Goal: Task Accomplishment & Management: Use online tool/utility

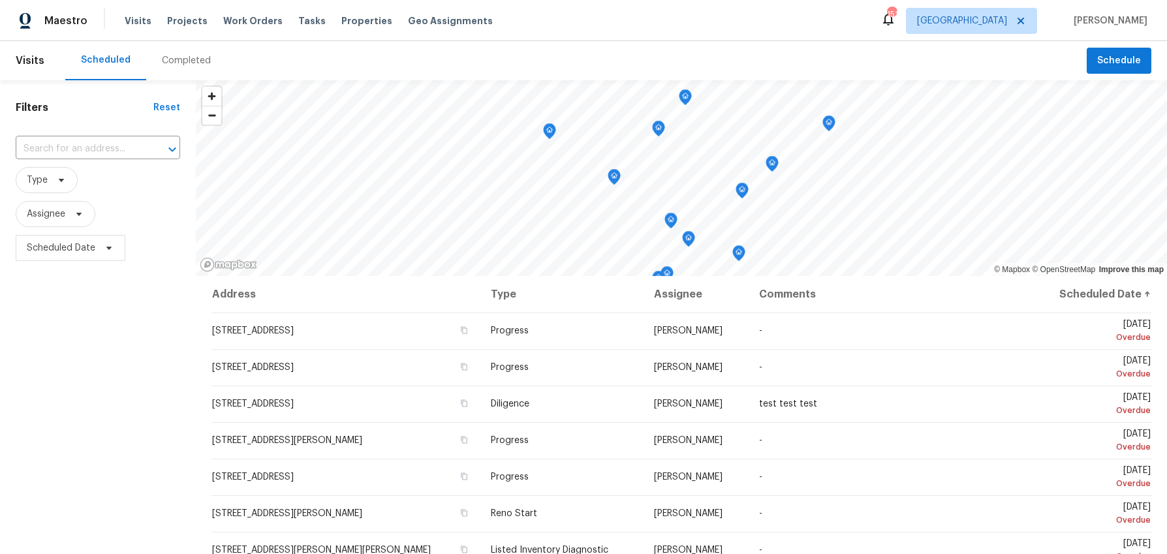
click at [298, 27] on div "Tasks" at bounding box center [311, 21] width 27 height 14
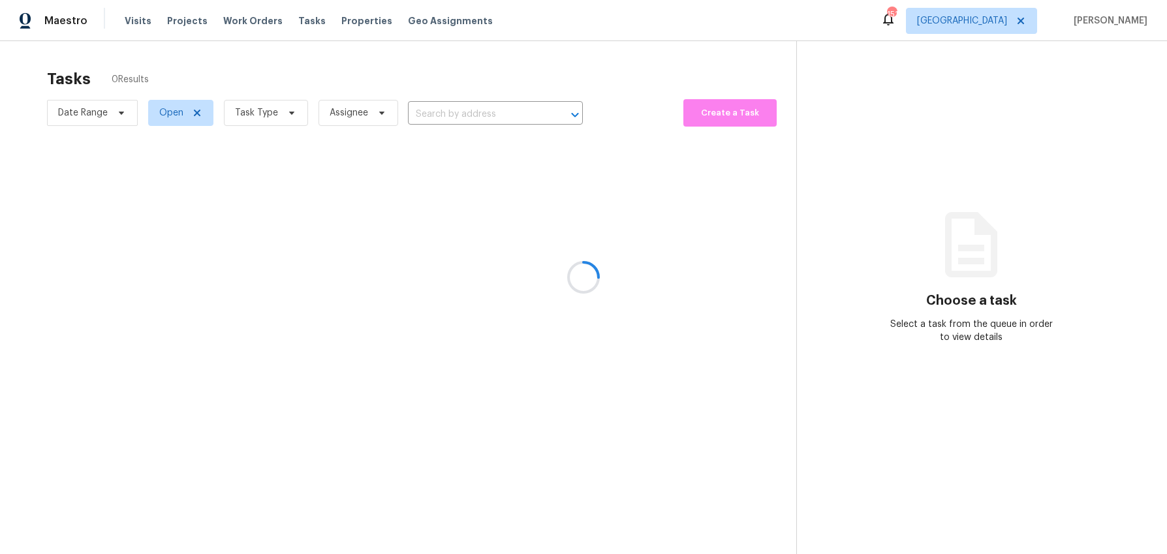
click at [288, 115] on div at bounding box center [583, 277] width 1167 height 554
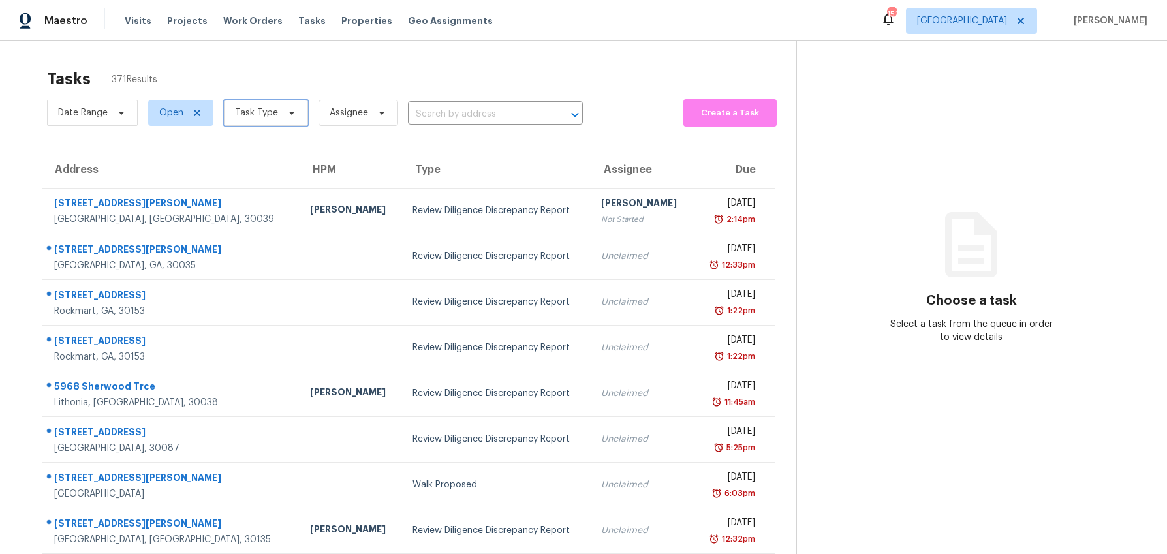
click at [288, 115] on icon at bounding box center [291, 113] width 10 height 10
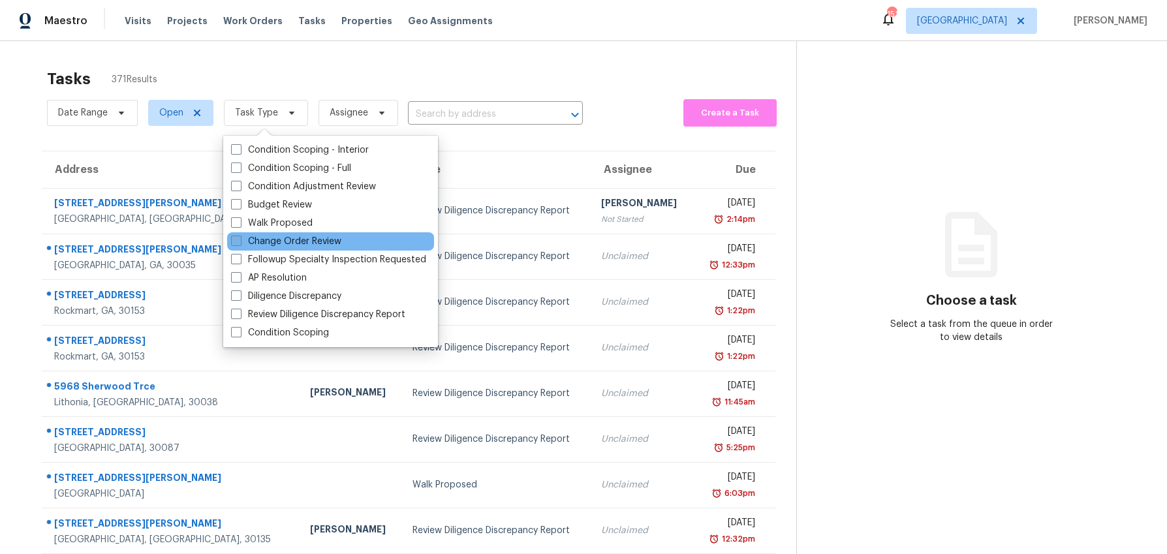
click at [233, 239] on span at bounding box center [236, 241] width 10 height 10
click at [233, 239] on input "Change Order Review" at bounding box center [235, 239] width 8 height 8
checkbox input "true"
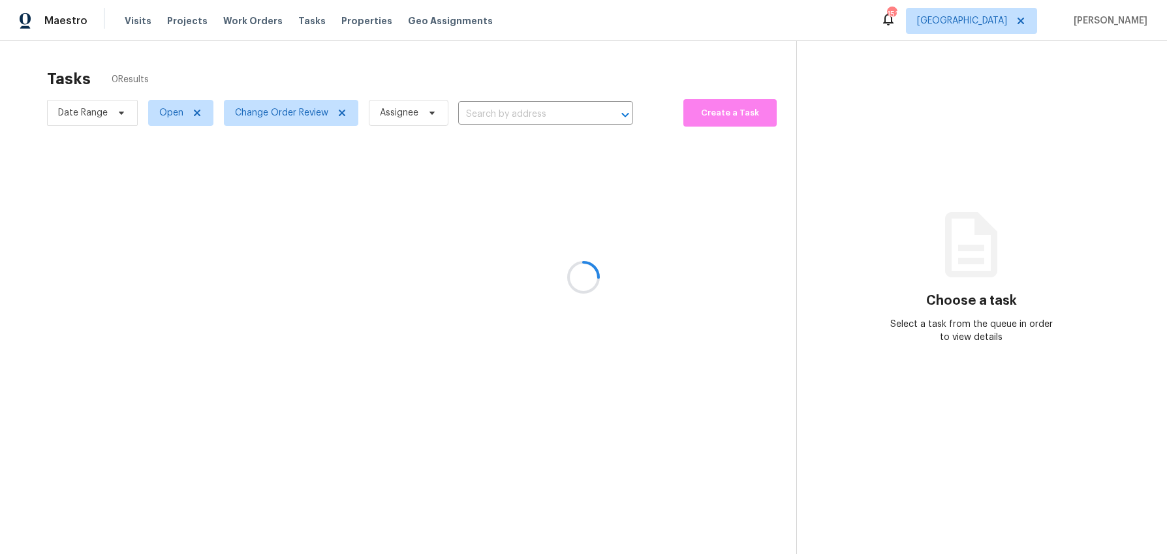
click at [260, 73] on div at bounding box center [583, 277] width 1167 height 554
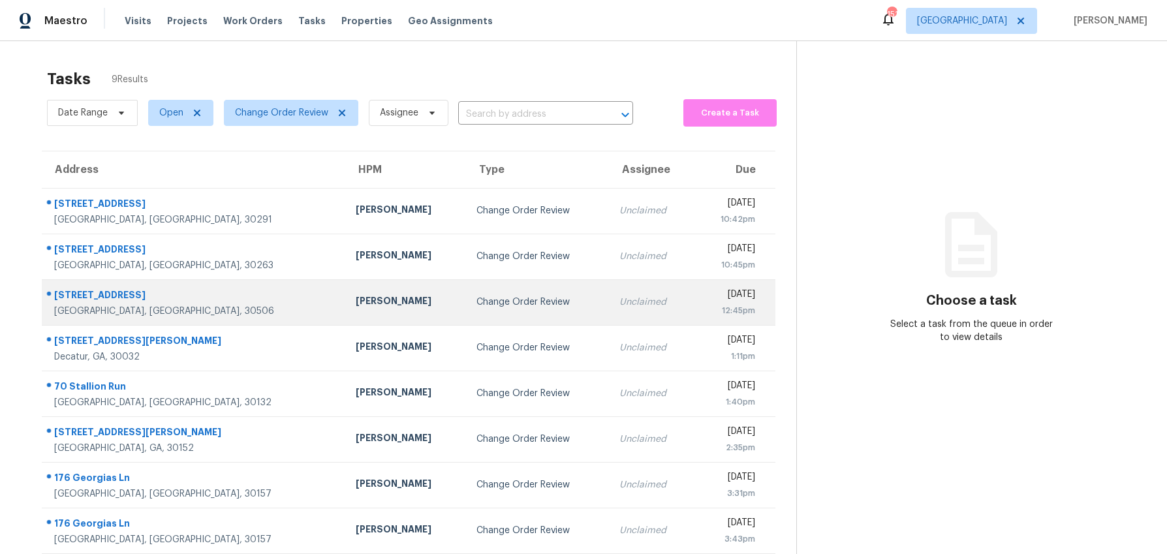
click at [234, 300] on div "6105 Crystal Cove Trl" at bounding box center [194, 296] width 281 height 16
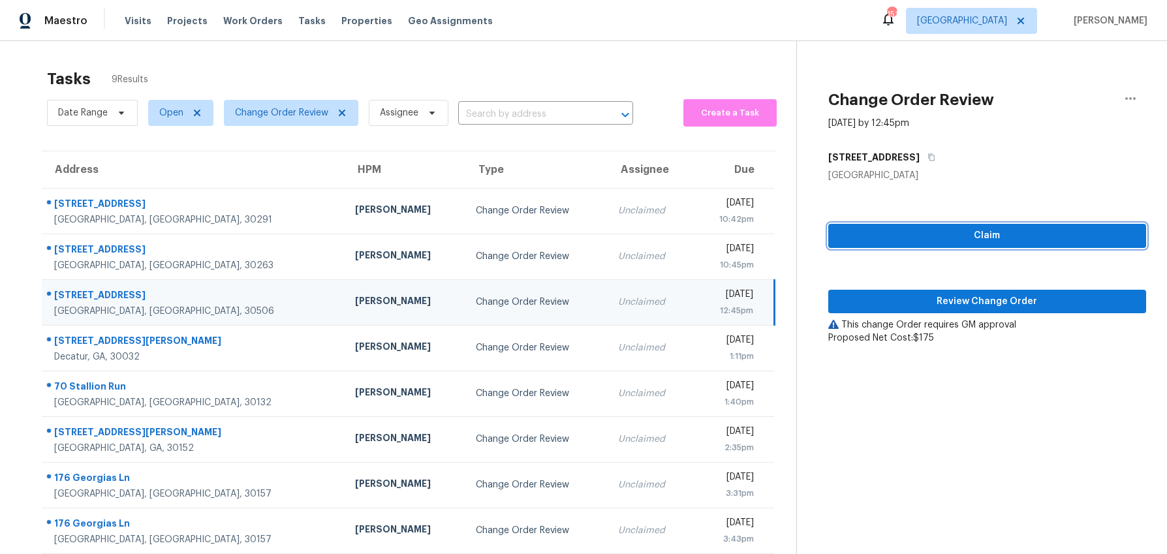
click at [894, 224] on button "Claim" at bounding box center [987, 236] width 318 height 24
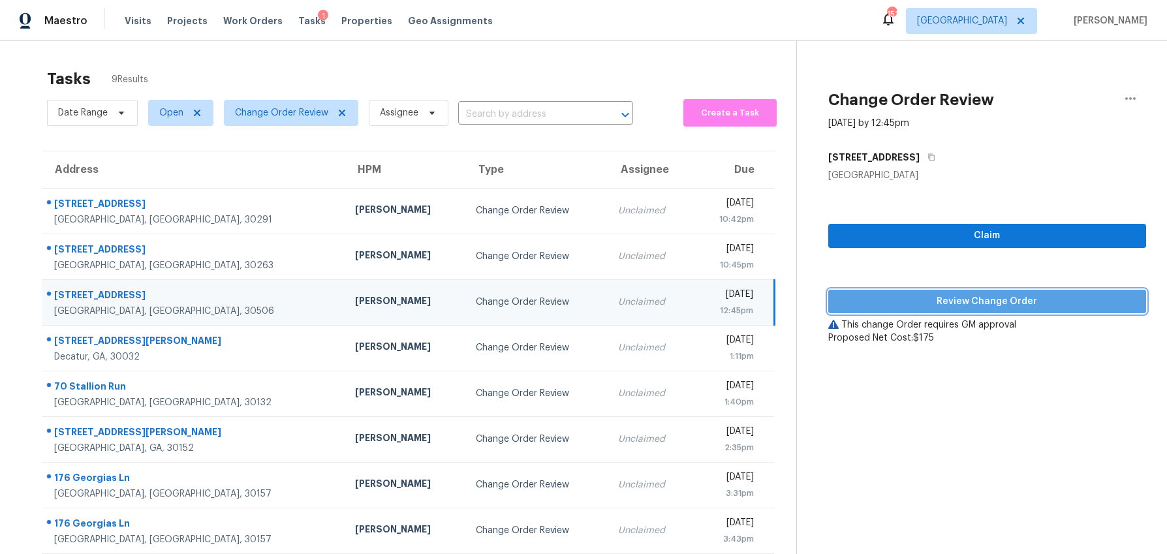
click at [925, 300] on span "Review Change Order" at bounding box center [986, 302] width 297 height 16
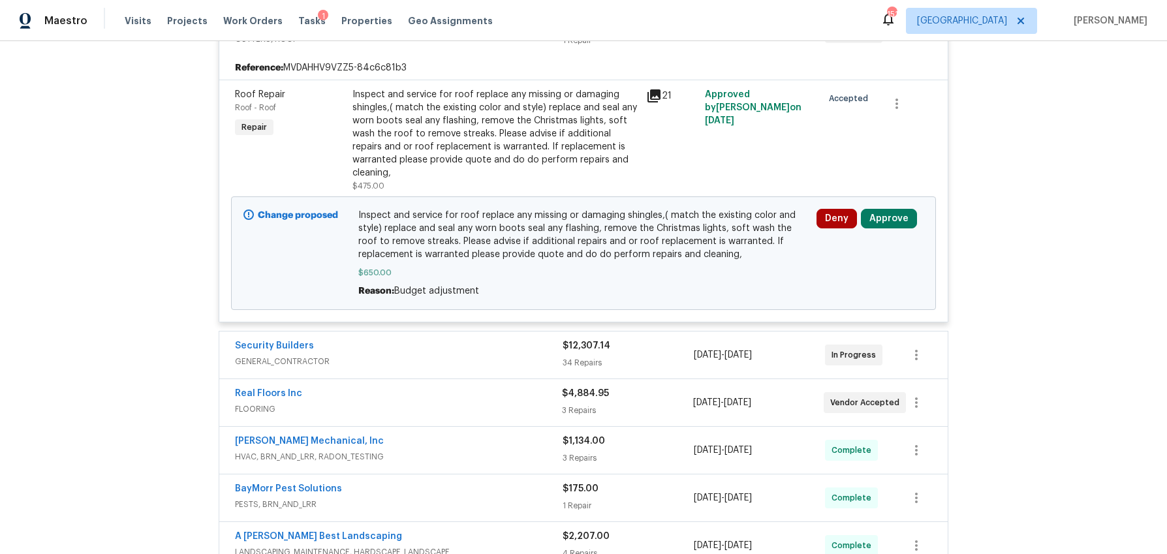
scroll to position [298, 0]
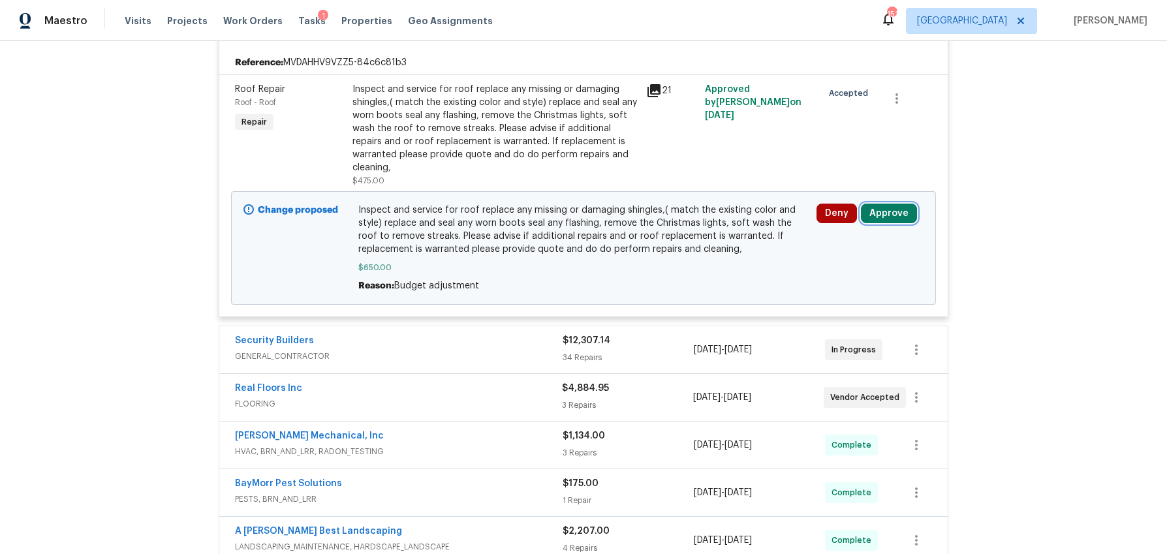
drag, startPoint x: 891, startPoint y: 202, endPoint x: 873, endPoint y: 202, distance: 17.6
click at [891, 204] on button "Approve" at bounding box center [889, 214] width 56 height 20
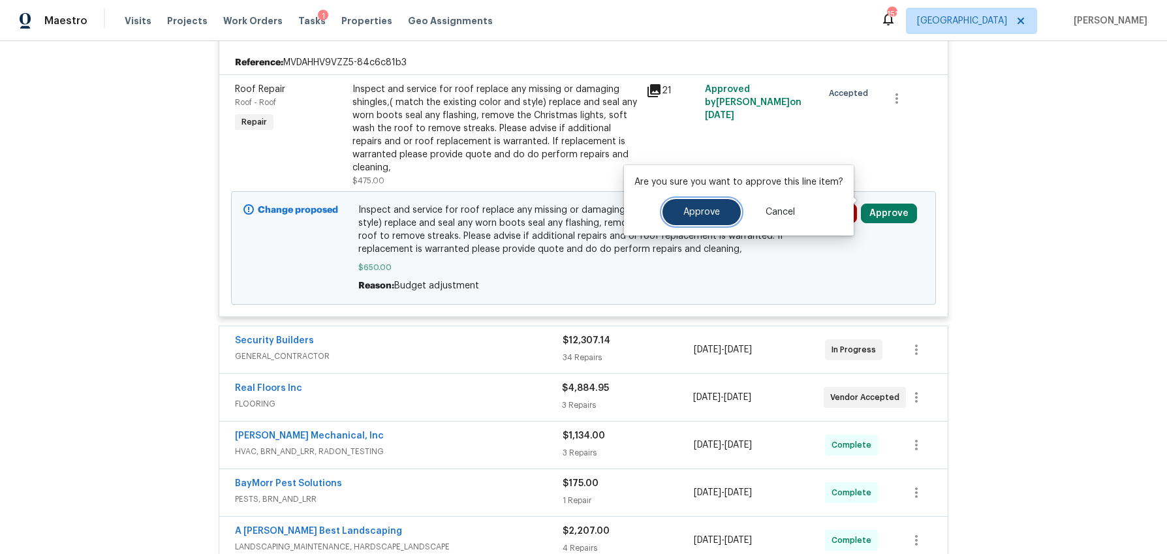
click at [694, 211] on span "Approve" at bounding box center [701, 213] width 37 height 10
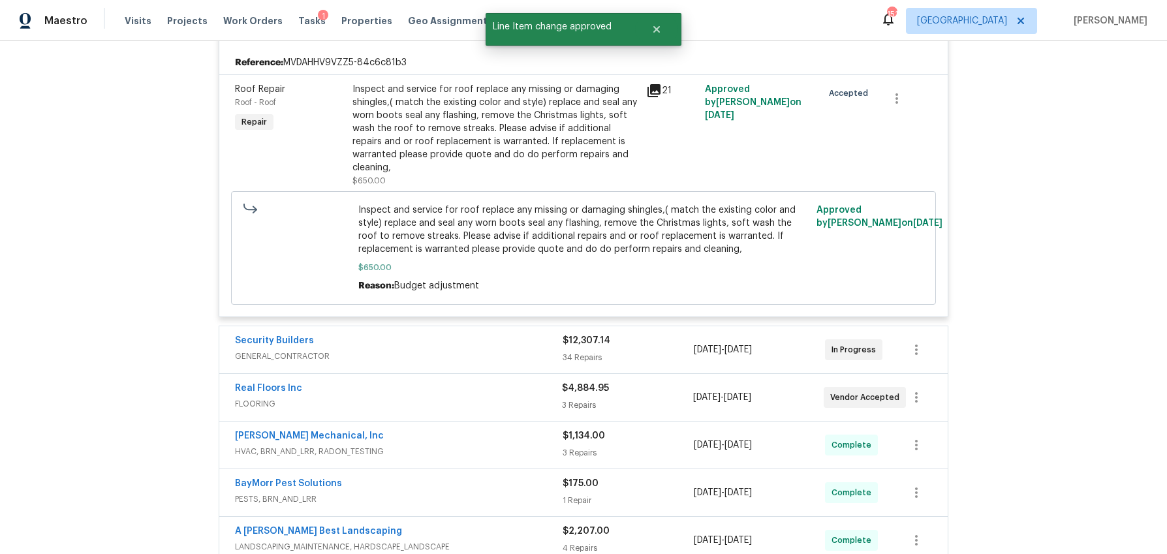
click at [645, 358] on div "Security Builders GENERAL_CONTRACTOR $12,307.14 34 Repairs 8/22/2025 - 9/8/2025…" at bounding box center [583, 349] width 728 height 47
click at [643, 351] on div "34 Repairs" at bounding box center [627, 357] width 131 height 13
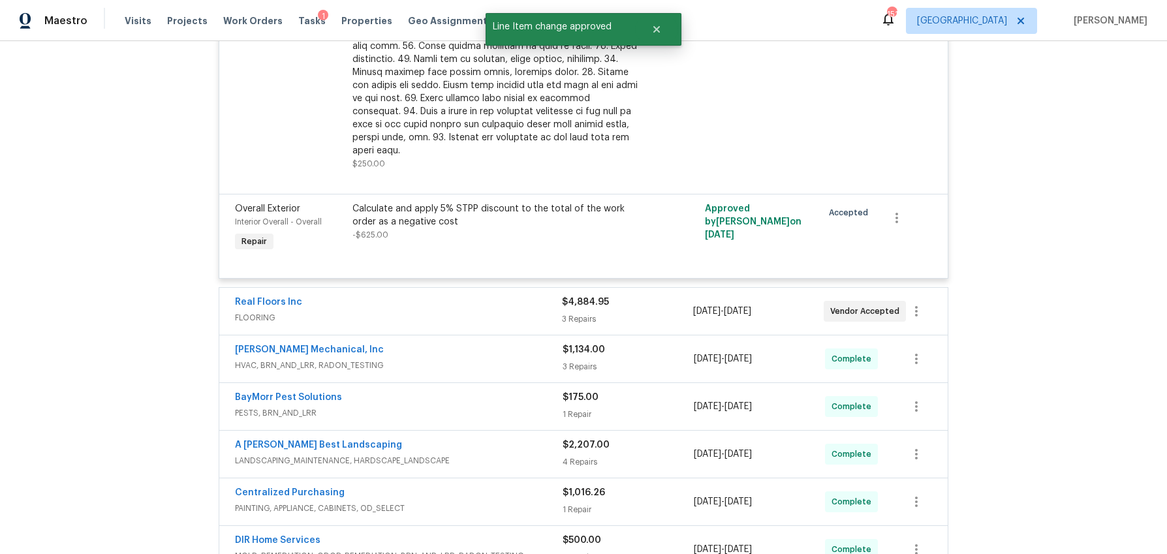
scroll to position [4326, 0]
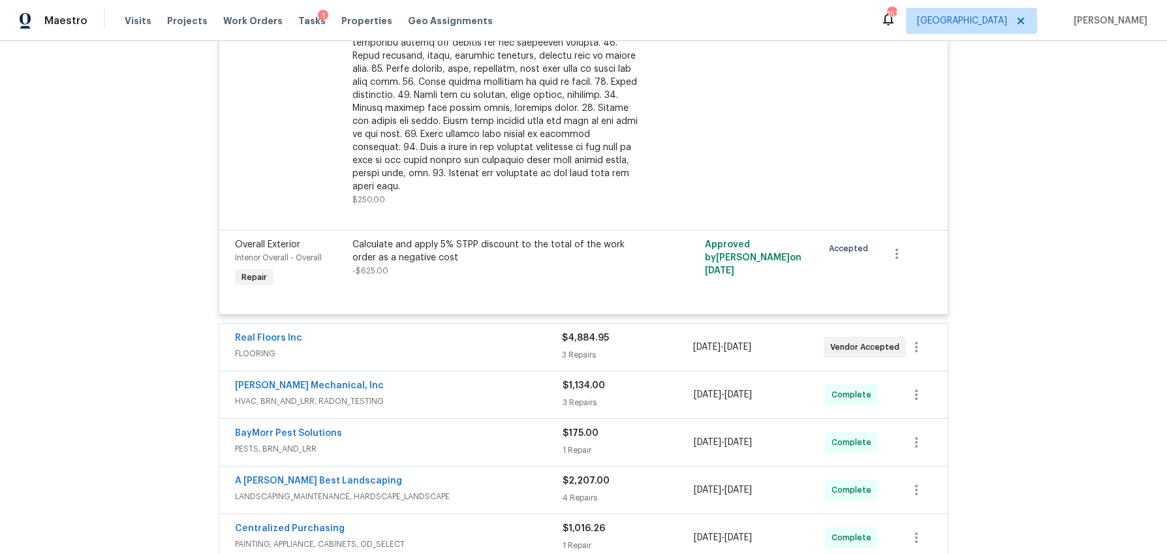
click at [639, 348] on div "3 Repairs" at bounding box center [627, 354] width 131 height 13
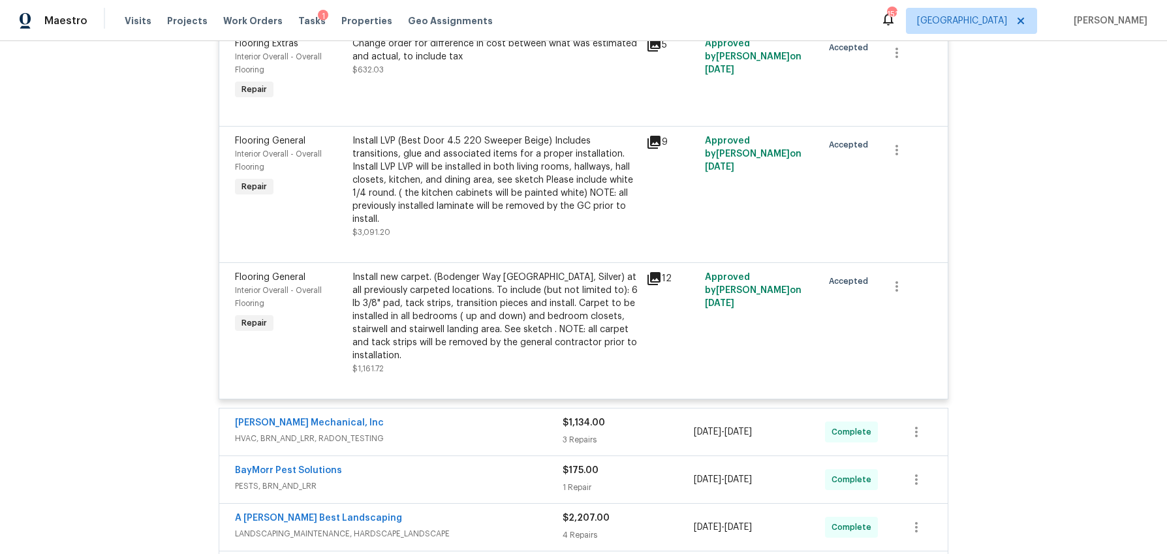
scroll to position [4694, 0]
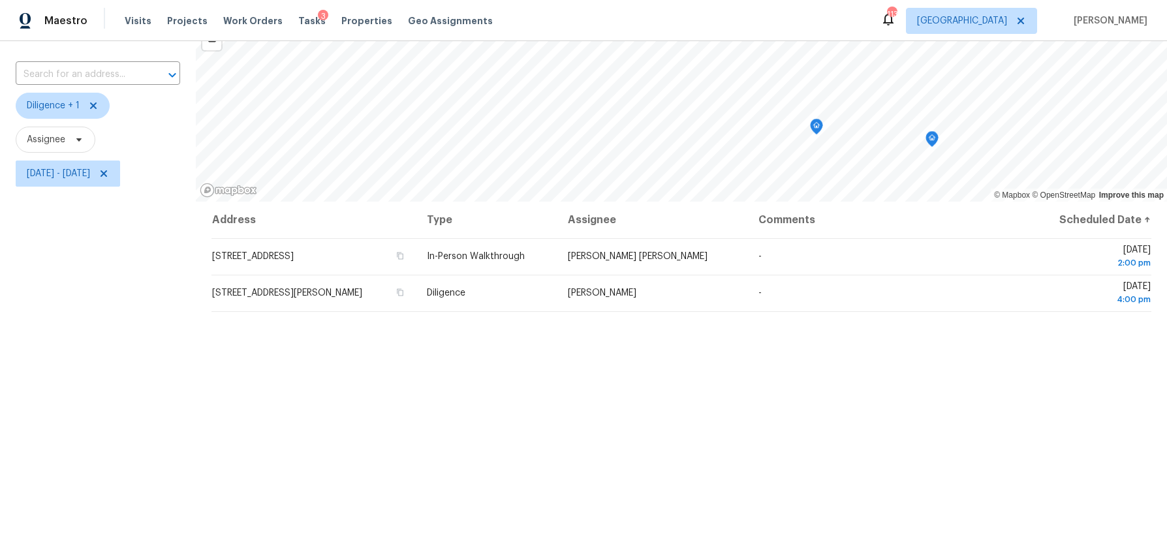
scroll to position [73, 0]
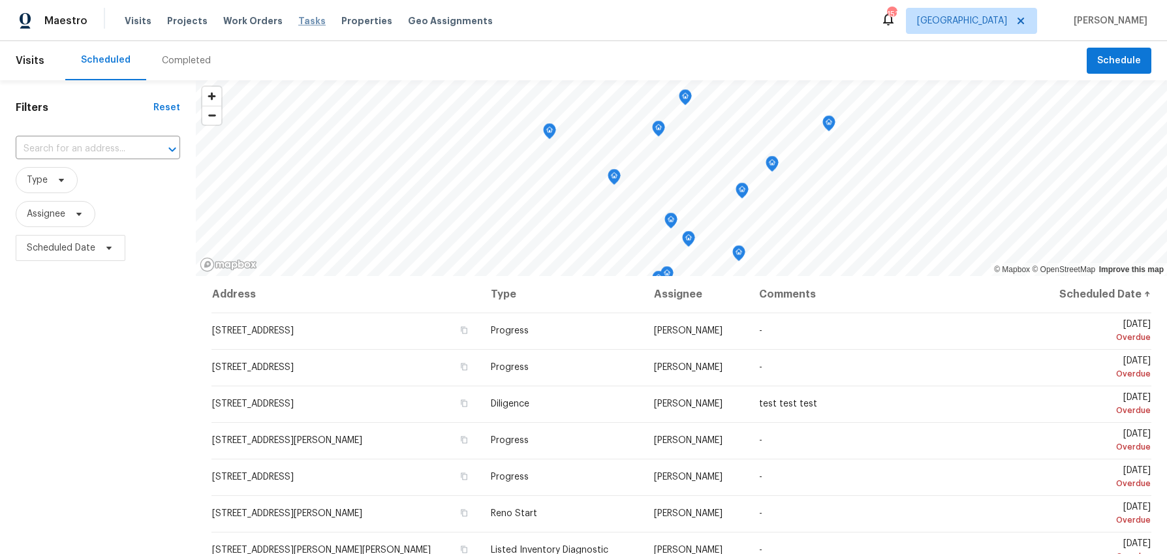
click at [299, 22] on span "Tasks" at bounding box center [311, 20] width 27 height 9
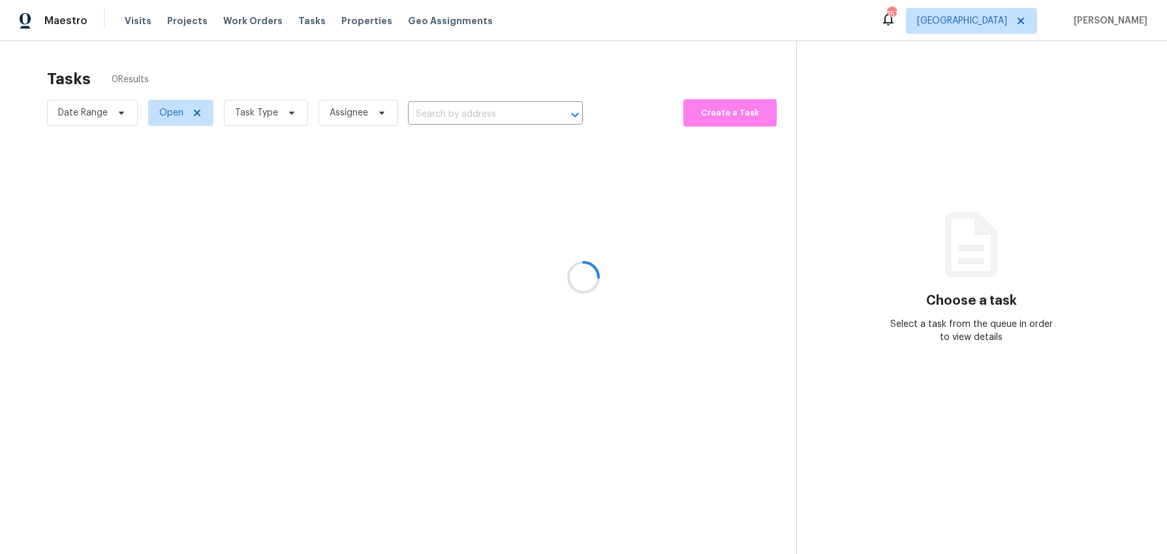
click at [276, 114] on div at bounding box center [583, 277] width 1167 height 554
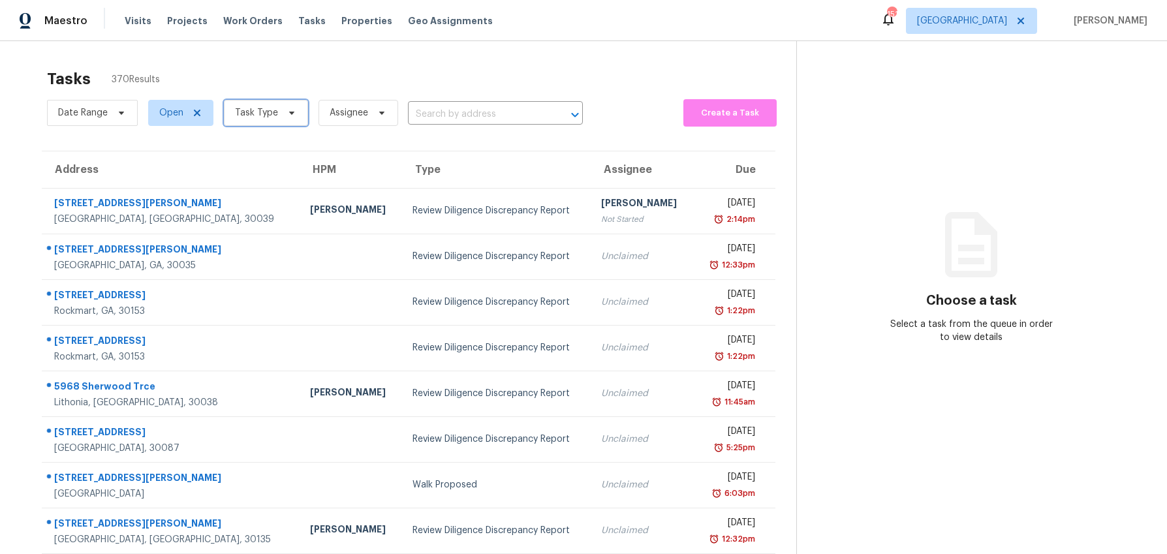
click at [283, 114] on span at bounding box center [290, 113] width 14 height 10
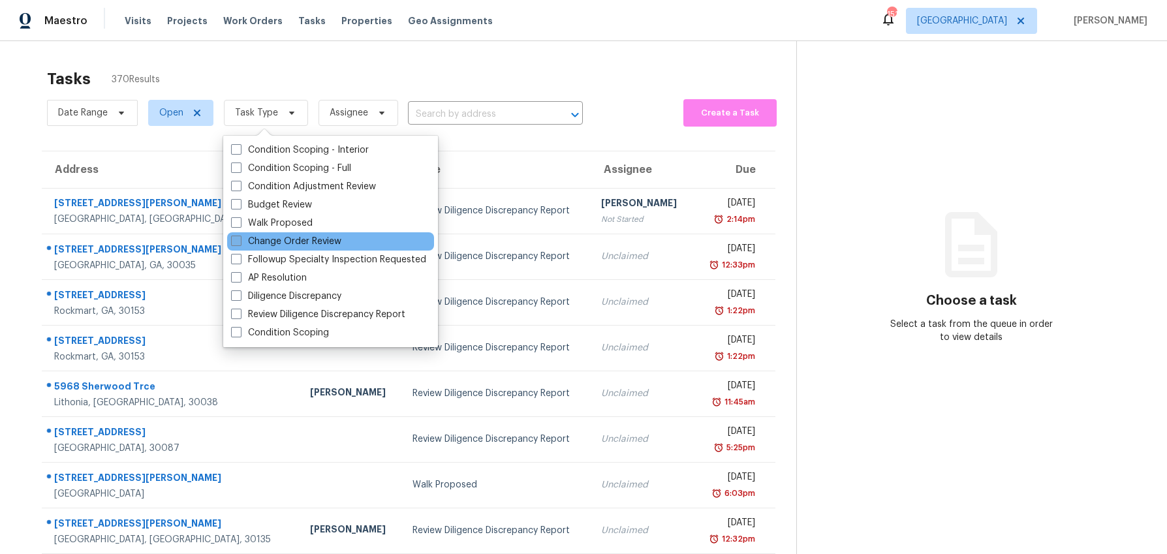
click at [236, 241] on span at bounding box center [236, 241] width 10 height 10
click at [236, 241] on input "Change Order Review" at bounding box center [235, 239] width 8 height 8
checkbox input "true"
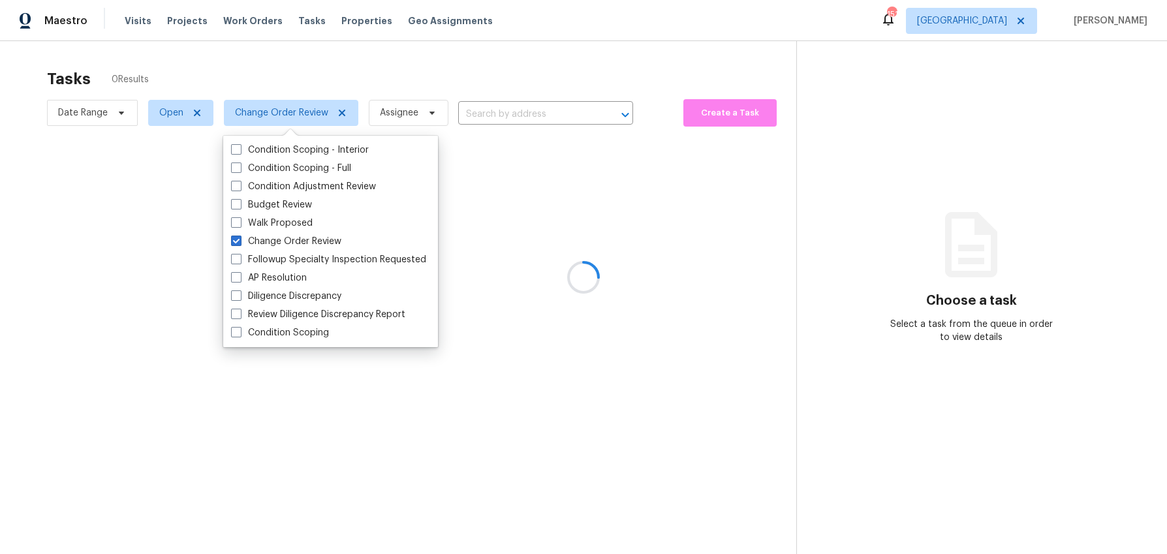
click at [283, 69] on div at bounding box center [583, 277] width 1167 height 554
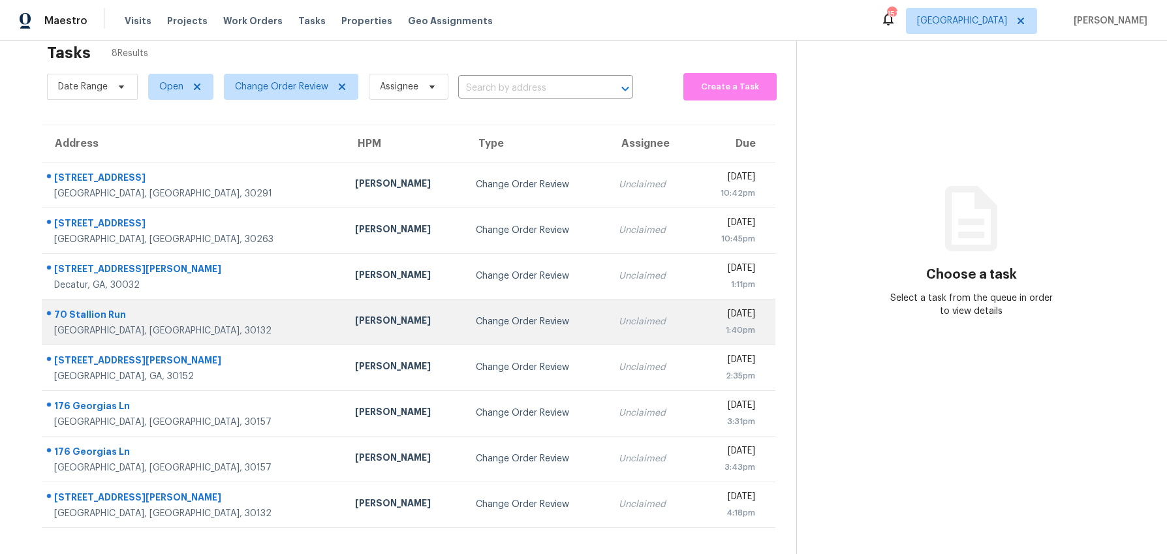
scroll to position [27, 0]
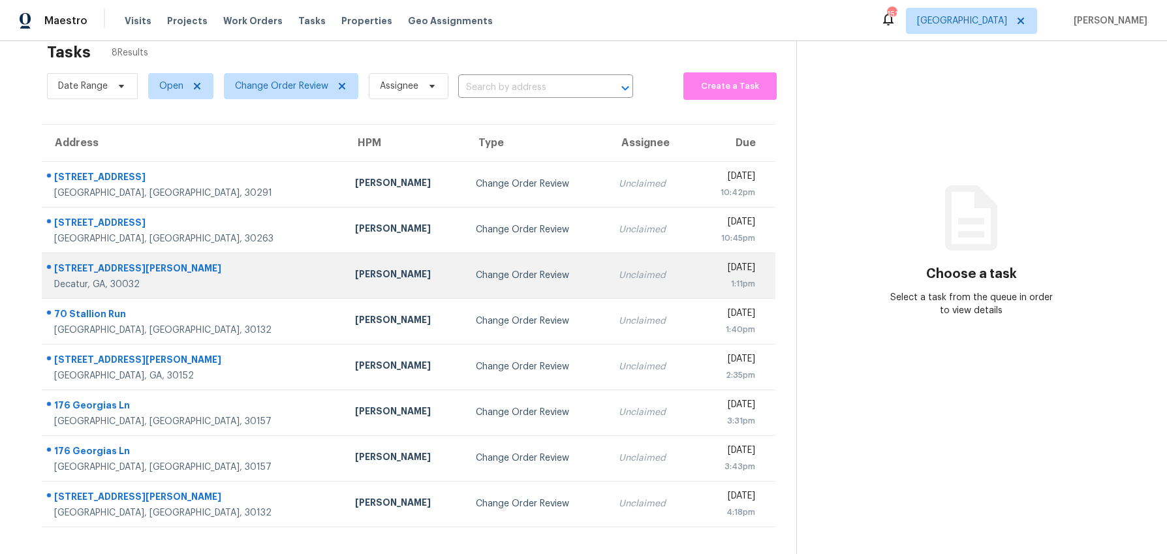
click at [345, 281] on td "Juan Lozano" at bounding box center [405, 276] width 121 height 46
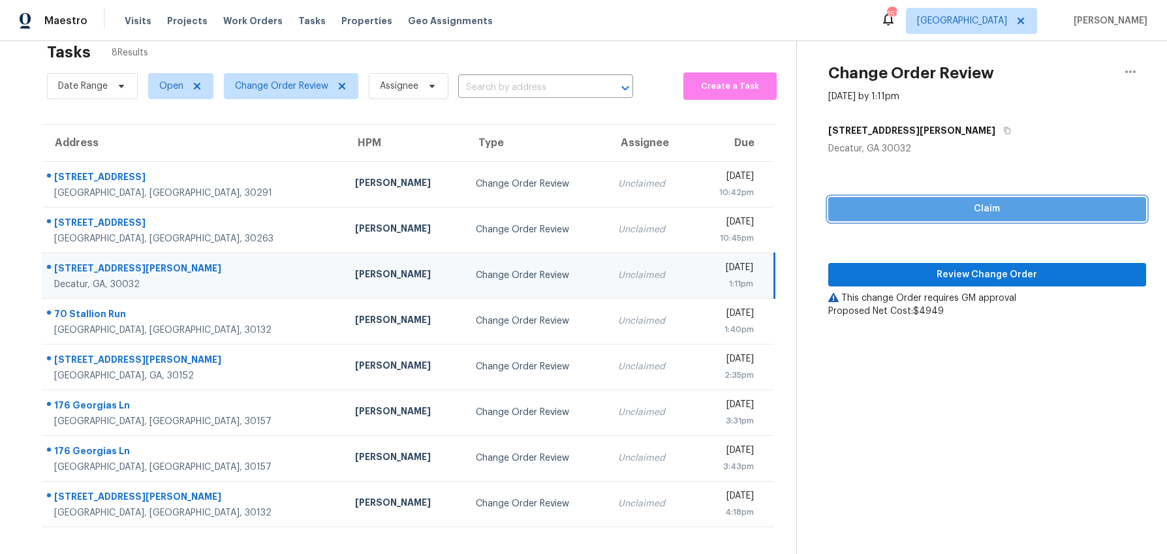
click at [880, 217] on button "Claim" at bounding box center [987, 209] width 318 height 24
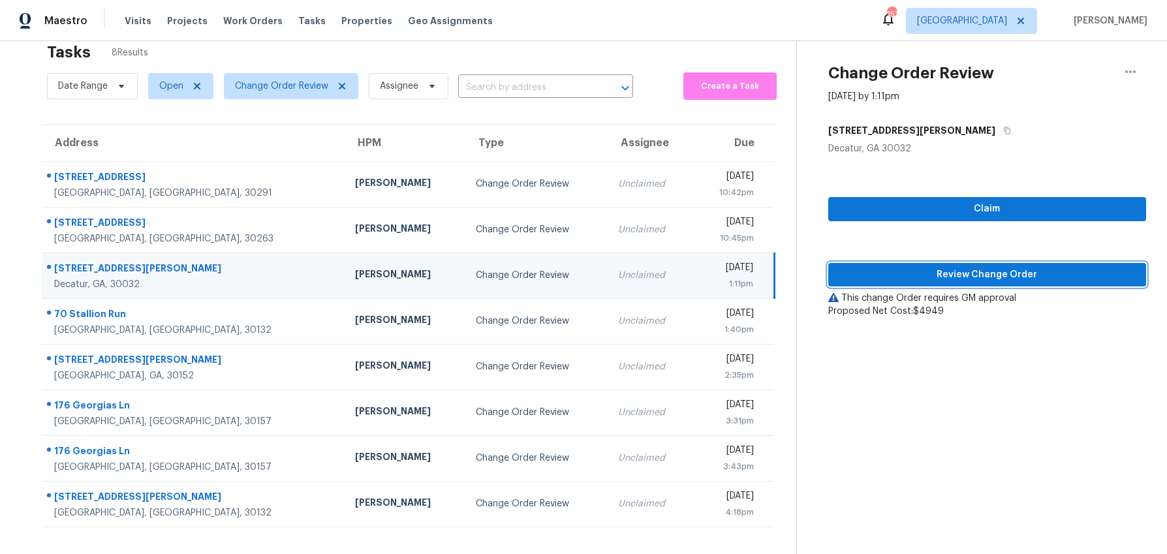
click at [876, 272] on span "Review Change Order" at bounding box center [986, 275] width 297 height 16
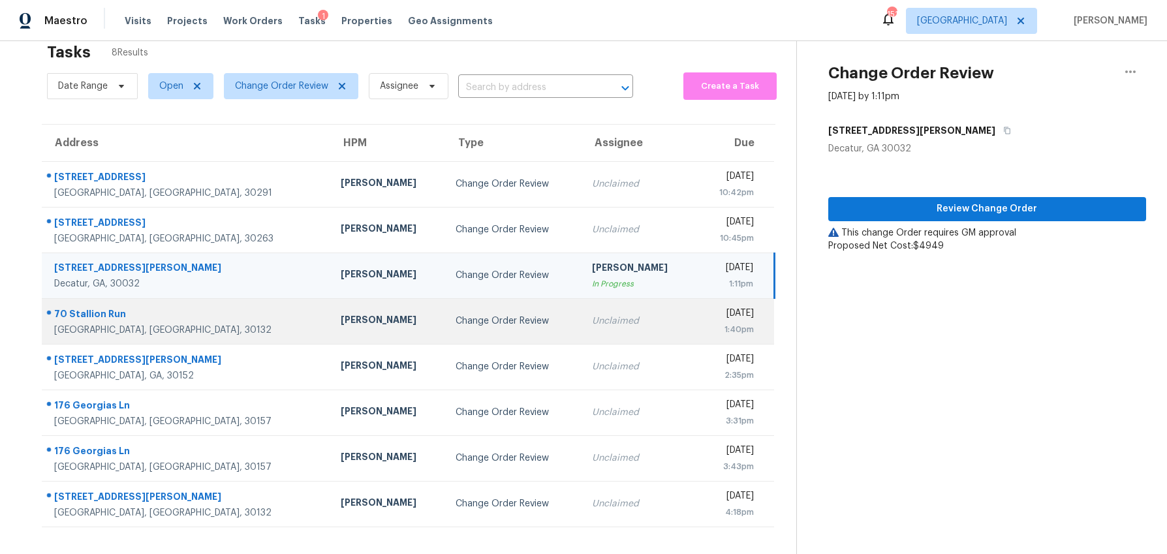
click at [445, 328] on td "Change Order Review" at bounding box center [513, 321] width 136 height 46
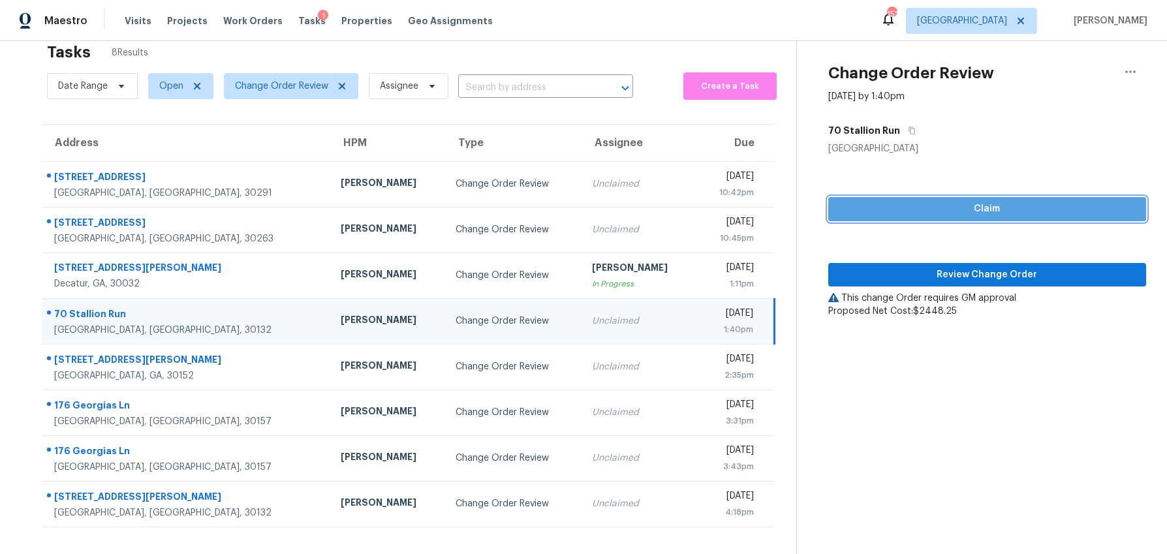
click at [914, 221] on button "Claim" at bounding box center [987, 209] width 318 height 24
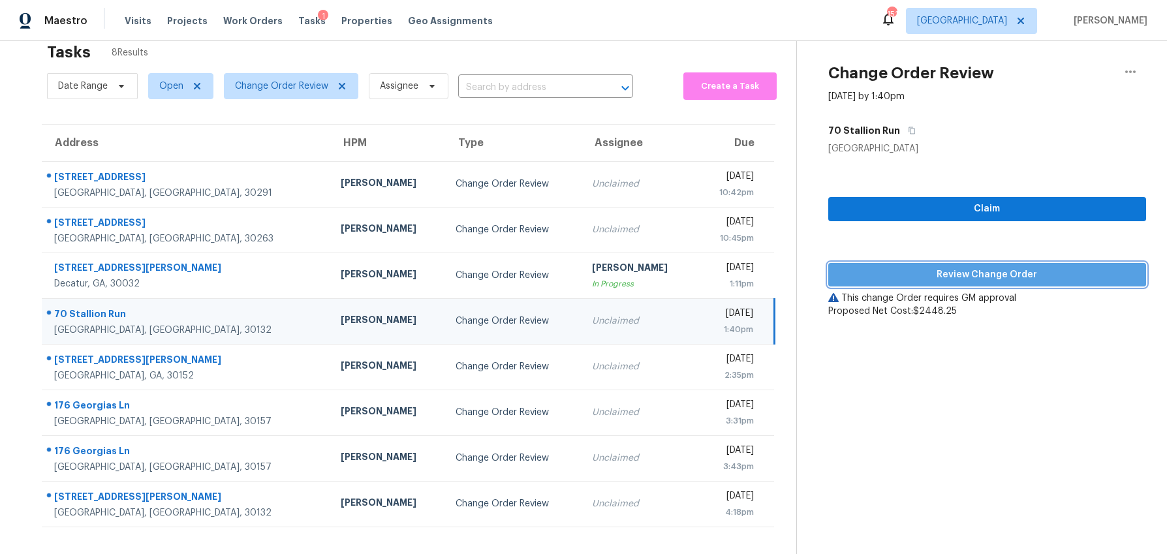
click at [904, 268] on span "Review Change Order" at bounding box center [986, 275] width 297 height 16
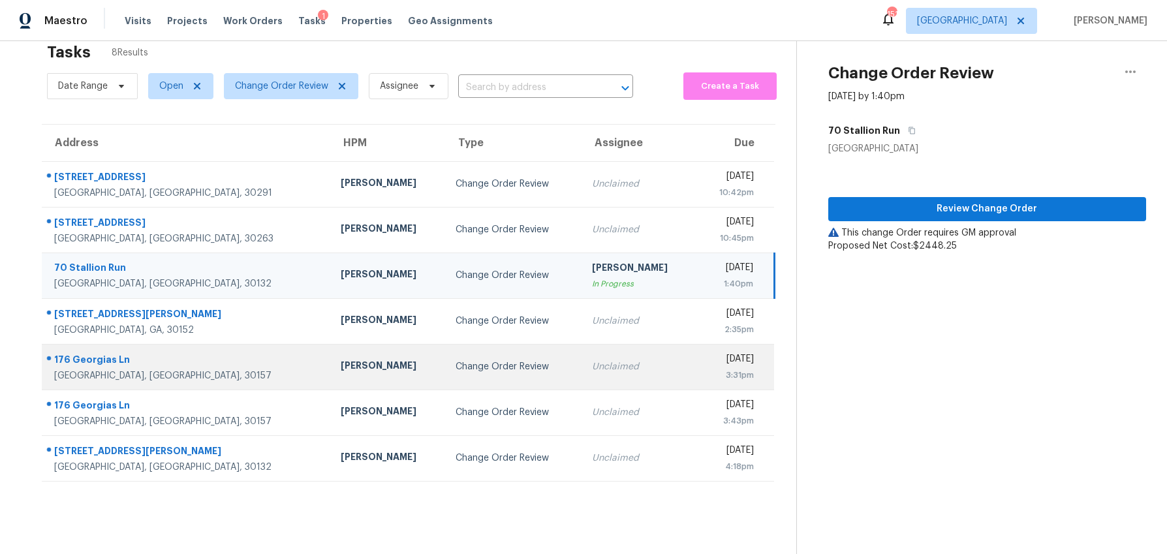
click at [455, 370] on div "Change Order Review" at bounding box center [512, 366] width 115 height 13
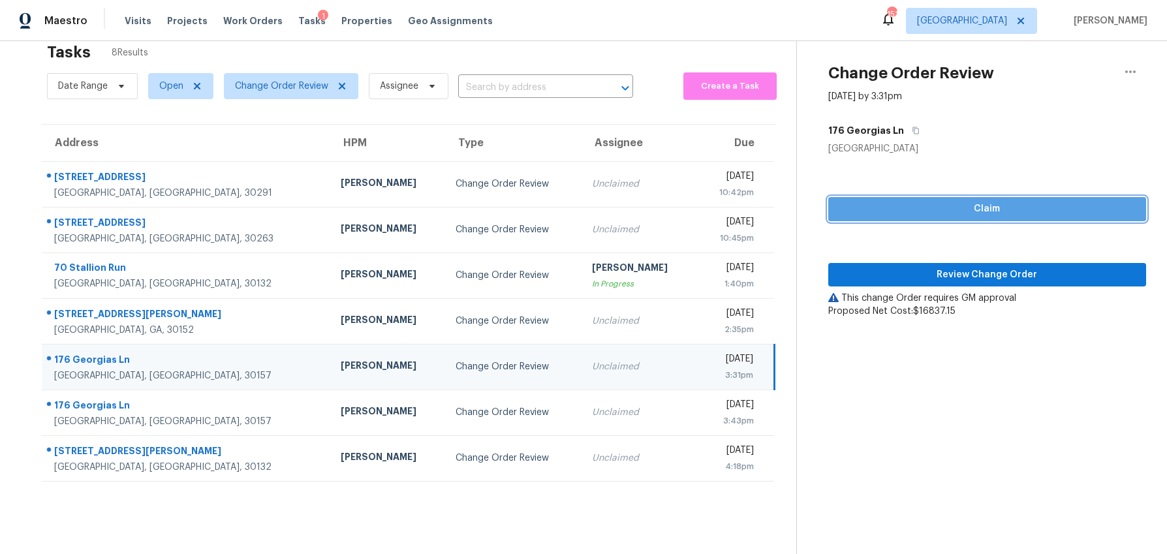
click at [930, 211] on span "Claim" at bounding box center [986, 209] width 297 height 16
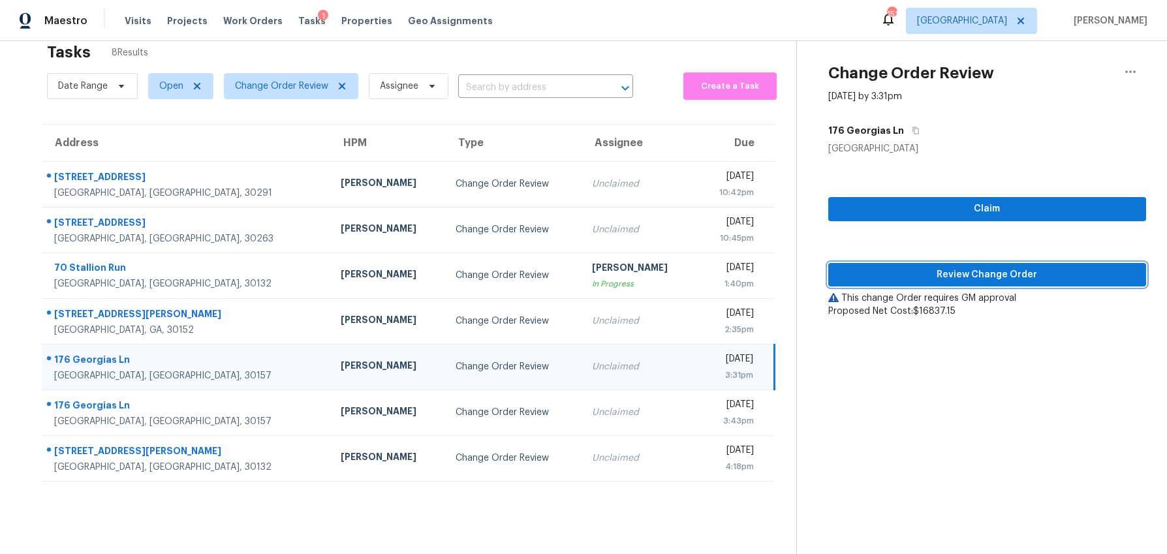
click at [914, 273] on span "Review Change Order" at bounding box center [986, 275] width 297 height 16
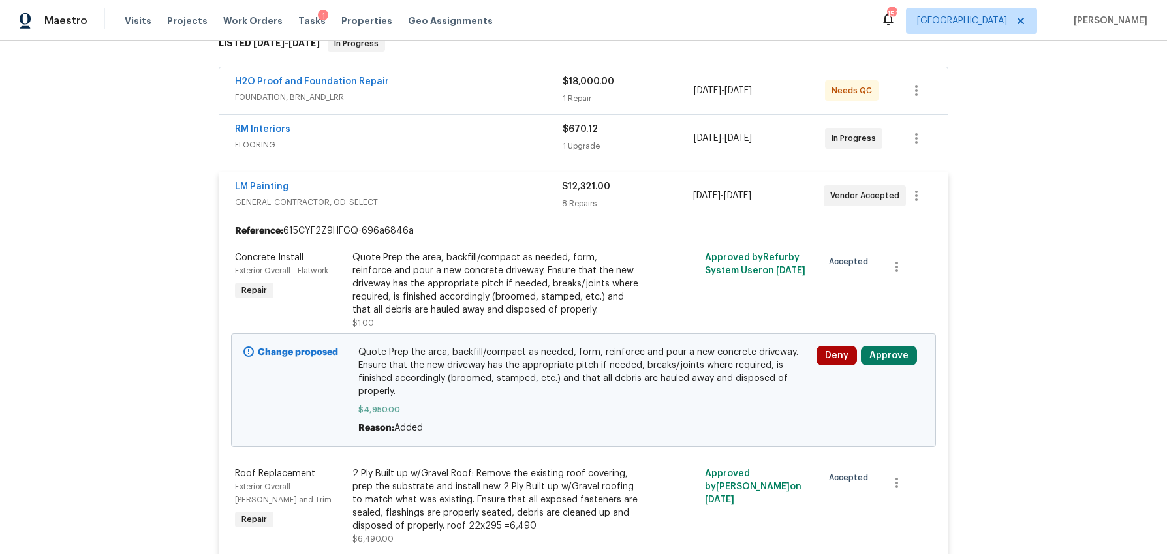
scroll to position [224, 0]
drag, startPoint x: 897, startPoint y: 360, endPoint x: 875, endPoint y: 358, distance: 21.6
click at [897, 360] on button "Approve" at bounding box center [889, 356] width 56 height 20
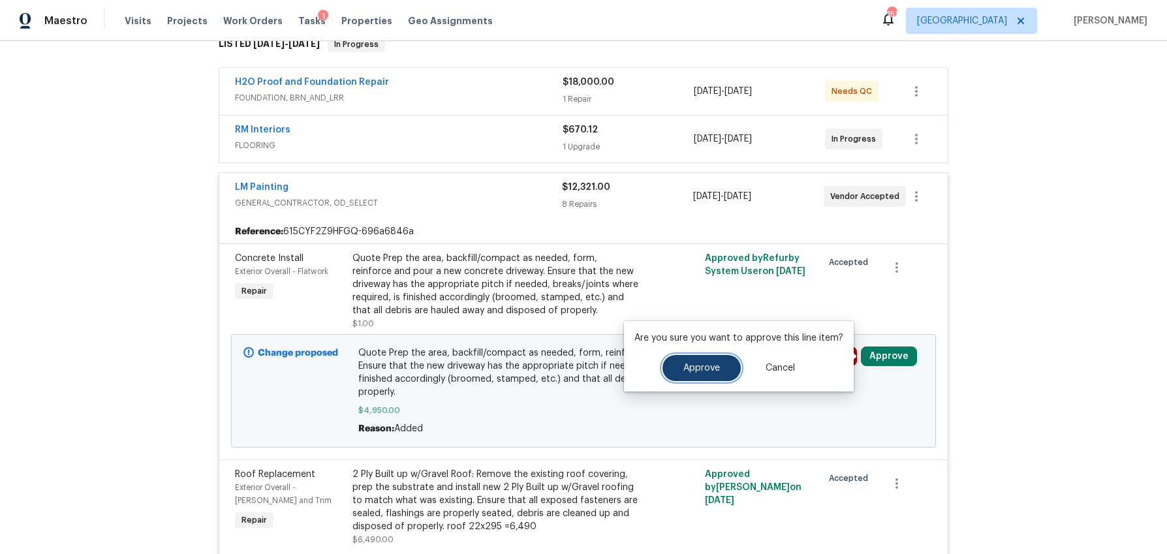
click at [696, 364] on span "Approve" at bounding box center [701, 368] width 37 height 10
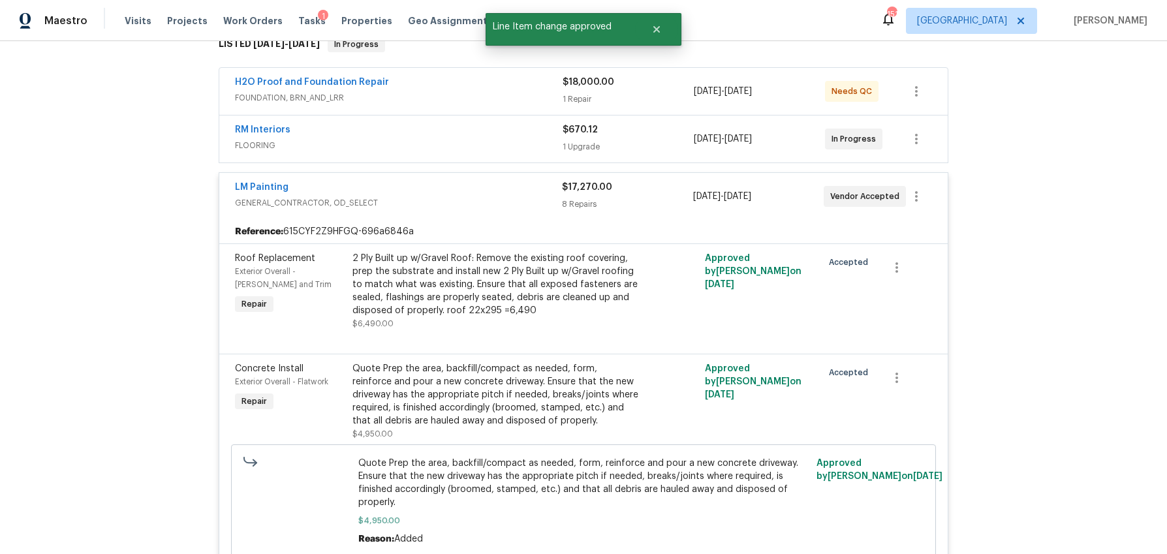
click at [632, 151] on div "1 Upgrade" at bounding box center [627, 146] width 131 height 13
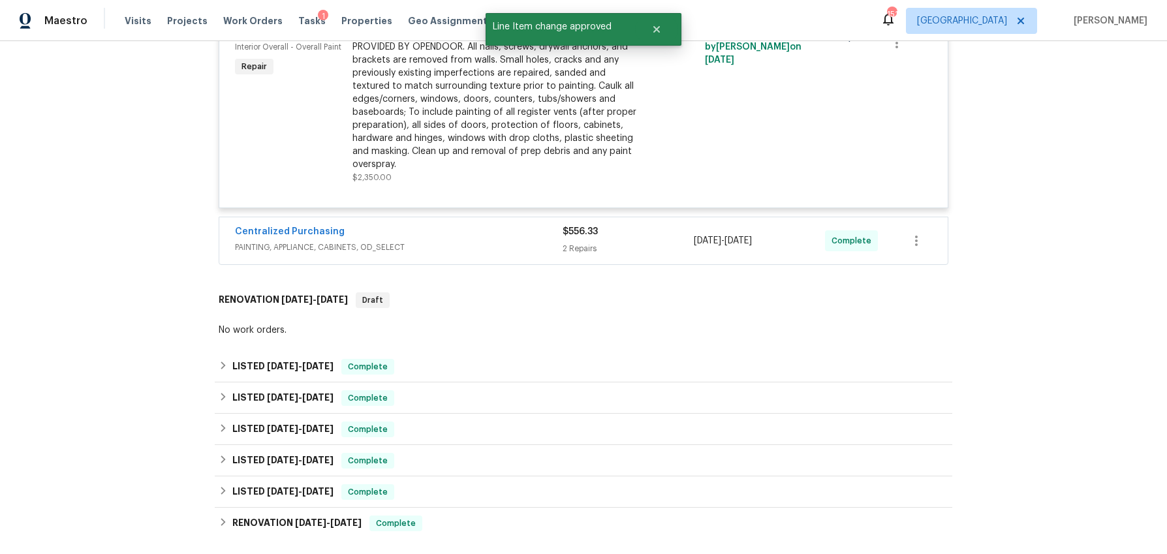
scroll to position [1491, 0]
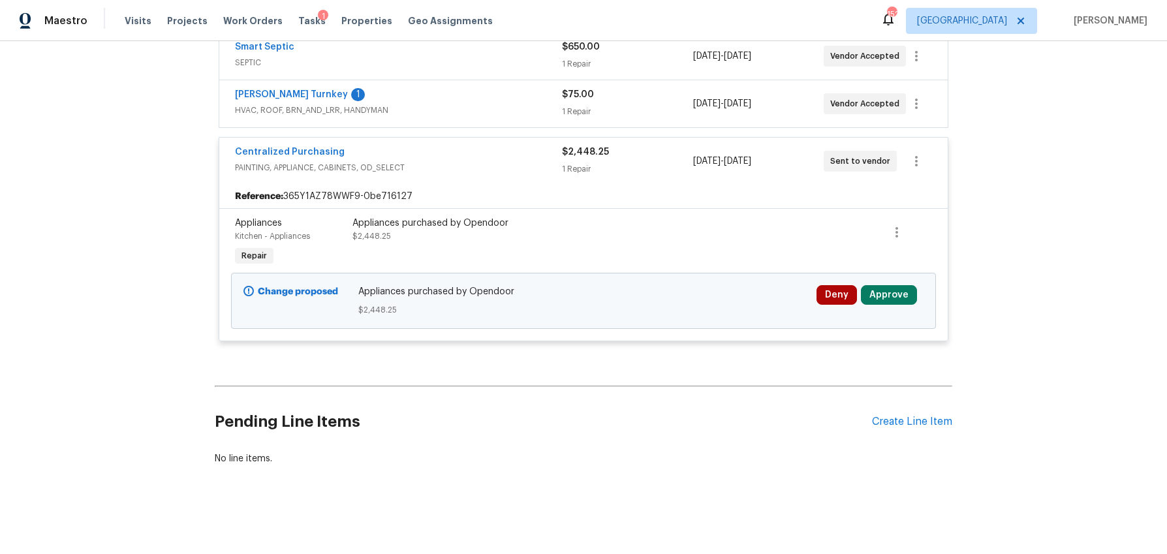
scroll to position [459, 0]
click at [889, 292] on button "Approve" at bounding box center [889, 296] width 56 height 20
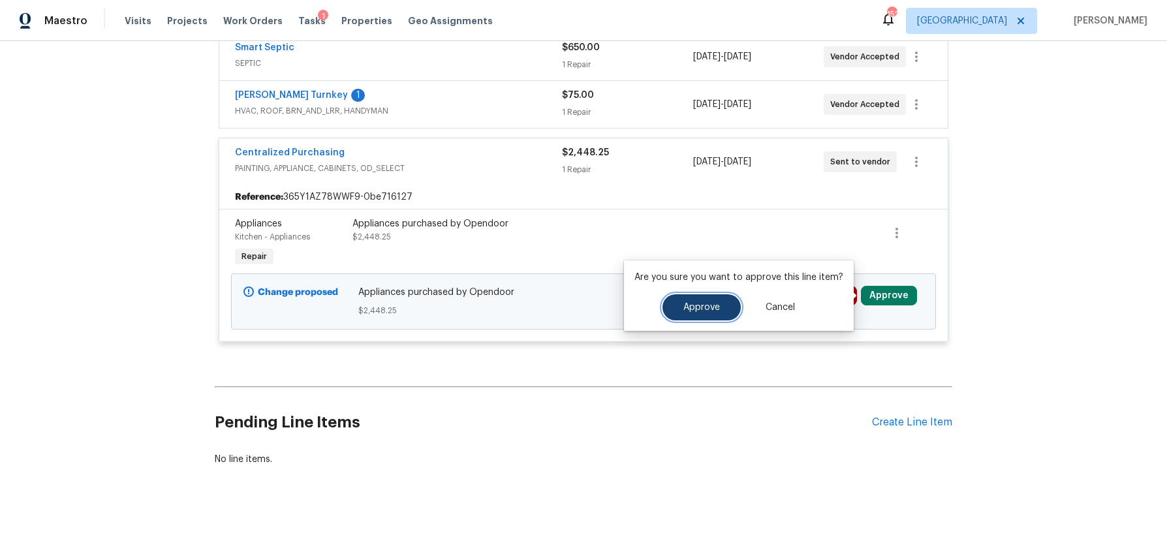
drag, startPoint x: 683, startPoint y: 307, endPoint x: 666, endPoint y: 307, distance: 16.3
click at [683, 307] on span "Approve" at bounding box center [701, 308] width 37 height 10
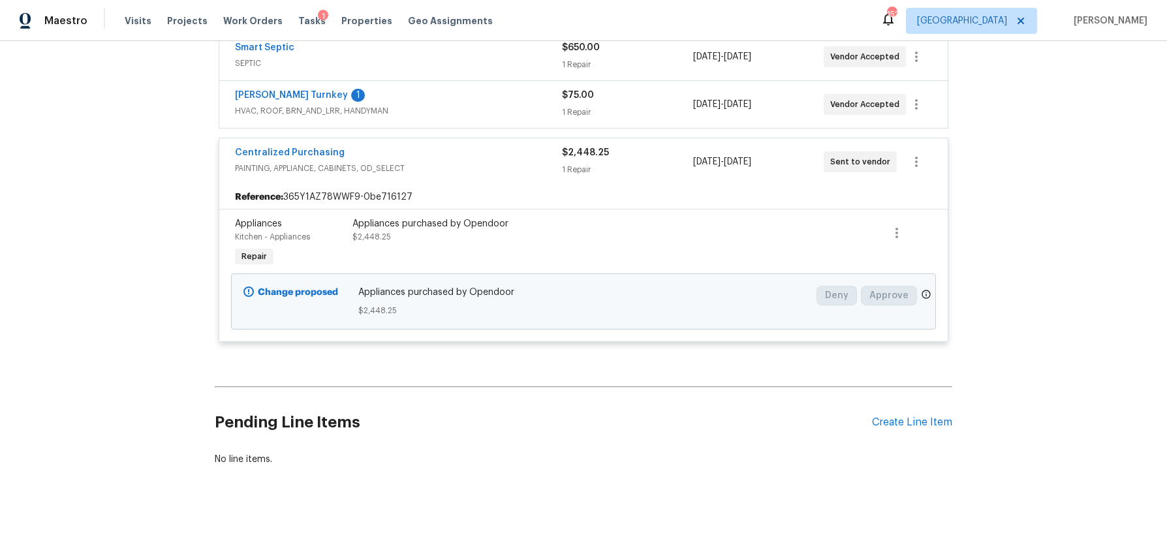
scroll to position [412, 0]
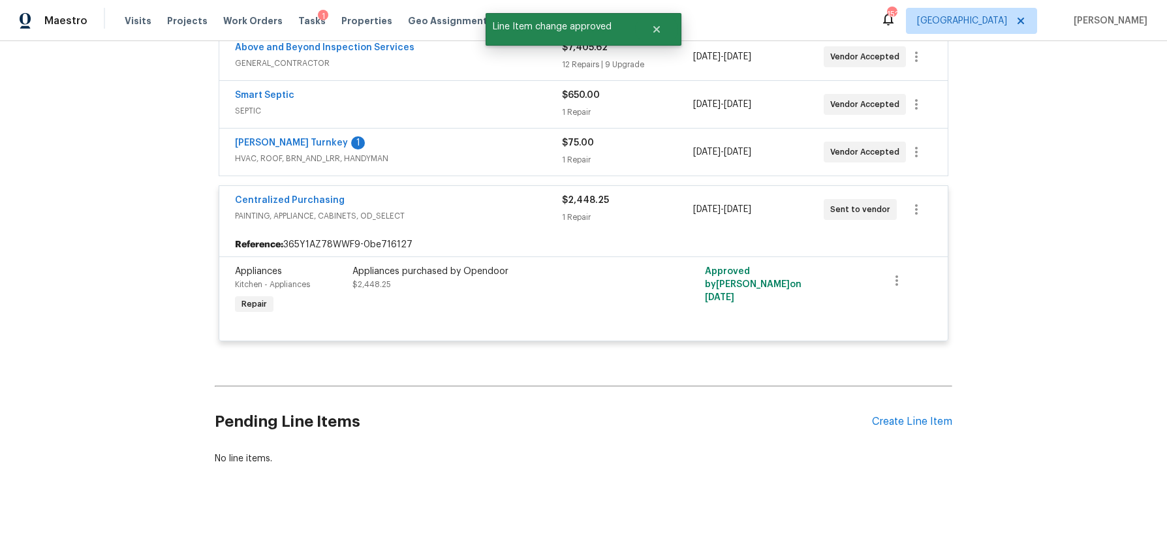
click at [444, 156] on span "HVAC, ROOF, BRN_AND_LRR, HANDYMAN" at bounding box center [398, 158] width 327 height 13
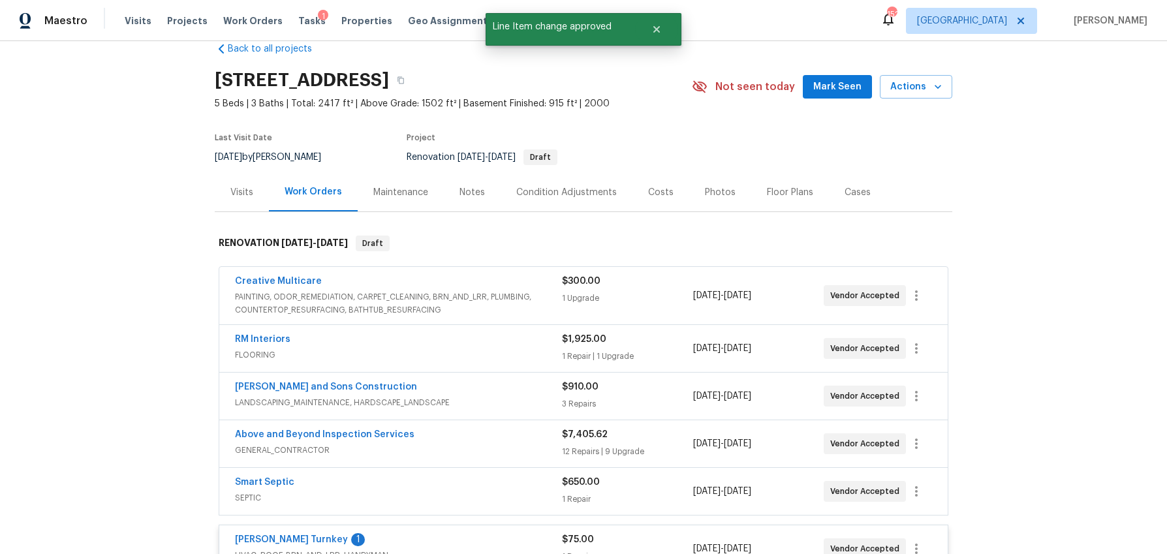
scroll to position [23, 0]
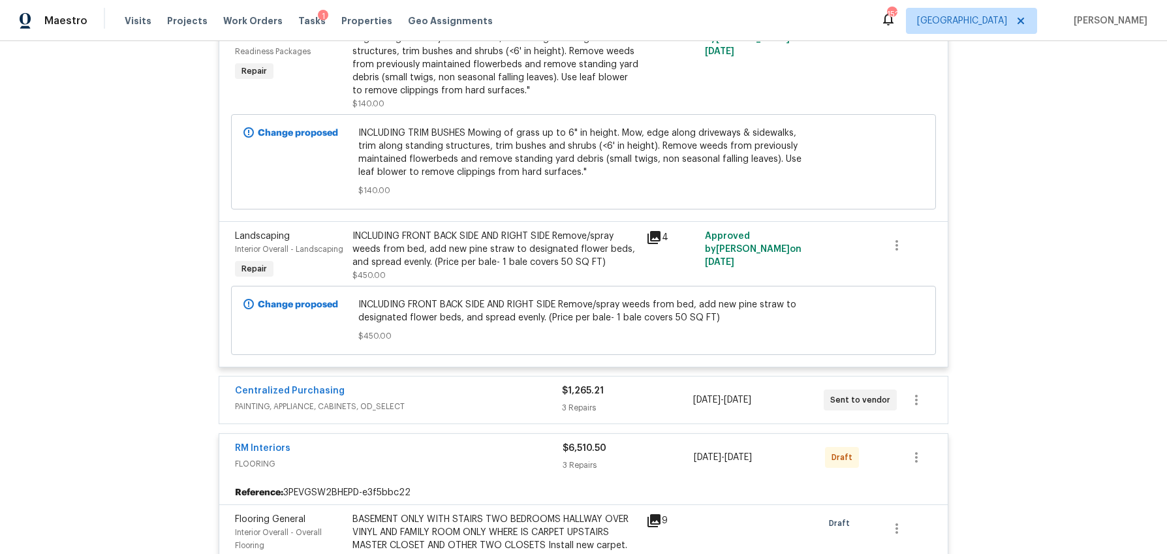
scroll to position [1035, 0]
click at [523, 403] on span "PAINTING, APPLIANCE, CABINETS, OD_SELECT" at bounding box center [398, 404] width 327 height 13
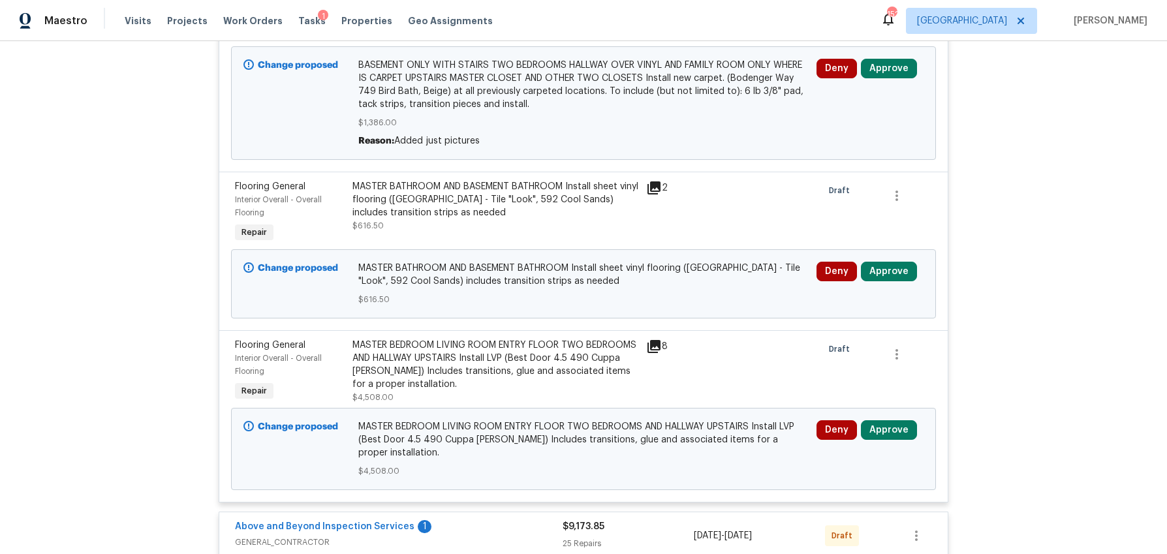
scroll to position [2016, 0]
click at [883, 429] on button "Approve" at bounding box center [889, 431] width 56 height 20
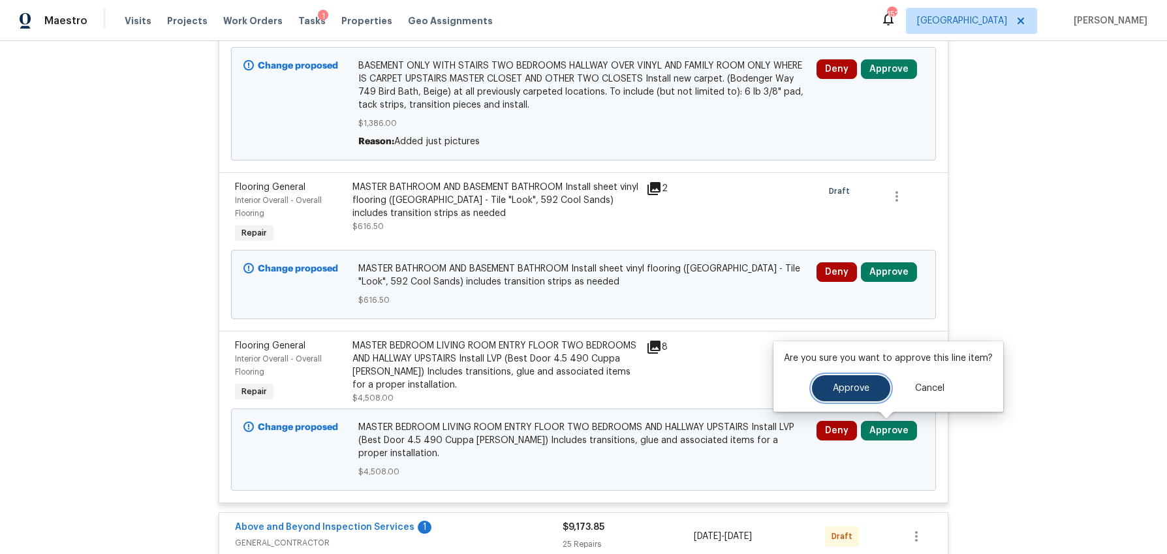
click at [833, 387] on span "Approve" at bounding box center [851, 389] width 37 height 10
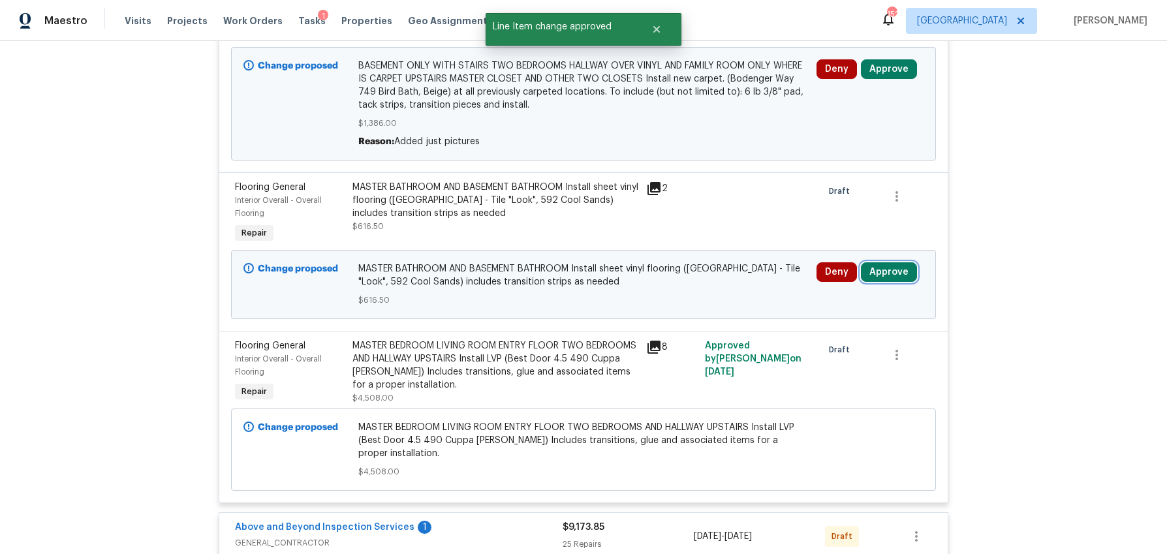
click at [883, 272] on button "Approve" at bounding box center [889, 272] width 56 height 20
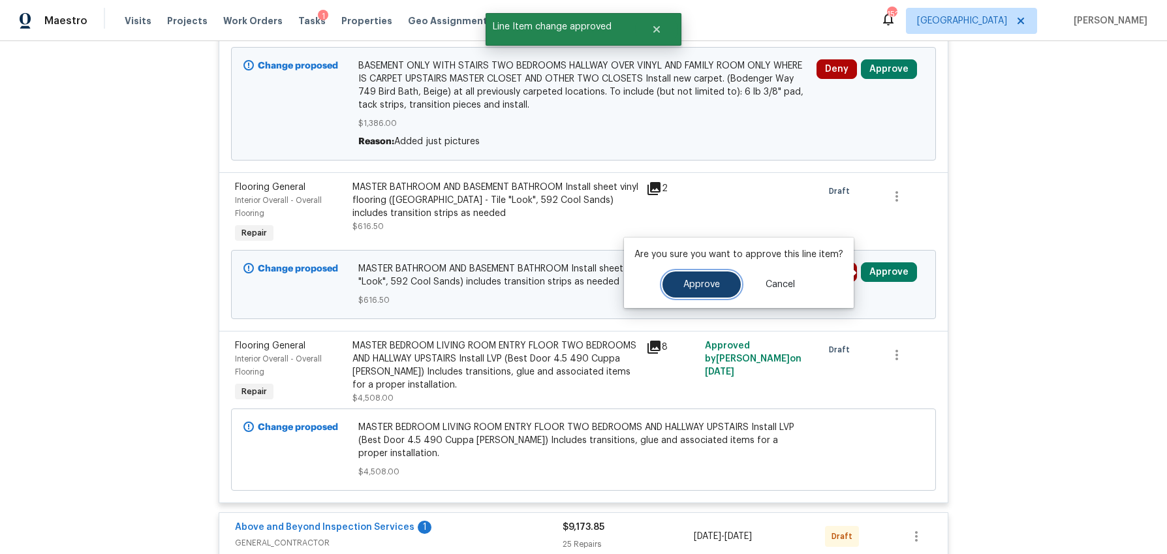
click at [696, 284] on span "Approve" at bounding box center [701, 285] width 37 height 10
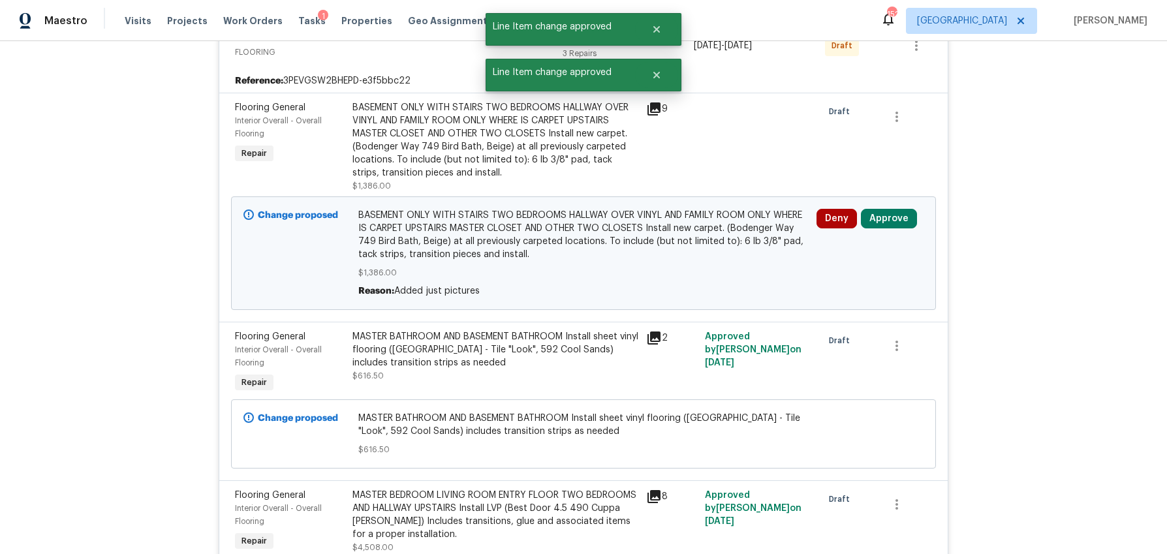
scroll to position [1869, 0]
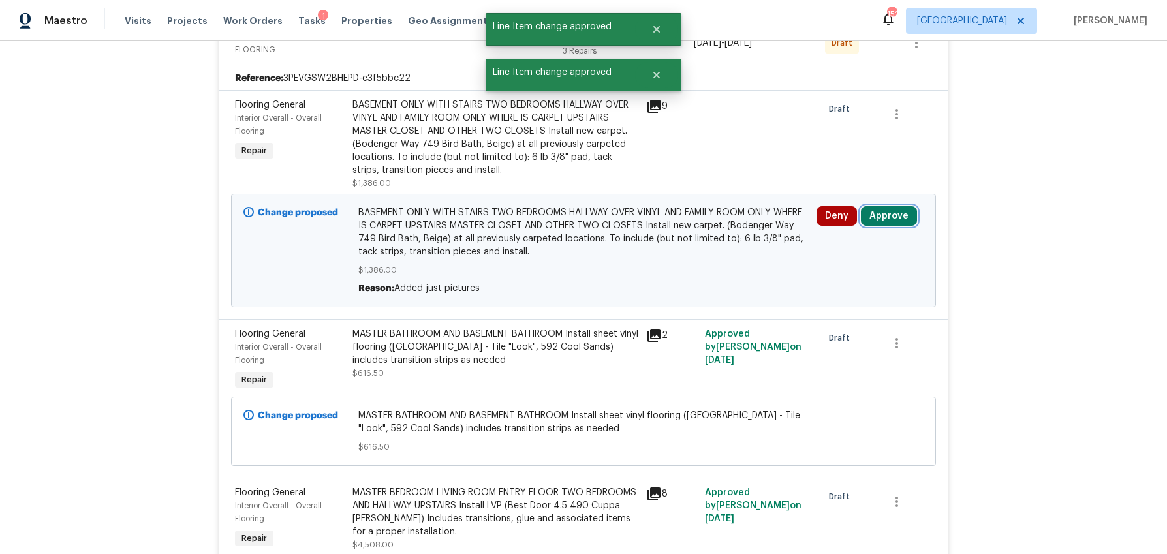
click at [900, 218] on button "Approve" at bounding box center [889, 216] width 56 height 20
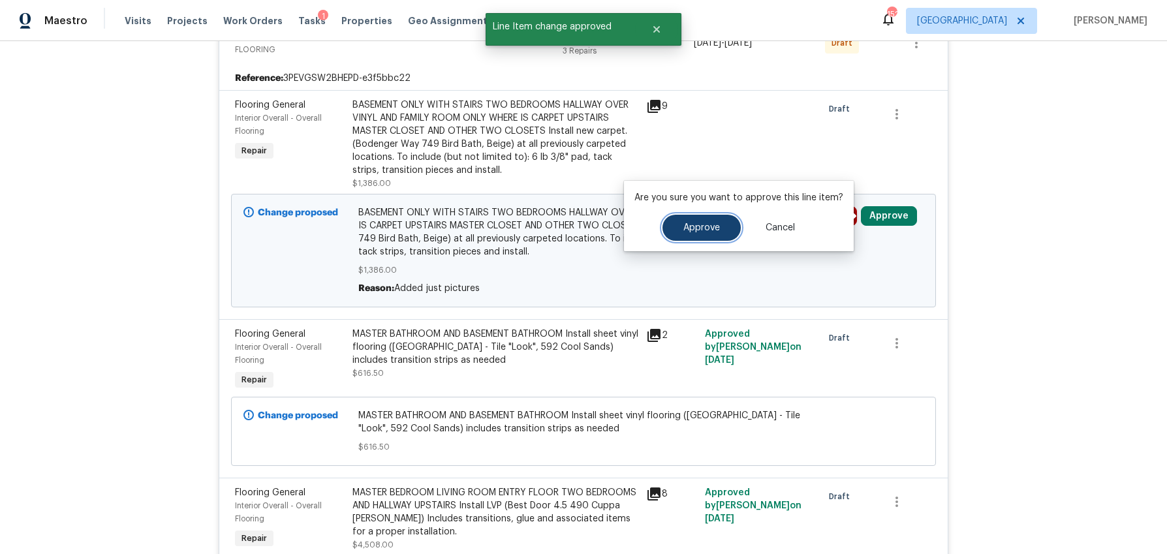
click at [713, 232] on span "Approve" at bounding box center [701, 228] width 37 height 10
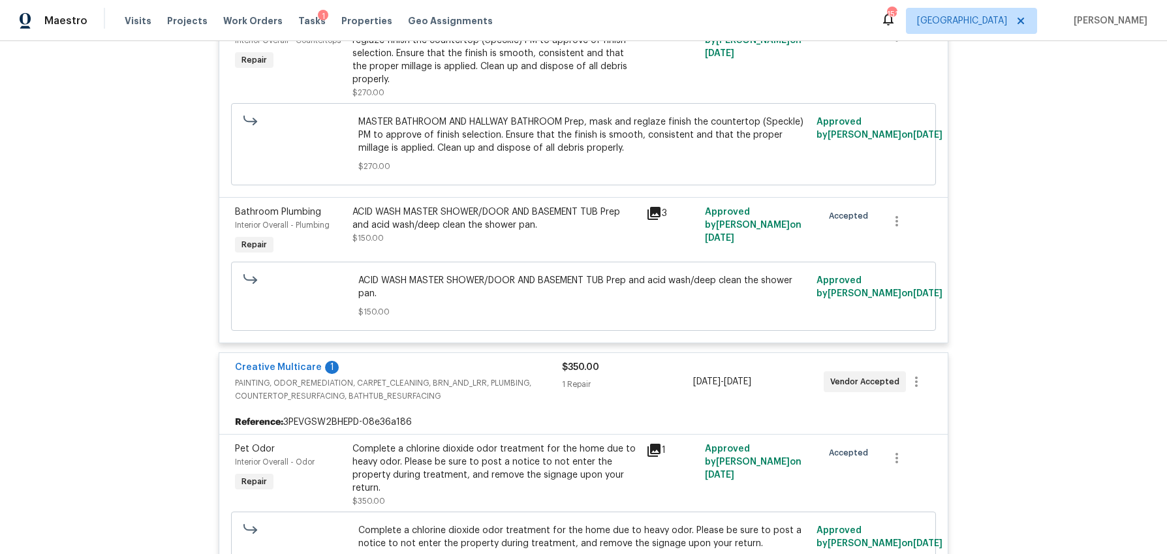
scroll to position [0, 0]
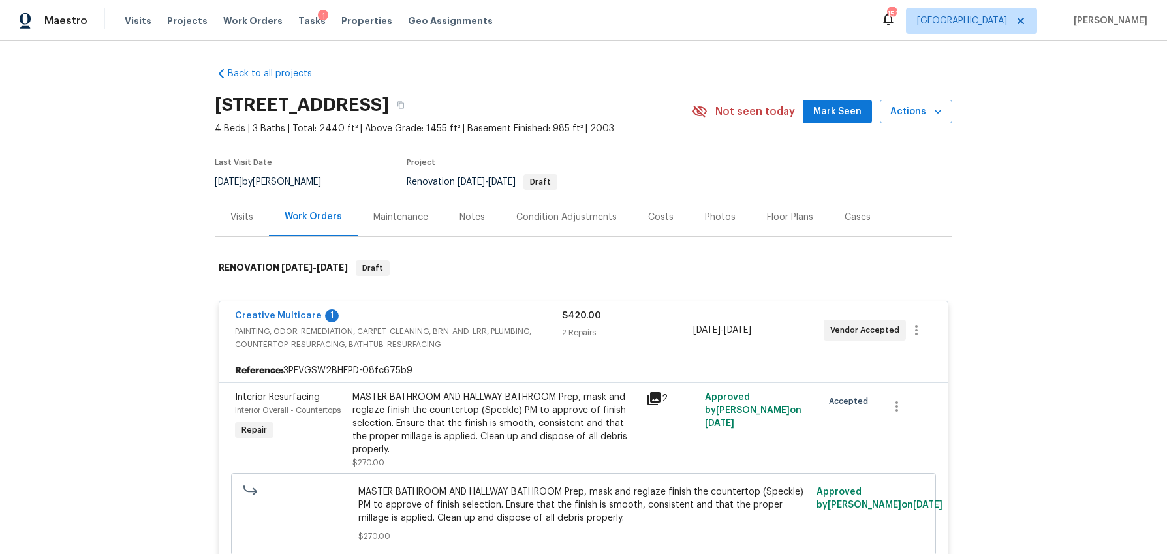
click at [648, 212] on div "Costs" at bounding box center [660, 217] width 25 height 13
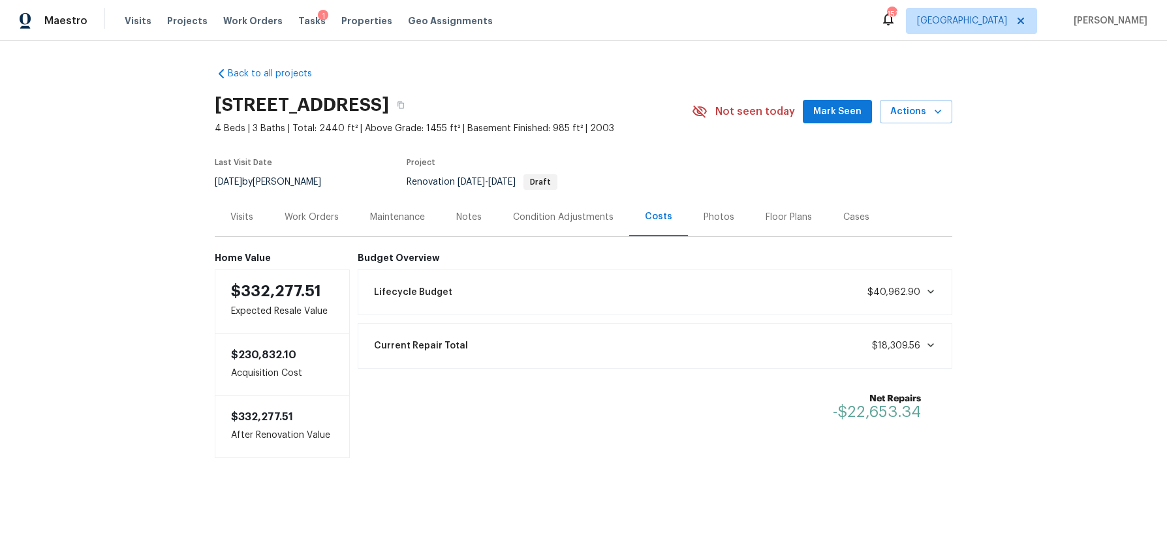
click at [326, 215] on div "Work Orders" at bounding box center [311, 217] width 54 height 13
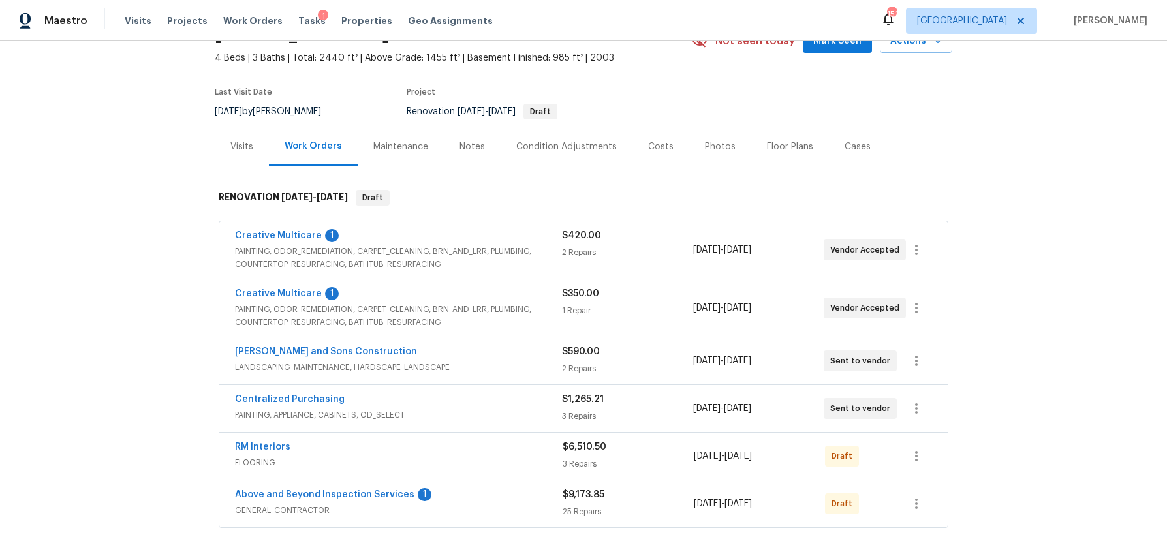
scroll to position [71, 0]
click at [567, 259] on div "$420.00 2 Repairs" at bounding box center [627, 249] width 131 height 42
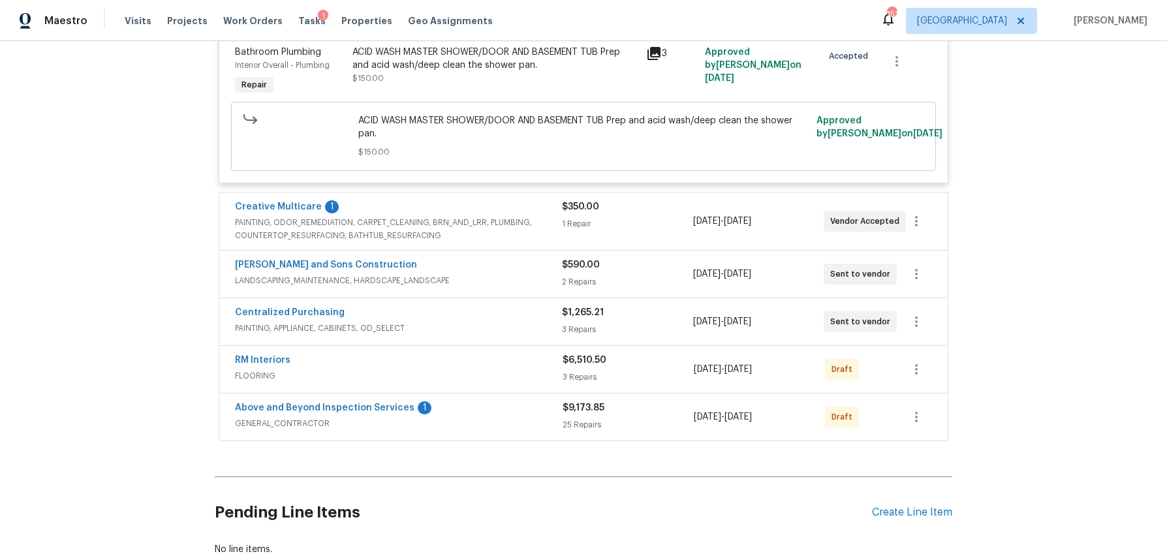
scroll to position [530, 0]
click at [604, 242] on div "Creative Multicare 1 PAINTING, ODOR_REMEDIATION, CARPET_CLEANING, BRN_AND_LRR, …" at bounding box center [583, 220] width 728 height 57
click at [604, 217] on div "1 Repair" at bounding box center [627, 223] width 131 height 13
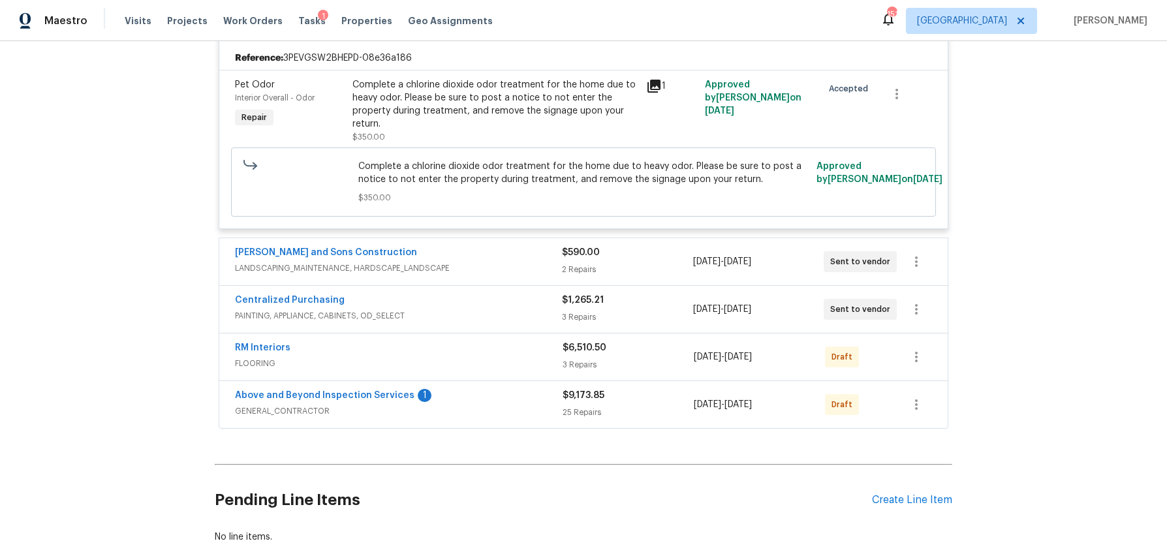
scroll to position [776, 0]
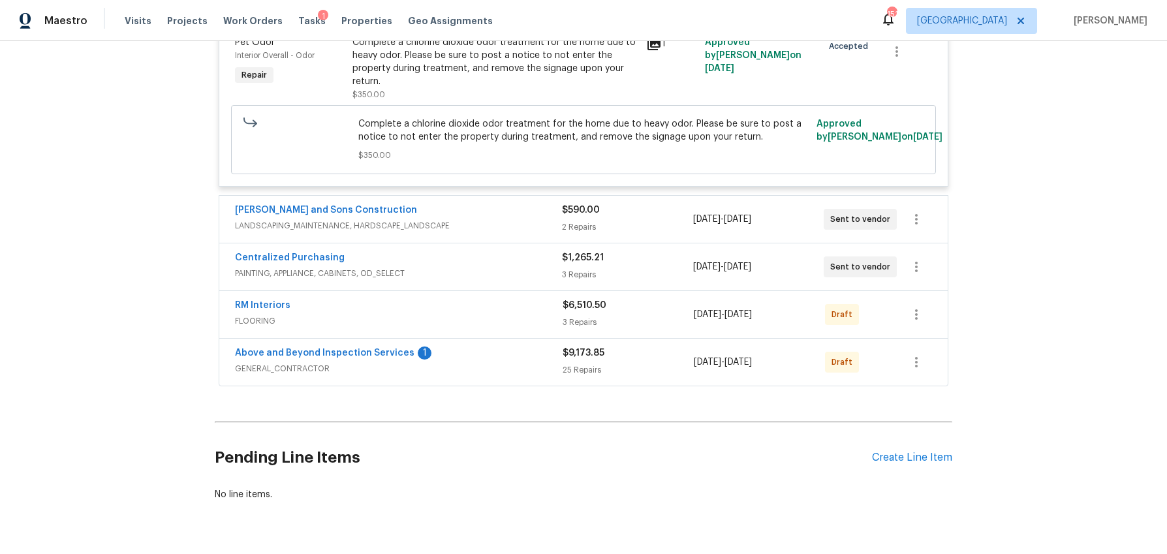
click at [592, 219] on div "$590.00 2 Repairs" at bounding box center [627, 219] width 131 height 31
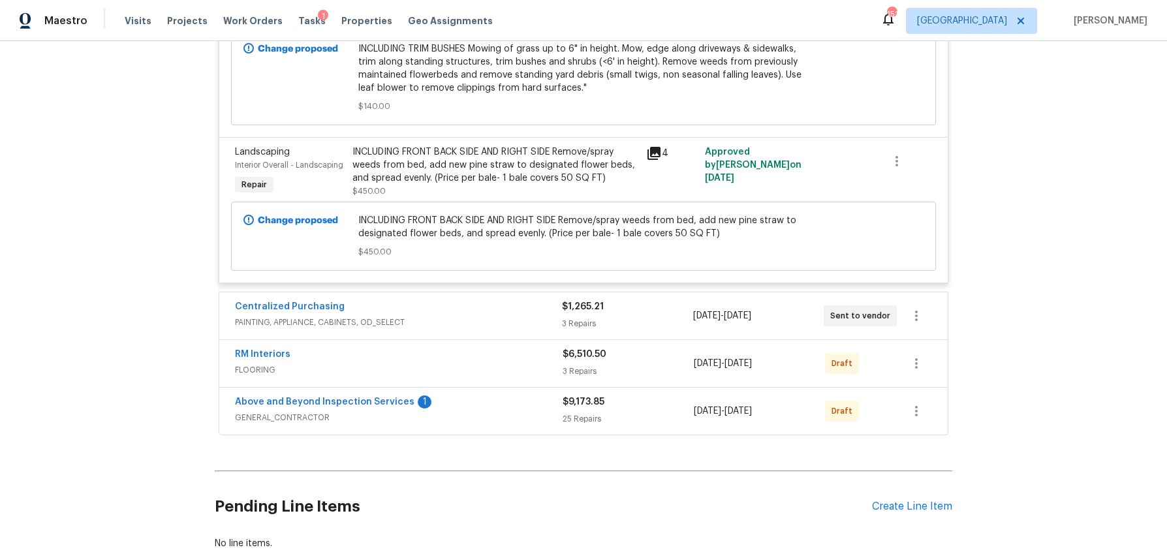
scroll to position [1119, 0]
click at [603, 318] on div "3 Repairs" at bounding box center [627, 321] width 131 height 13
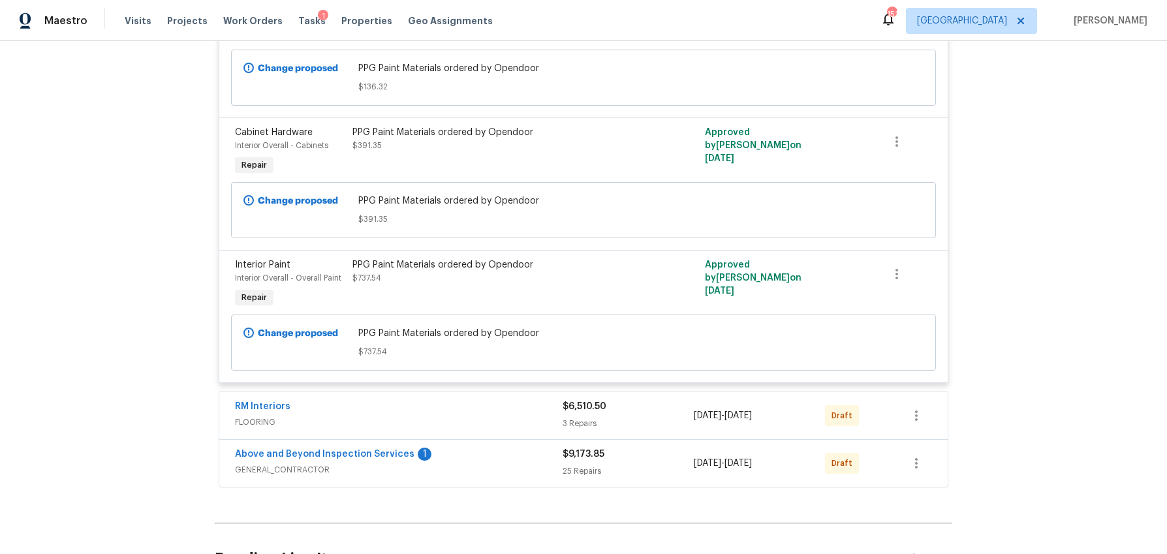
scroll to position [1633, 0]
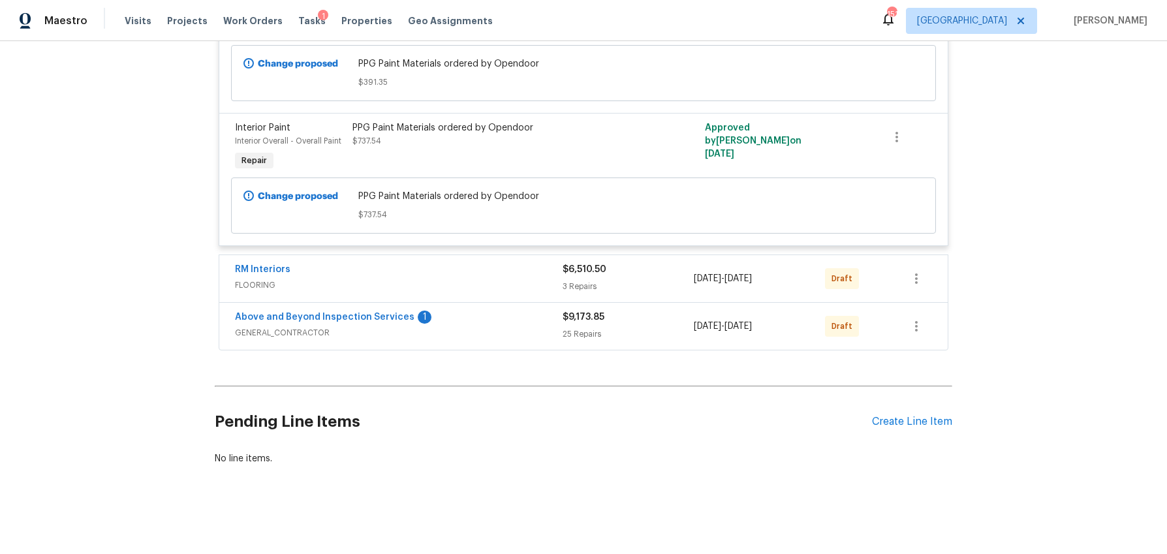
click at [613, 281] on div "3 Repairs" at bounding box center [627, 286] width 131 height 13
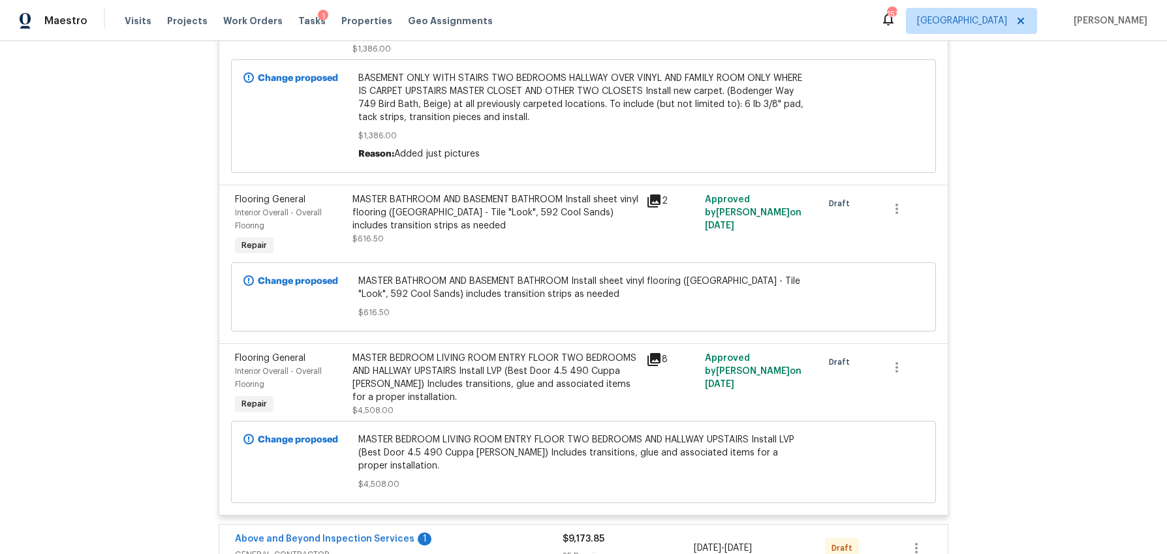
scroll to position [2213, 0]
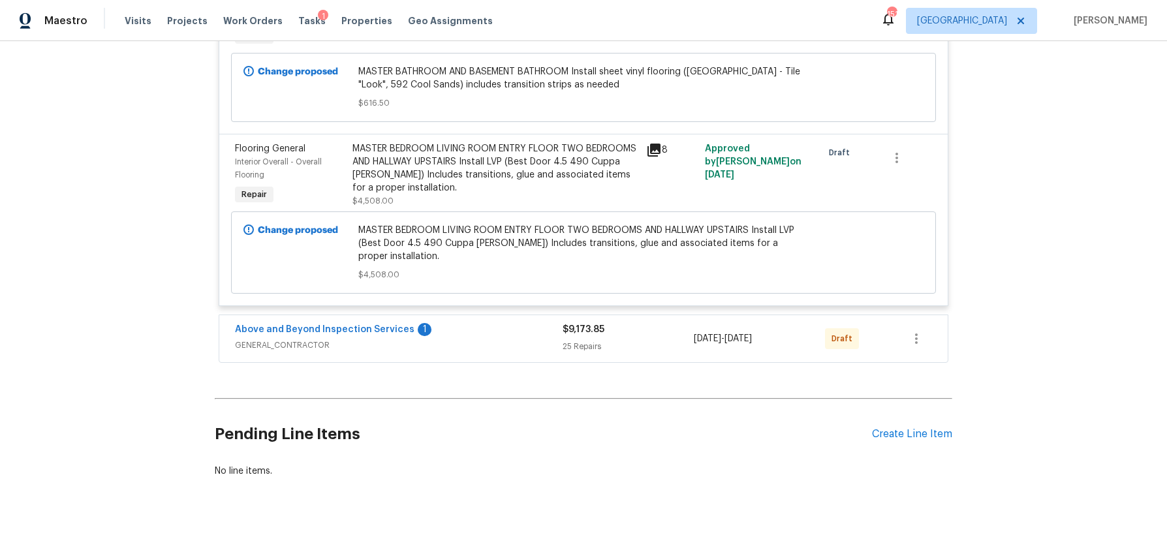
click at [621, 324] on div "$9,173.85 25 Repairs" at bounding box center [627, 338] width 131 height 31
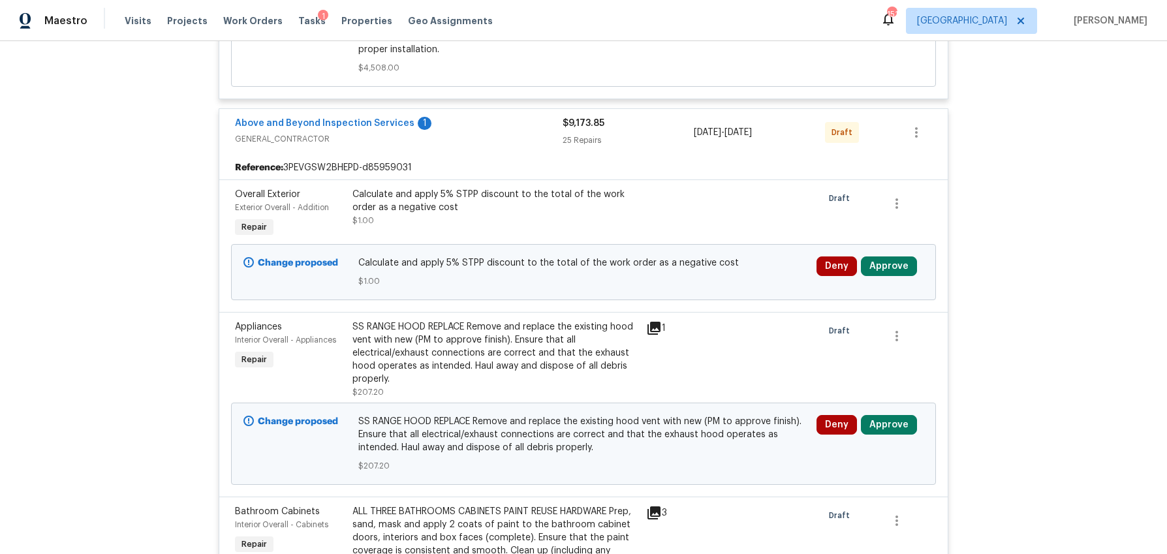
scroll to position [2419, 0]
click at [883, 257] on button "Approve" at bounding box center [889, 267] width 56 height 20
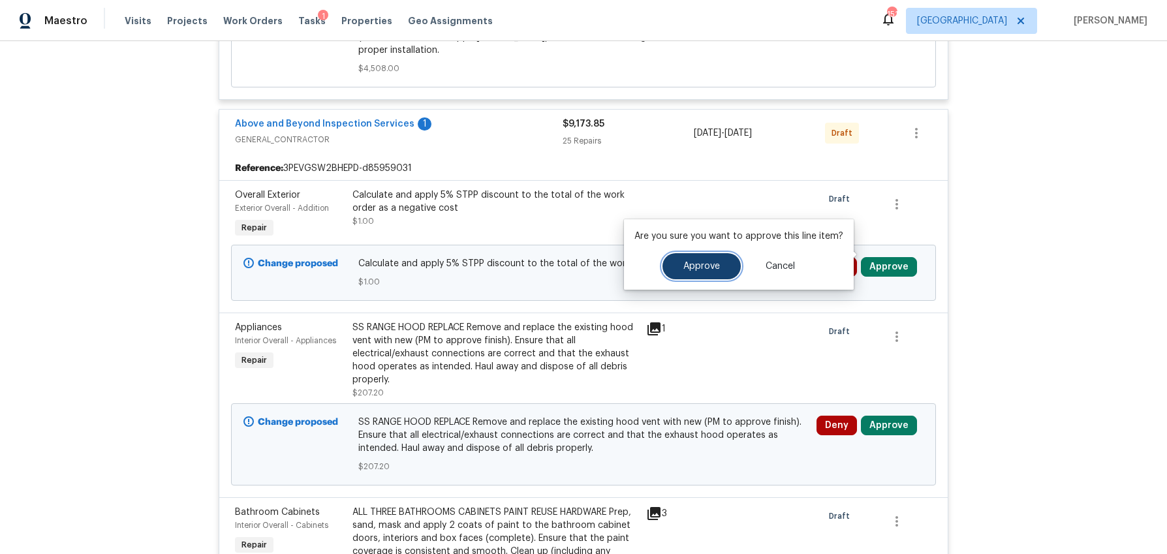
click at [713, 266] on span "Approve" at bounding box center [701, 267] width 37 height 10
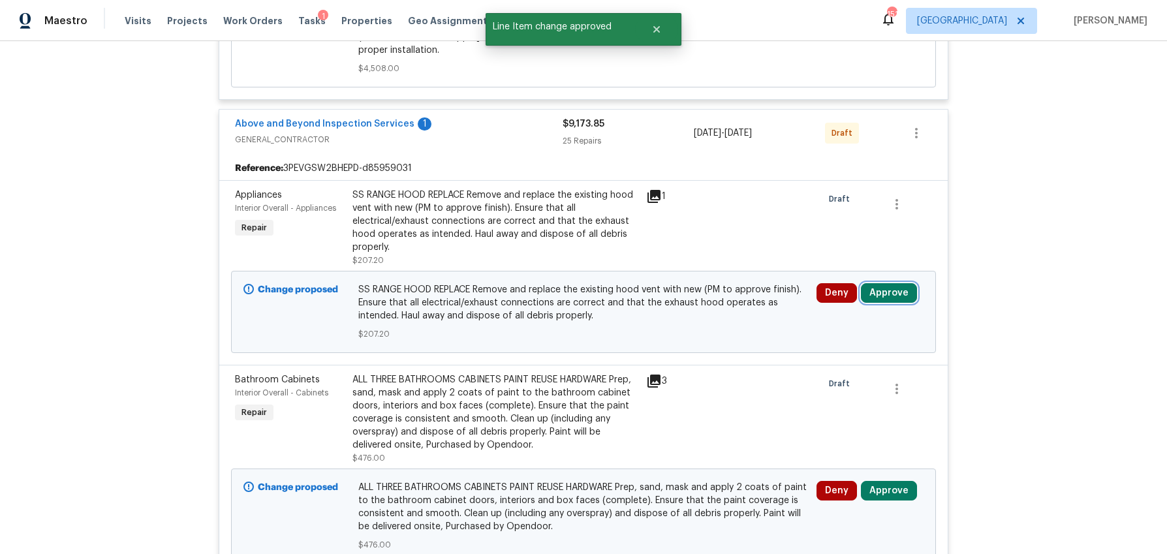
click at [905, 283] on button "Approve" at bounding box center [889, 293] width 56 height 20
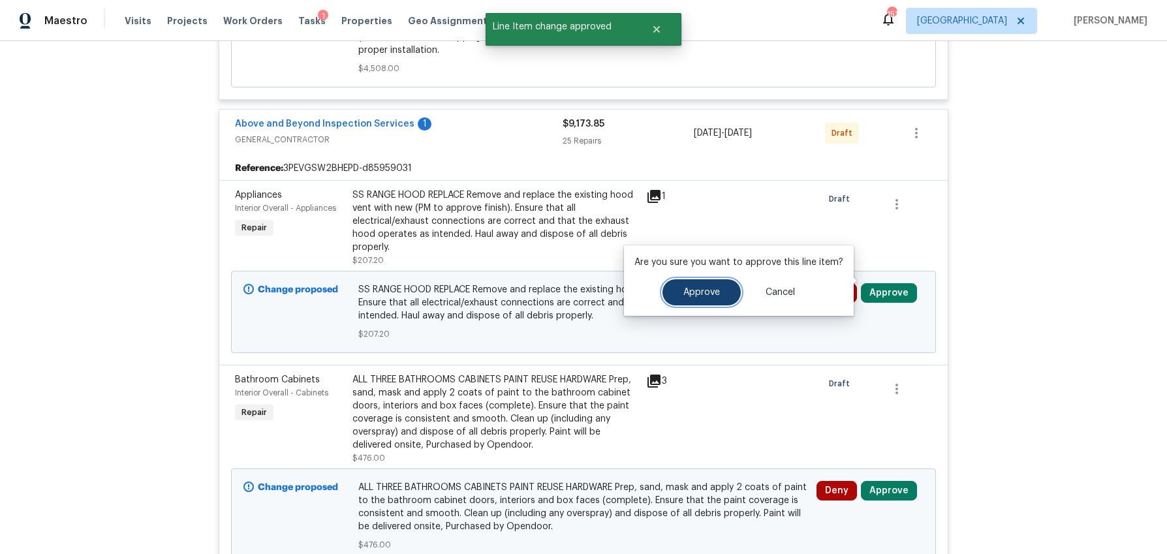
click at [705, 295] on span "Approve" at bounding box center [701, 293] width 37 height 10
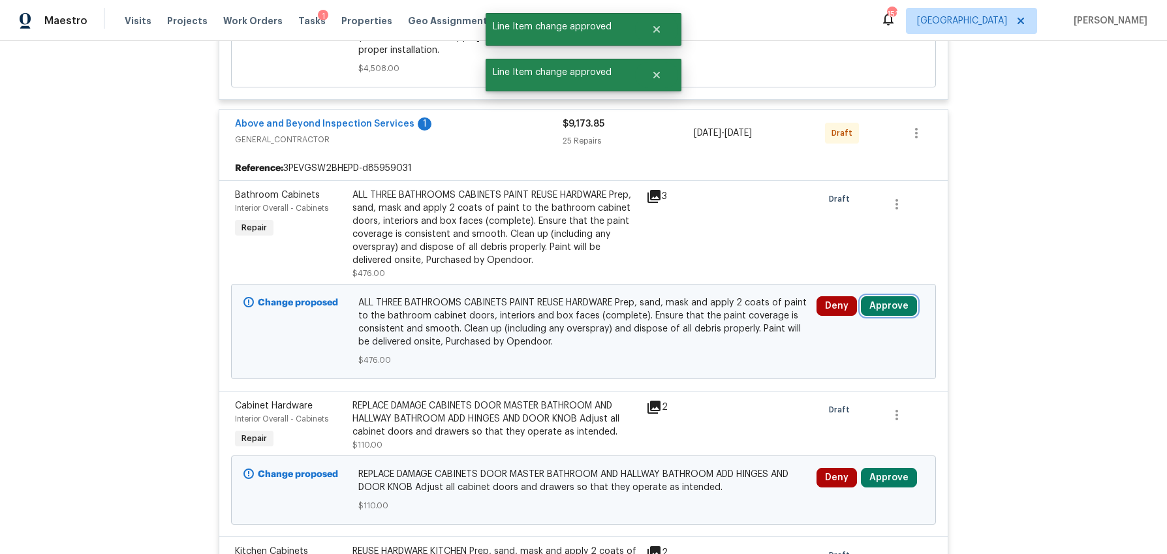
click at [912, 300] on button "Approve" at bounding box center [889, 306] width 56 height 20
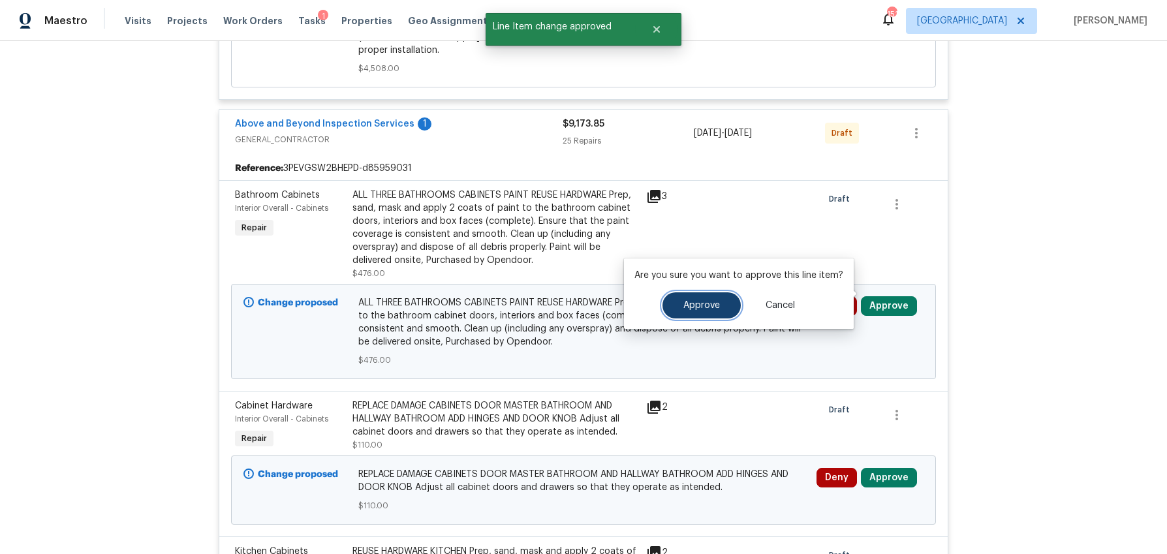
click at [695, 311] on button "Approve" at bounding box center [701, 305] width 78 height 26
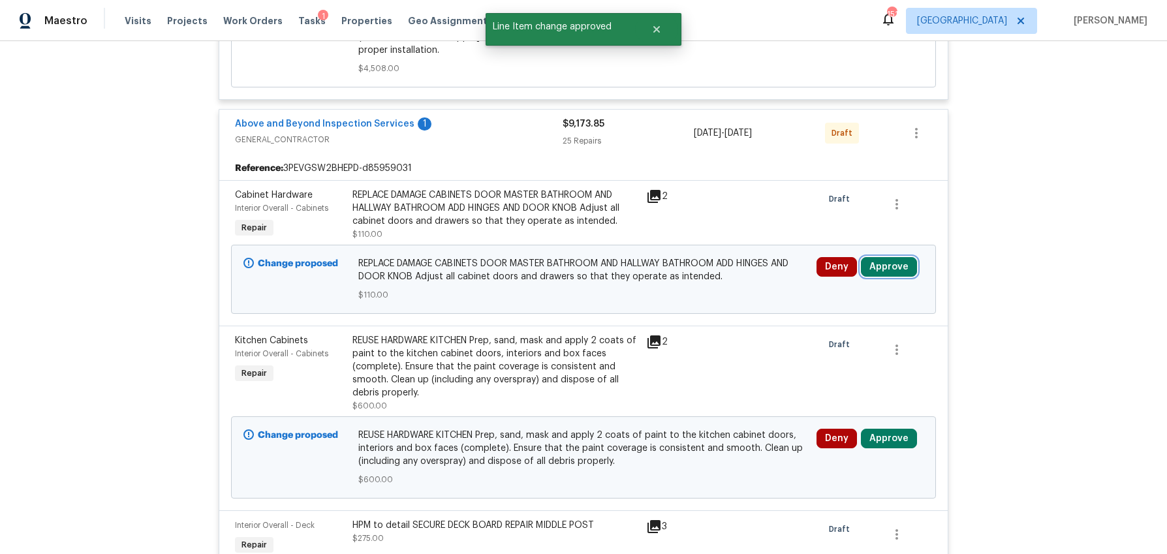
click at [897, 258] on button "Approve" at bounding box center [889, 267] width 56 height 20
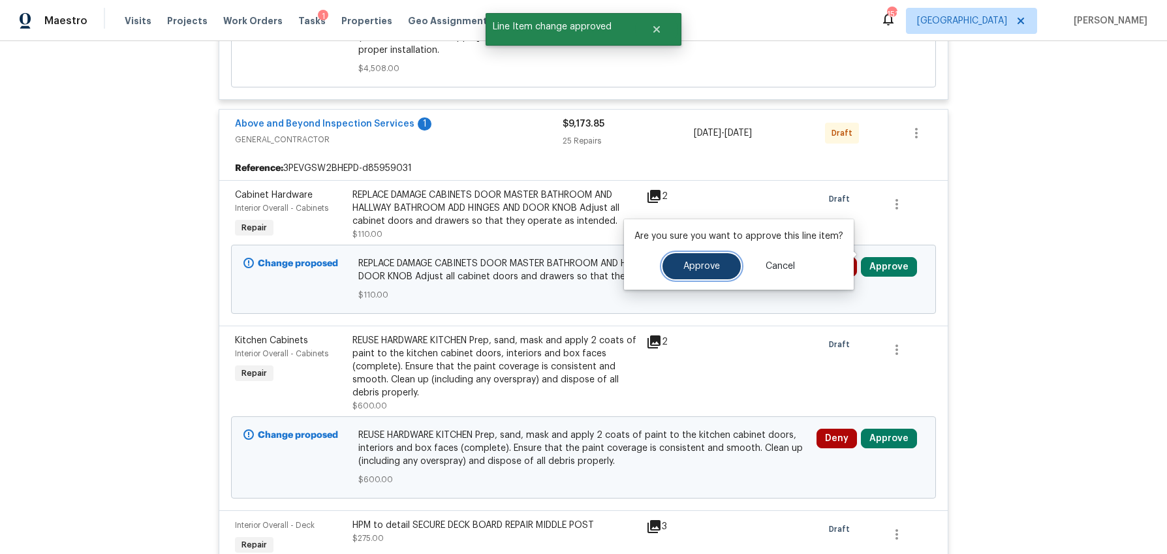
click at [708, 269] on span "Approve" at bounding box center [701, 267] width 37 height 10
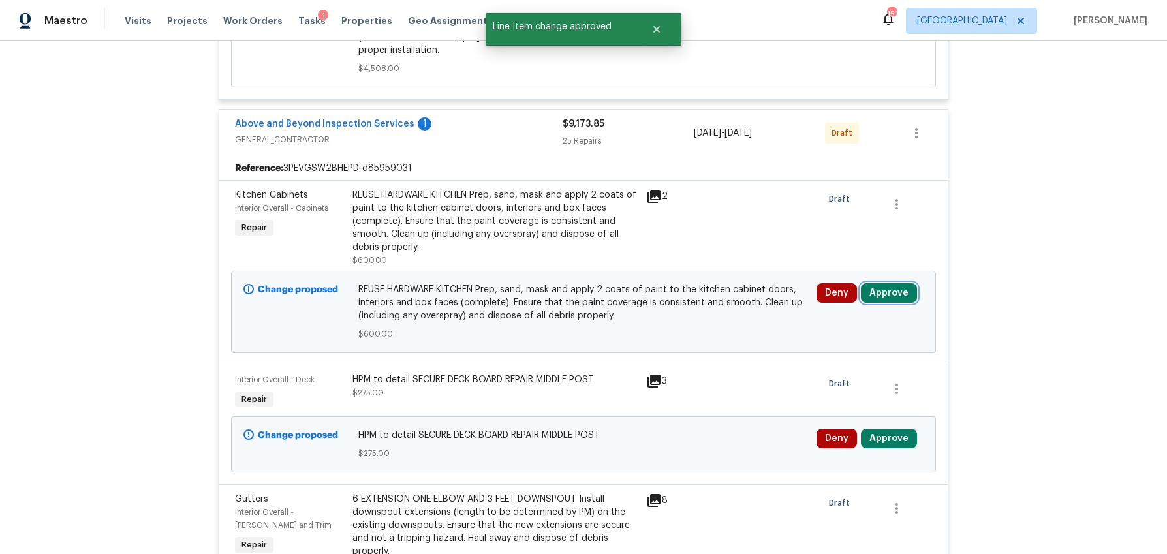
click at [897, 283] on button "Approve" at bounding box center [889, 293] width 56 height 20
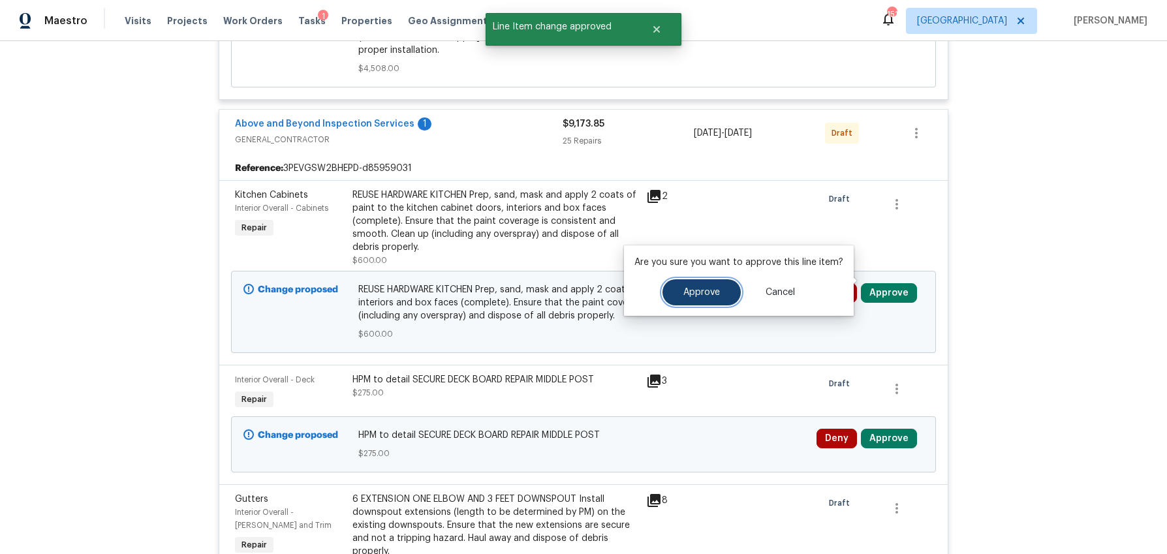
click at [713, 286] on button "Approve" at bounding box center [701, 292] width 78 height 26
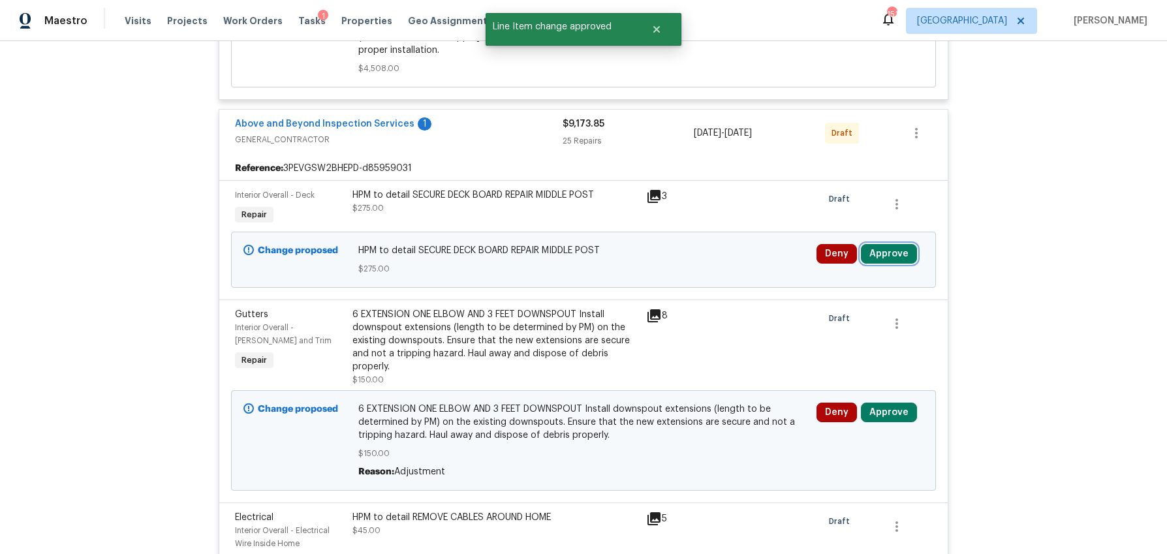
click at [904, 244] on button "Approve" at bounding box center [889, 254] width 56 height 20
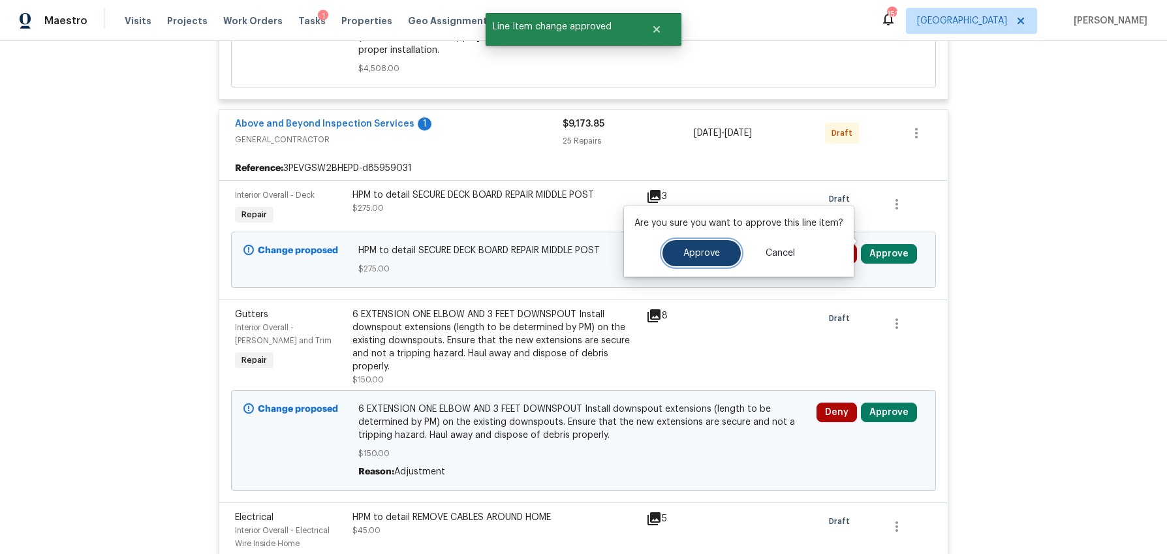
click at [723, 254] on button "Approve" at bounding box center [701, 253] width 78 height 26
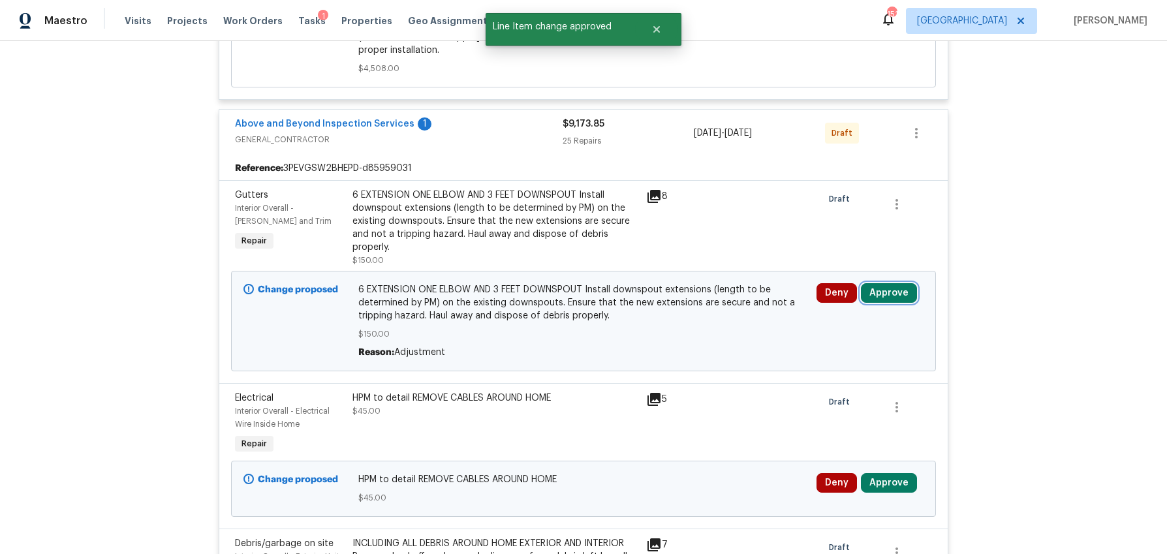
click at [895, 283] on button "Approve" at bounding box center [889, 293] width 56 height 20
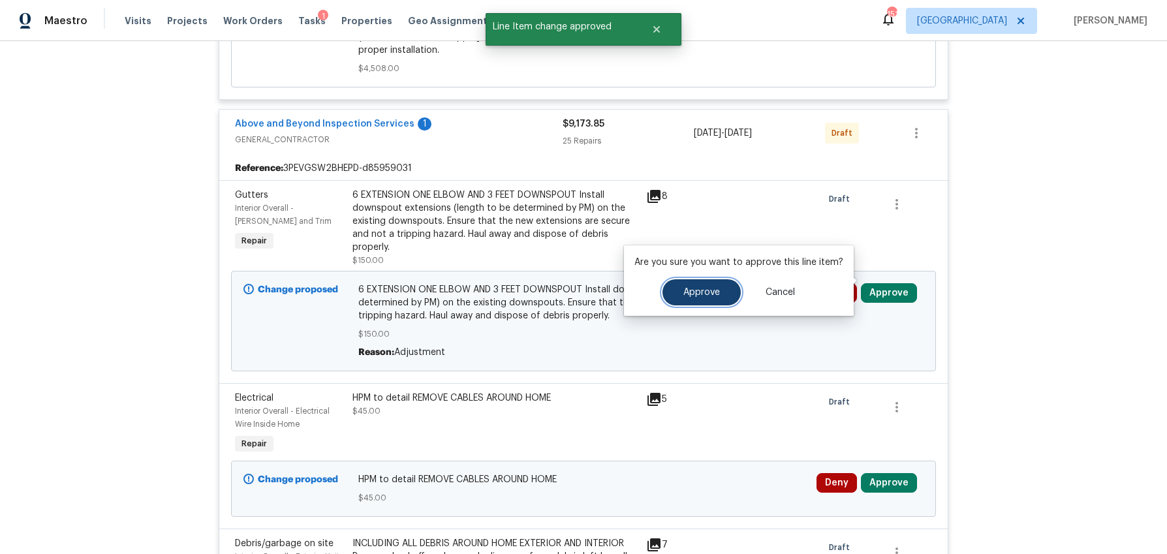
click at [709, 284] on button "Approve" at bounding box center [701, 292] width 78 height 26
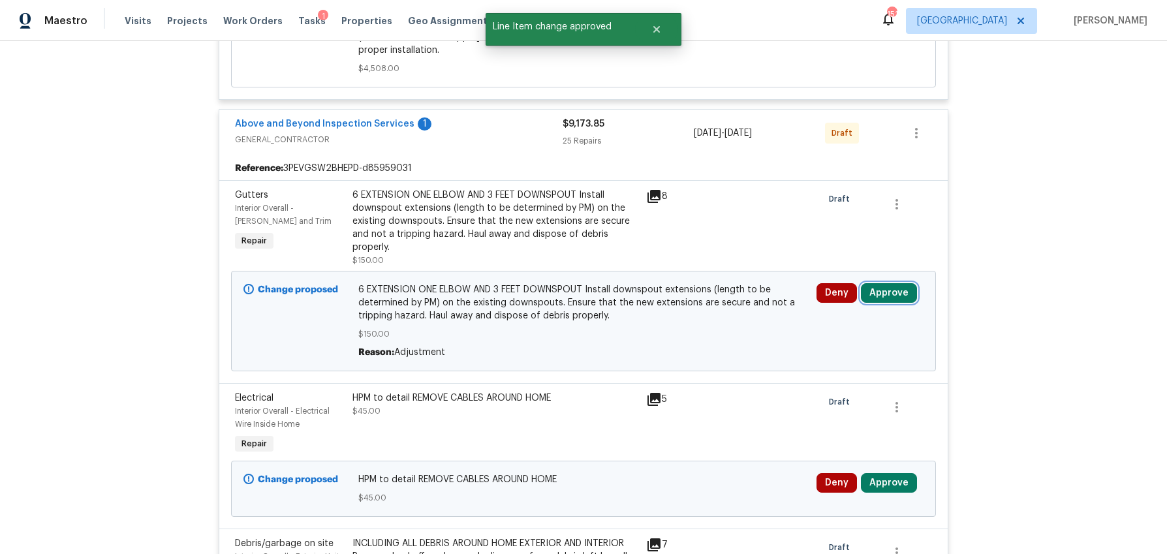
click at [888, 283] on button "Approve" at bounding box center [889, 293] width 56 height 20
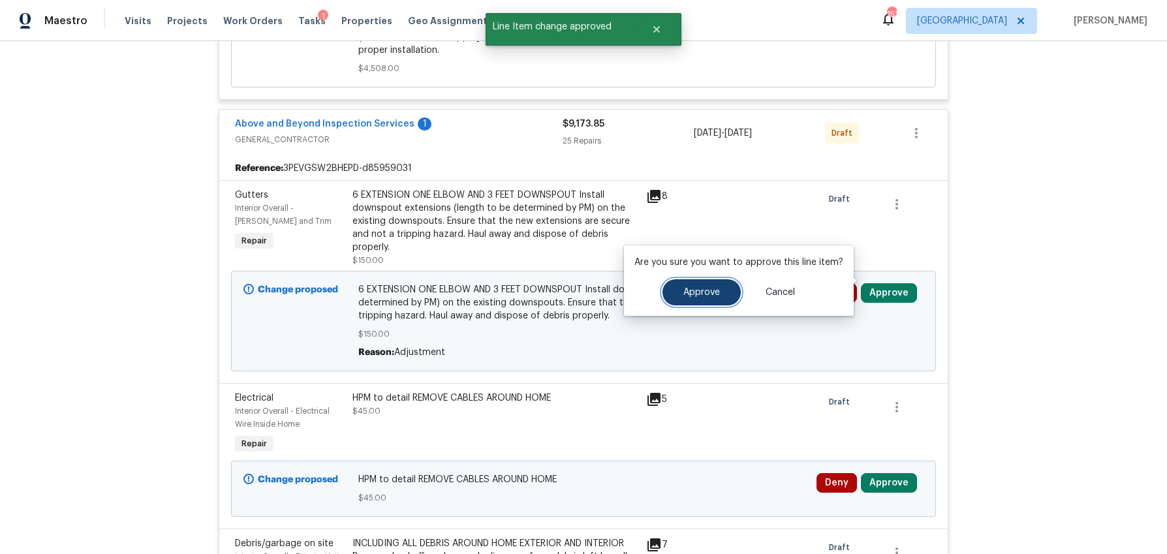
click at [718, 284] on button "Approve" at bounding box center [701, 292] width 78 height 26
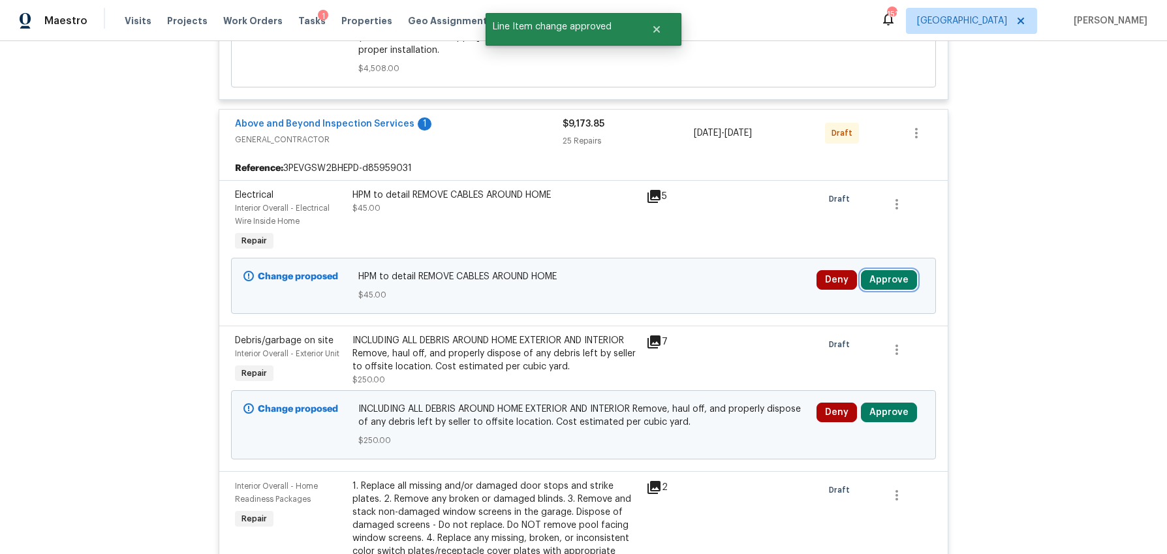
click at [909, 270] on button "Approve" at bounding box center [889, 280] width 56 height 20
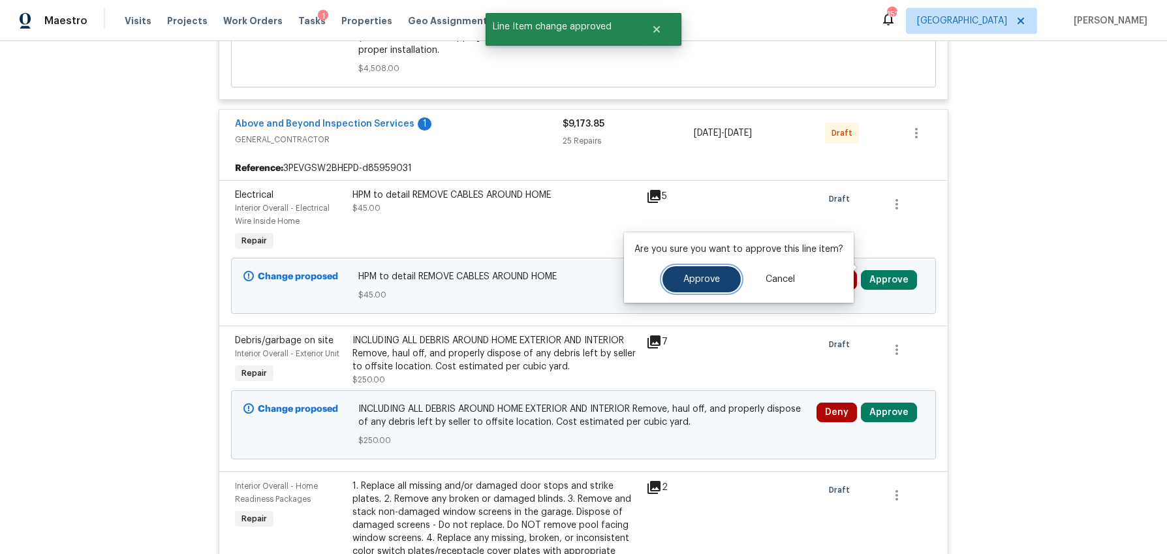
click at [713, 284] on button "Approve" at bounding box center [701, 279] width 78 height 26
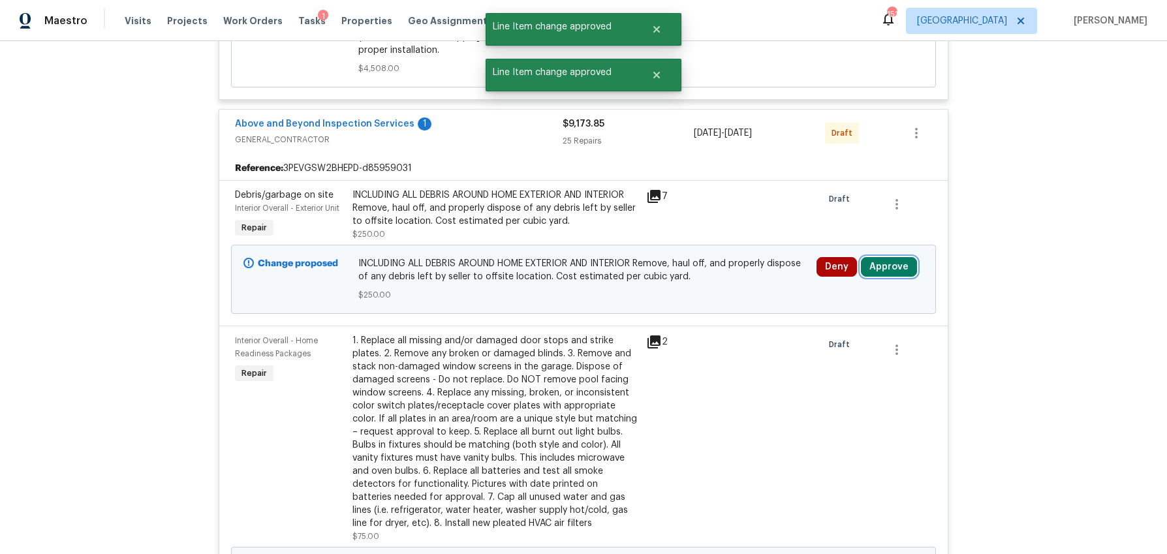
click at [898, 257] on button "Approve" at bounding box center [889, 267] width 56 height 20
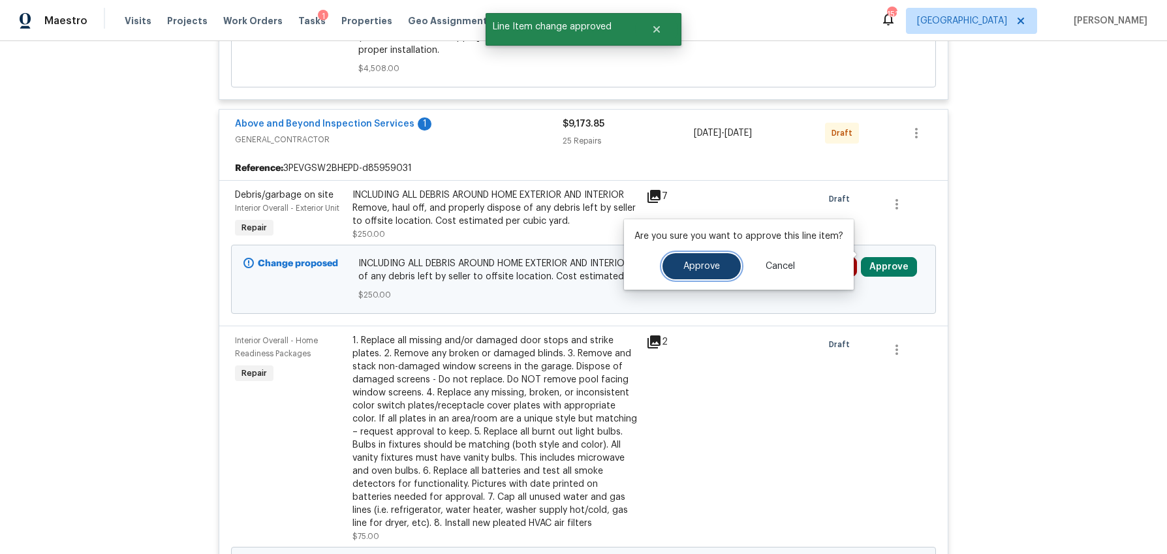
click at [719, 265] on button "Approve" at bounding box center [701, 266] width 78 height 26
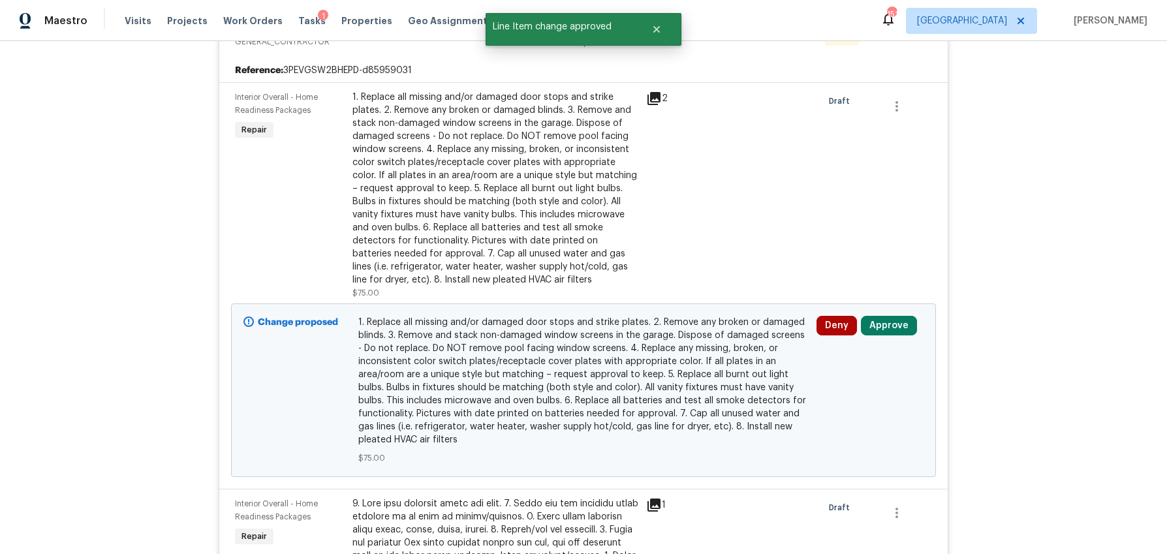
scroll to position [2517, 0]
click at [899, 315] on button "Approve" at bounding box center [889, 325] width 56 height 20
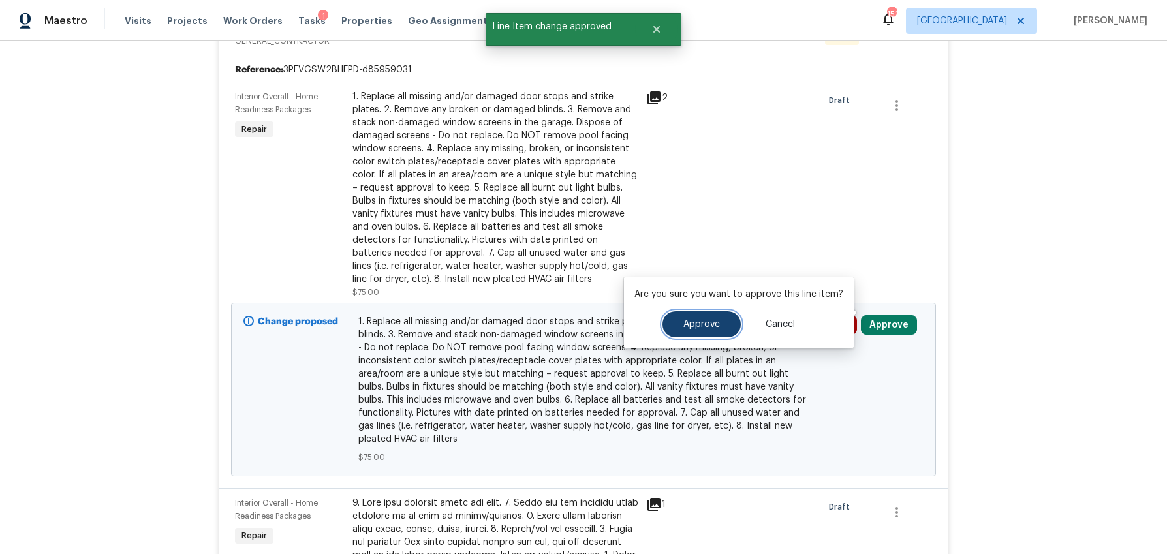
click at [715, 323] on span "Approve" at bounding box center [701, 325] width 37 height 10
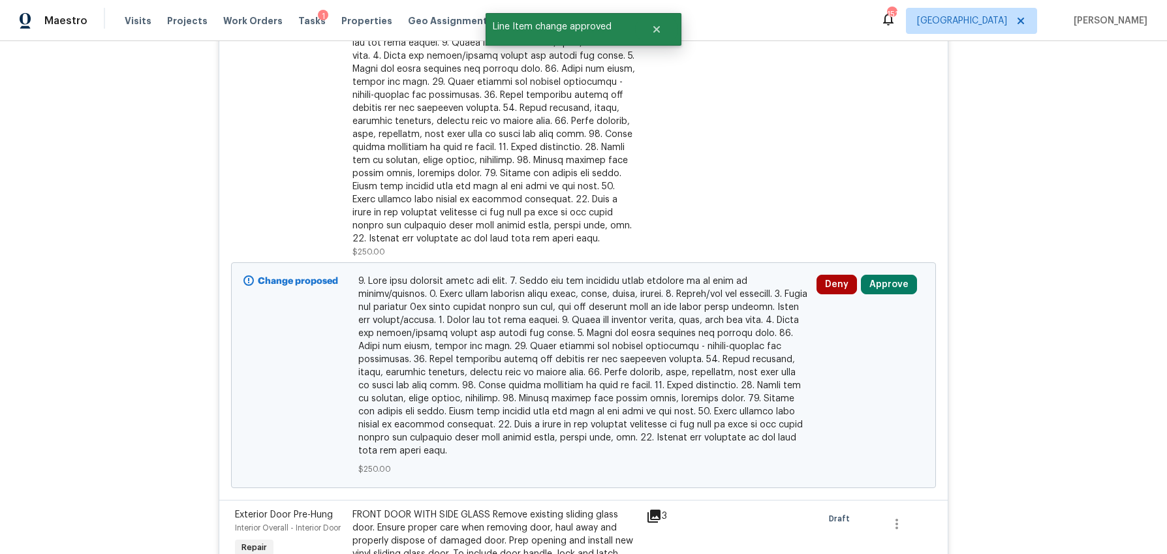
scroll to position [2641, 0]
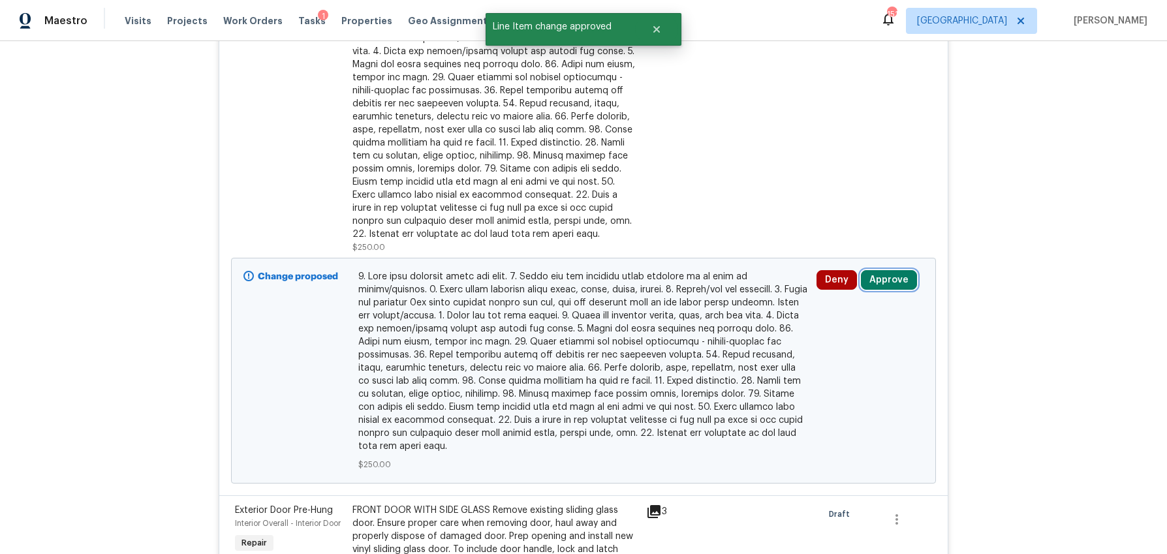
click at [885, 270] on button "Approve" at bounding box center [889, 280] width 56 height 20
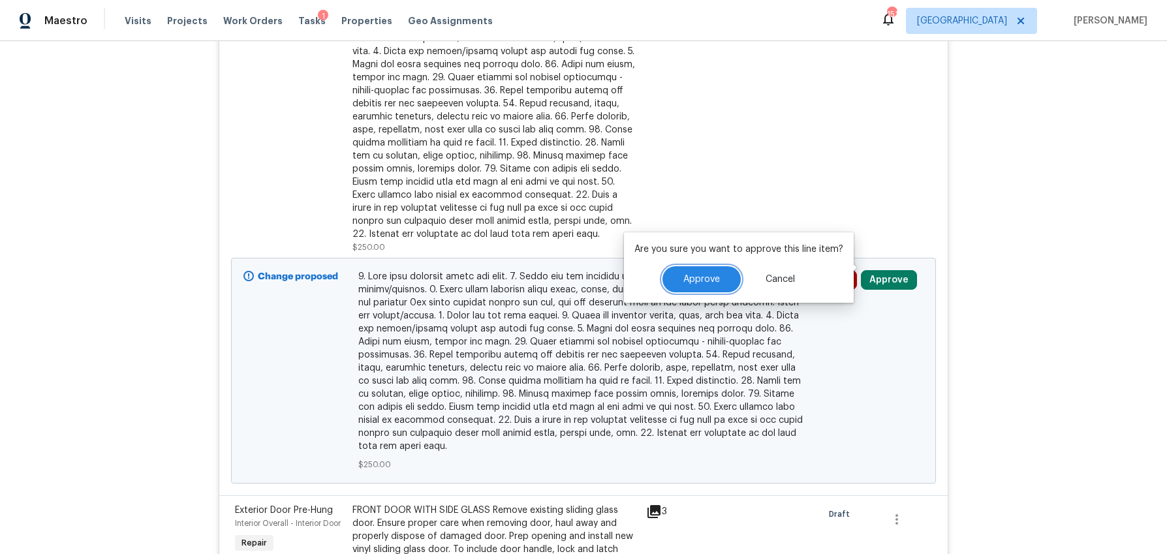
click at [707, 288] on button "Approve" at bounding box center [701, 279] width 78 height 26
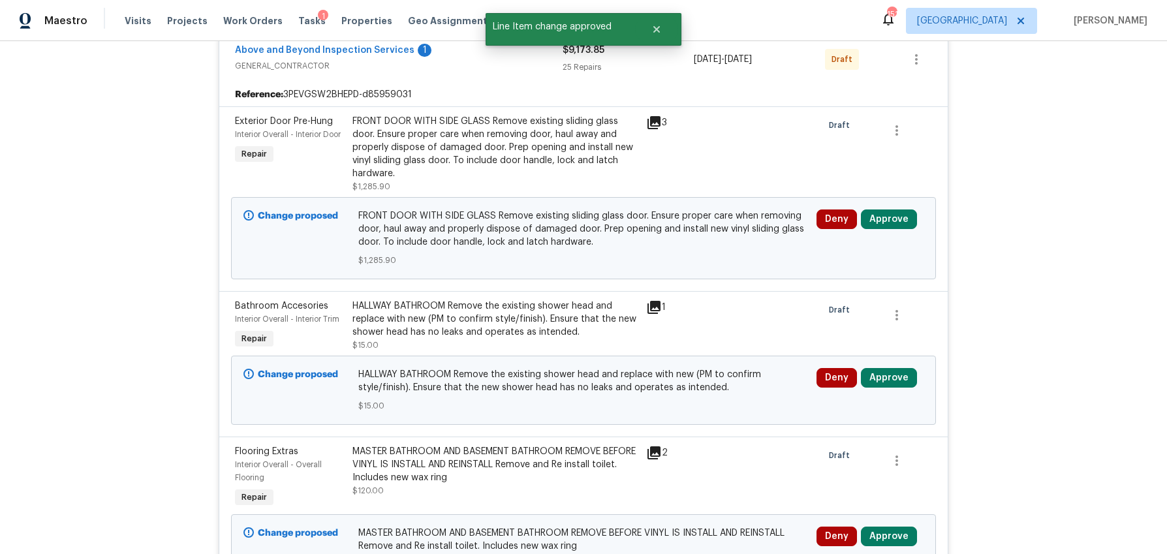
scroll to position [2488, 0]
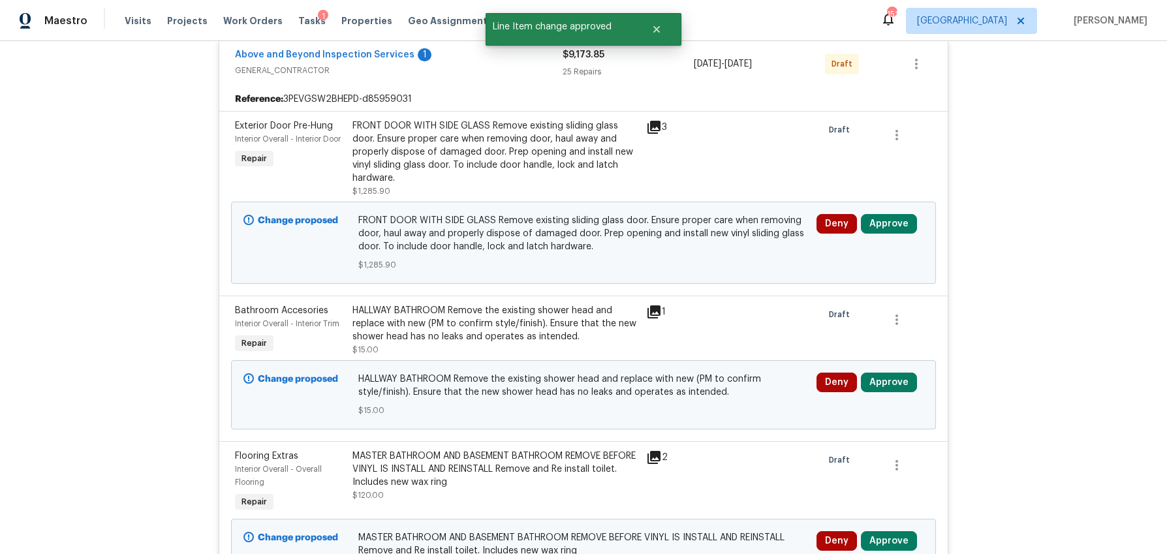
click at [654, 121] on icon at bounding box center [653, 127] width 13 height 13
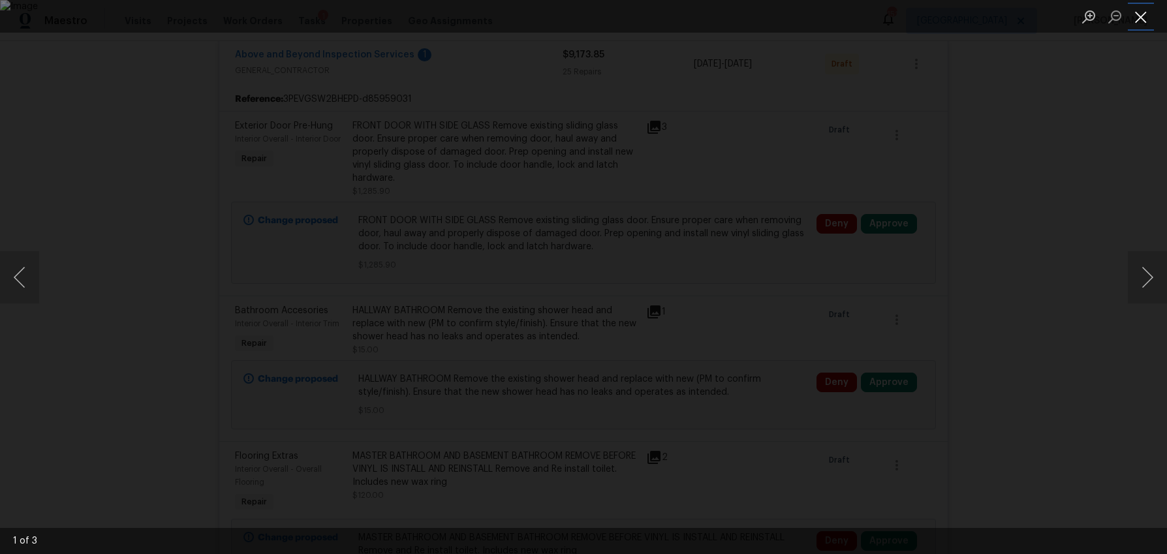
click at [1137, 18] on button "Close lightbox" at bounding box center [1141, 16] width 26 height 23
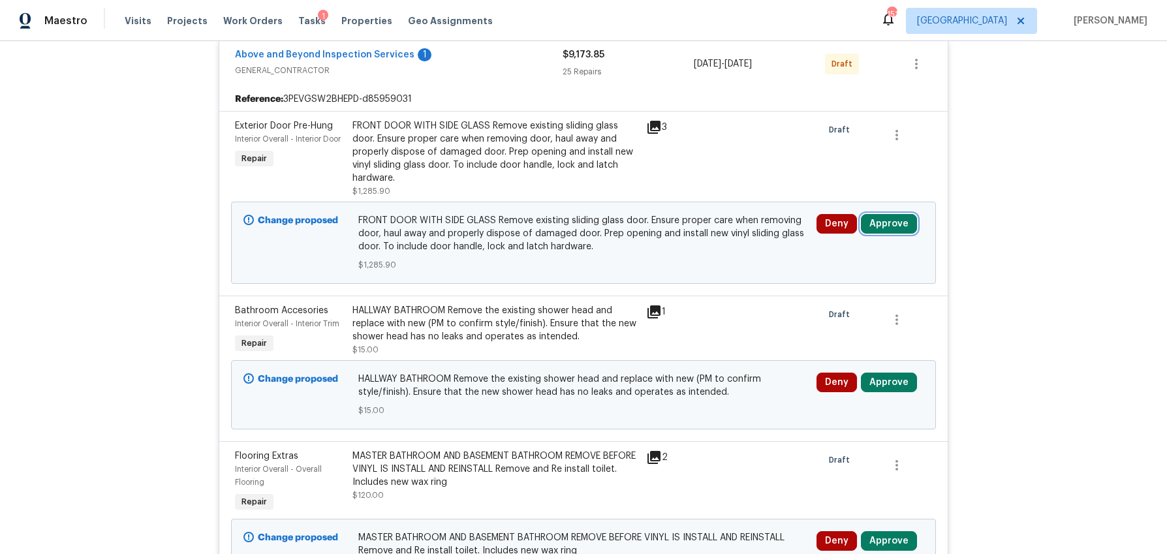
click at [890, 214] on button "Approve" at bounding box center [889, 224] width 56 height 20
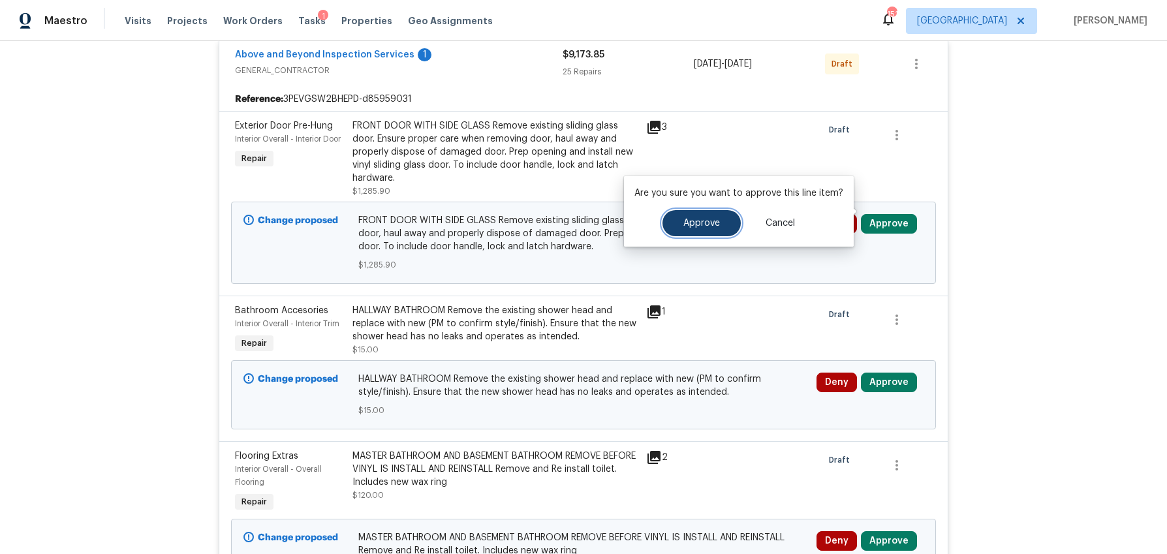
click at [711, 219] on span "Approve" at bounding box center [701, 224] width 37 height 10
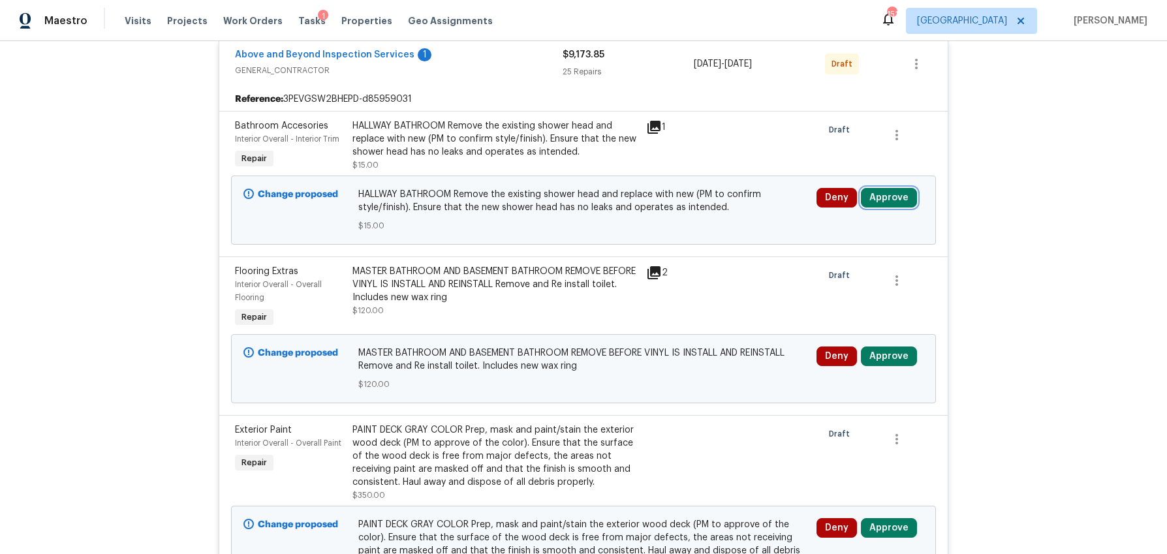
click at [871, 188] on button "Approve" at bounding box center [889, 198] width 56 height 20
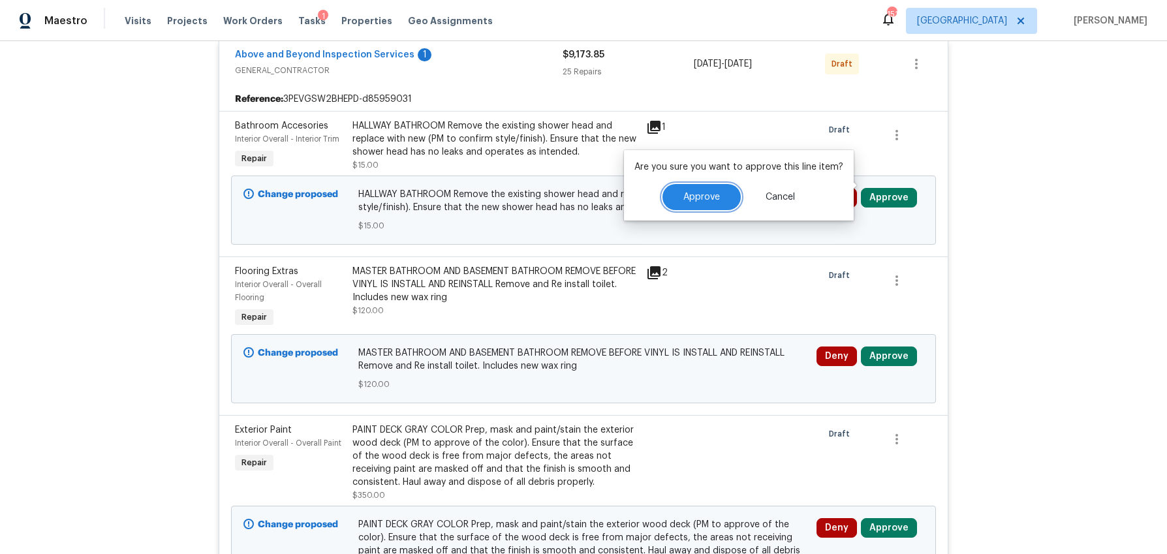
click at [669, 200] on button "Approve" at bounding box center [701, 197] width 78 height 26
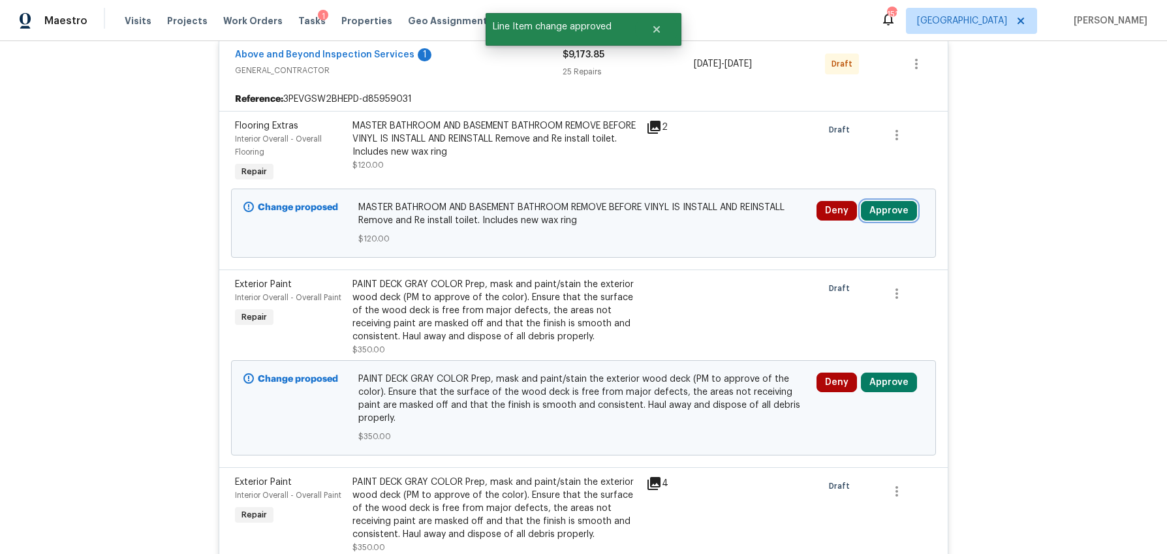
click at [894, 201] on button "Approve" at bounding box center [889, 211] width 56 height 20
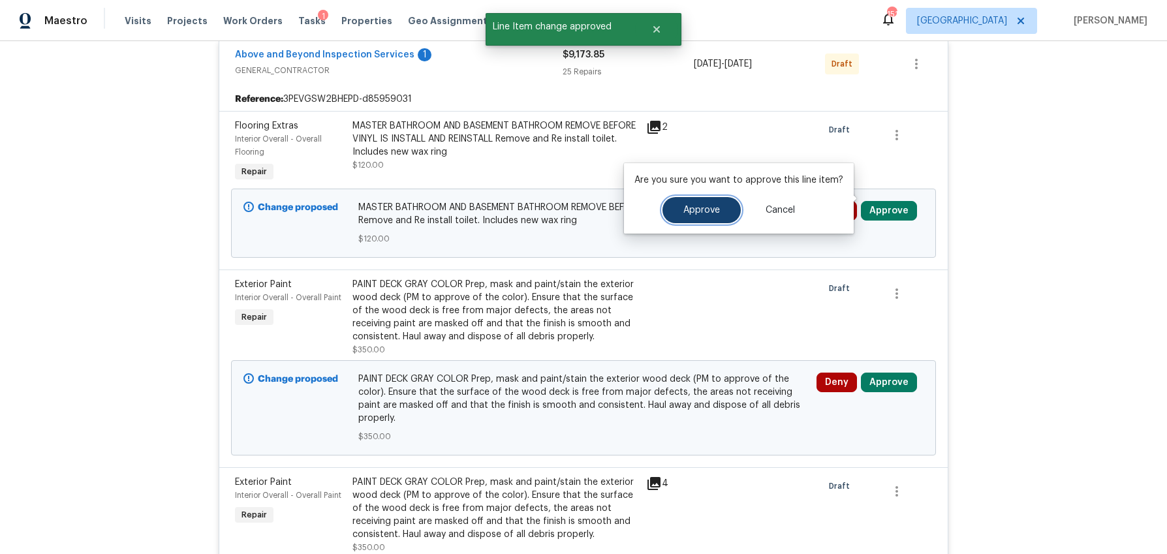
click at [716, 210] on span "Approve" at bounding box center [701, 211] width 37 height 10
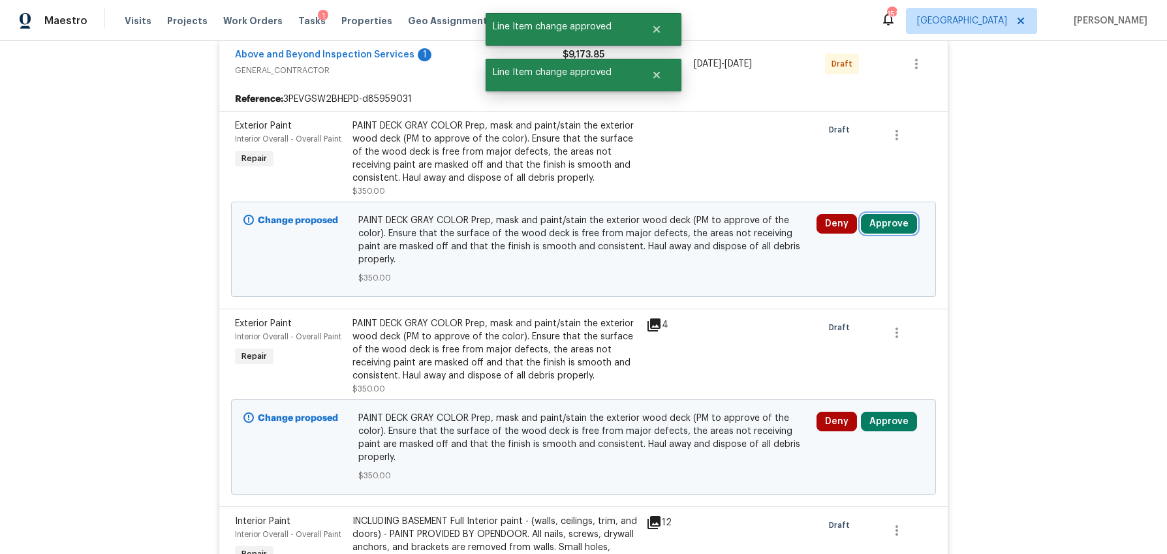
click at [910, 214] on button "Approve" at bounding box center [889, 224] width 56 height 20
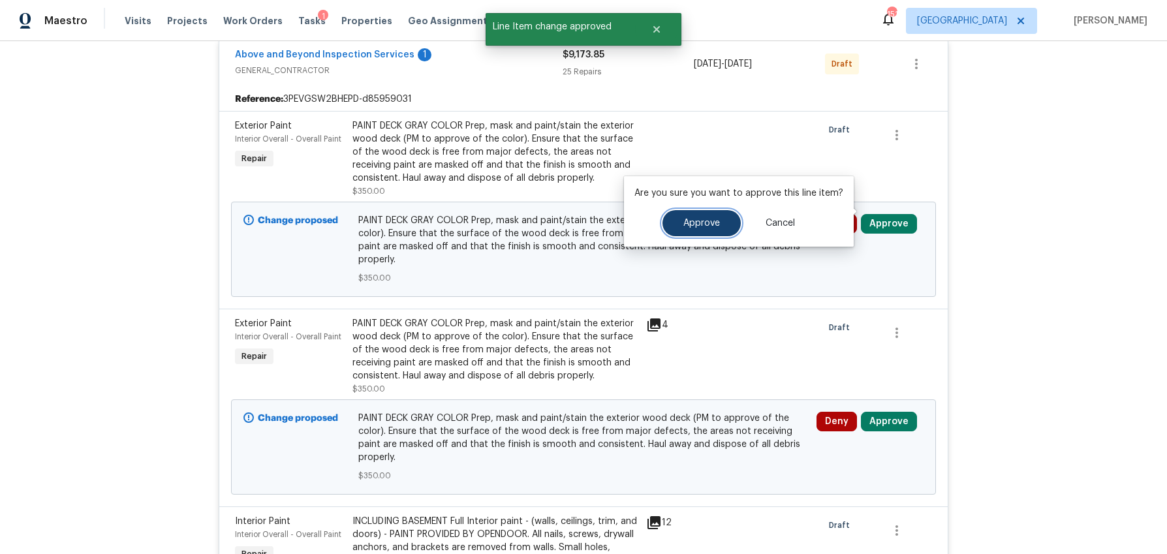
click at [724, 221] on button "Approve" at bounding box center [701, 223] width 78 height 26
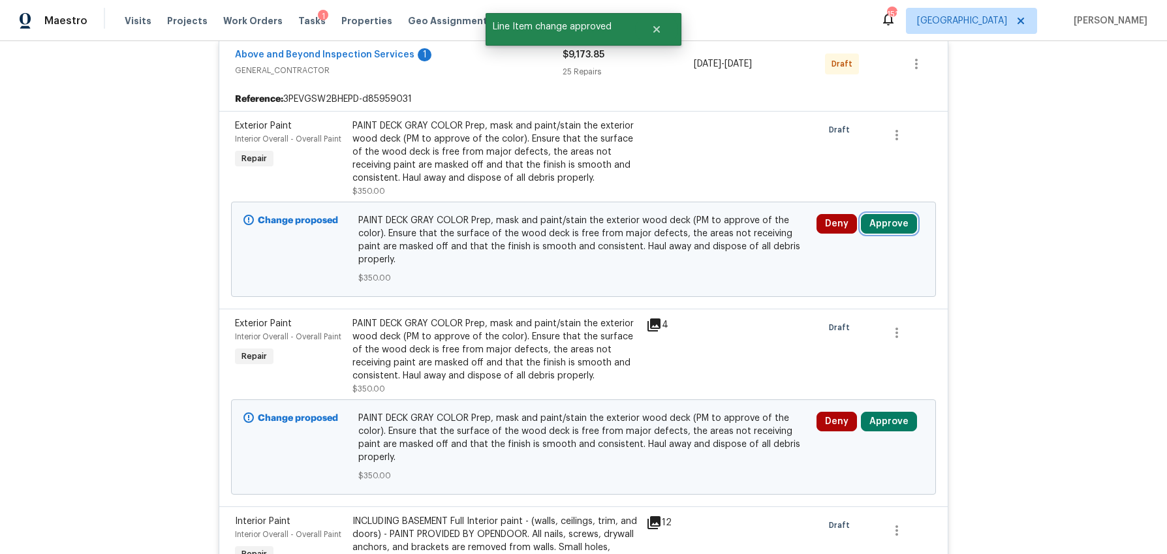
drag, startPoint x: 910, startPoint y: 210, endPoint x: 893, endPoint y: 214, distance: 17.4
click at [910, 214] on button "Approve" at bounding box center [889, 224] width 56 height 20
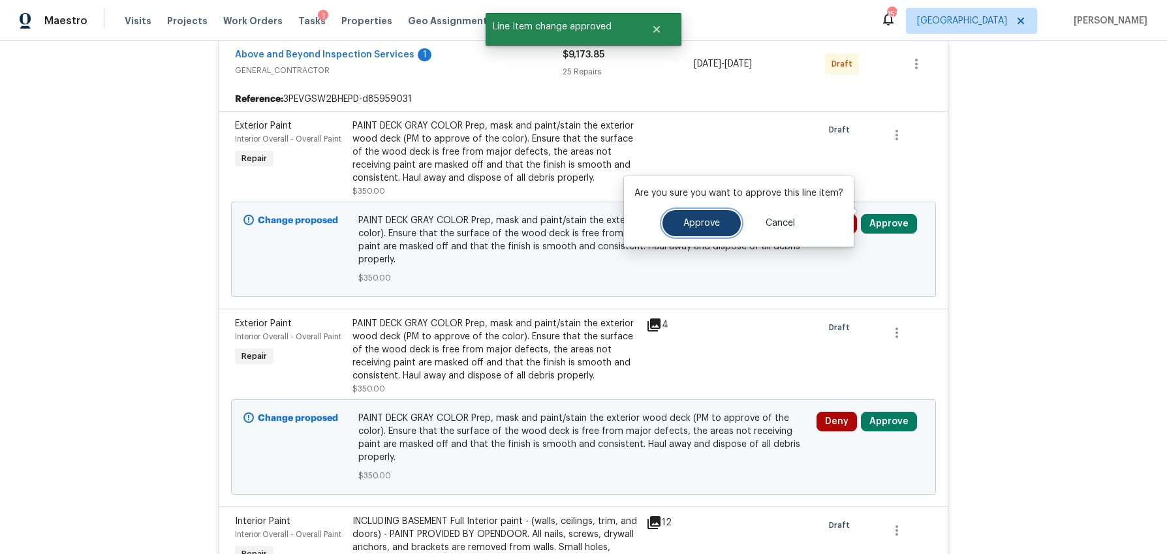
click at [722, 232] on button "Approve" at bounding box center [701, 223] width 78 height 26
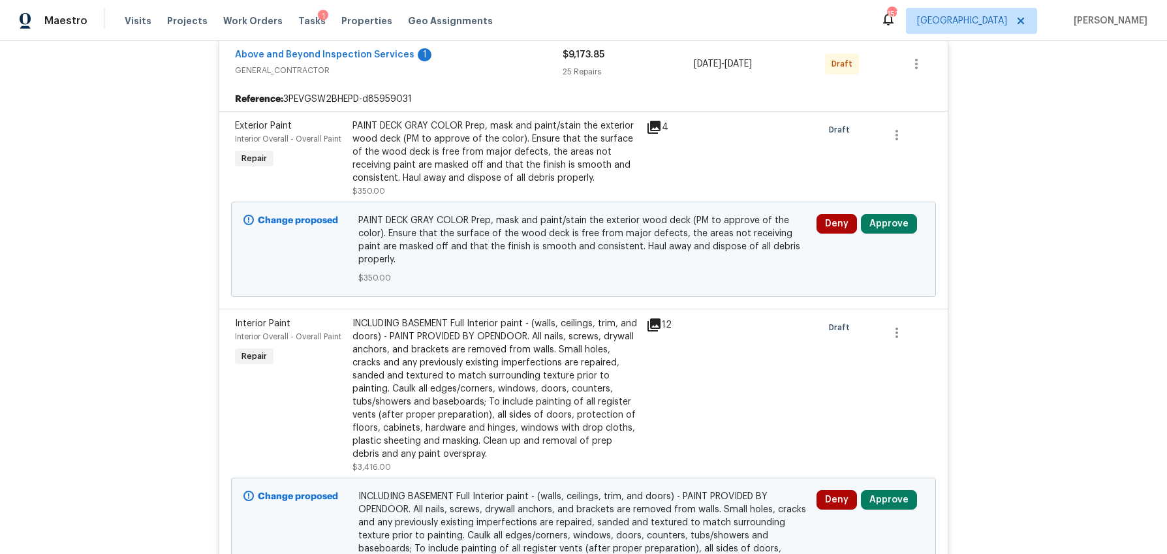
click at [658, 121] on icon at bounding box center [653, 127] width 13 height 13
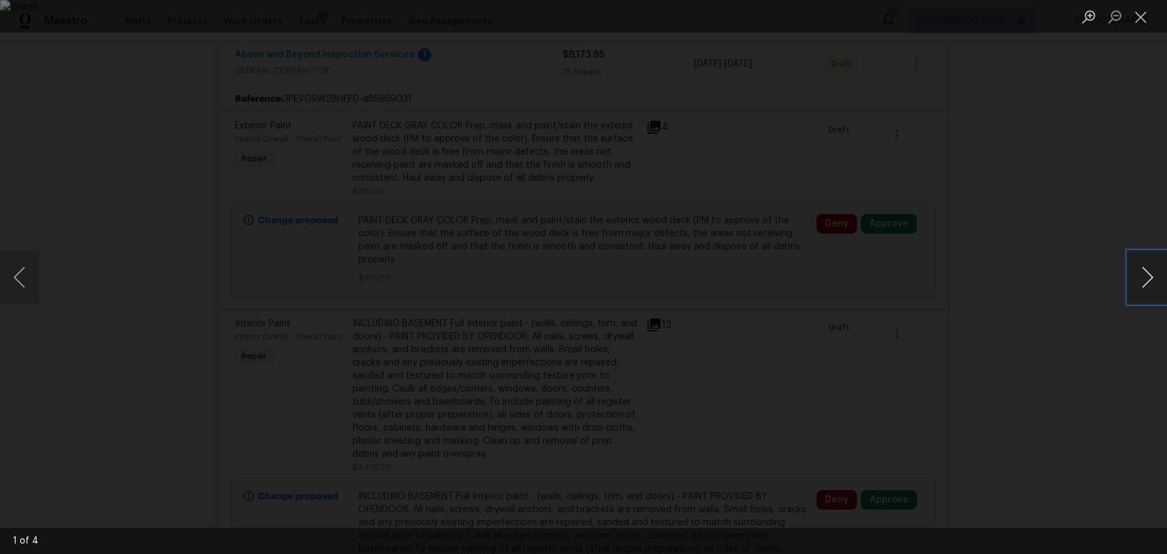
click at [1149, 273] on button "Next image" at bounding box center [1147, 277] width 39 height 52
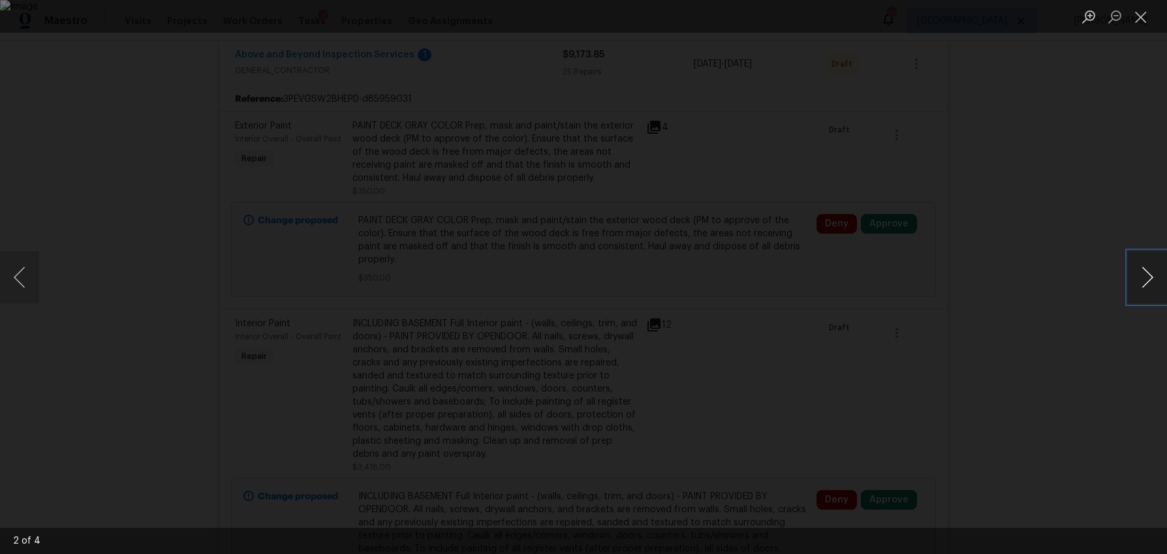
click at [1149, 273] on button "Next image" at bounding box center [1147, 277] width 39 height 52
click at [1135, 19] on button "Close lightbox" at bounding box center [1141, 16] width 26 height 23
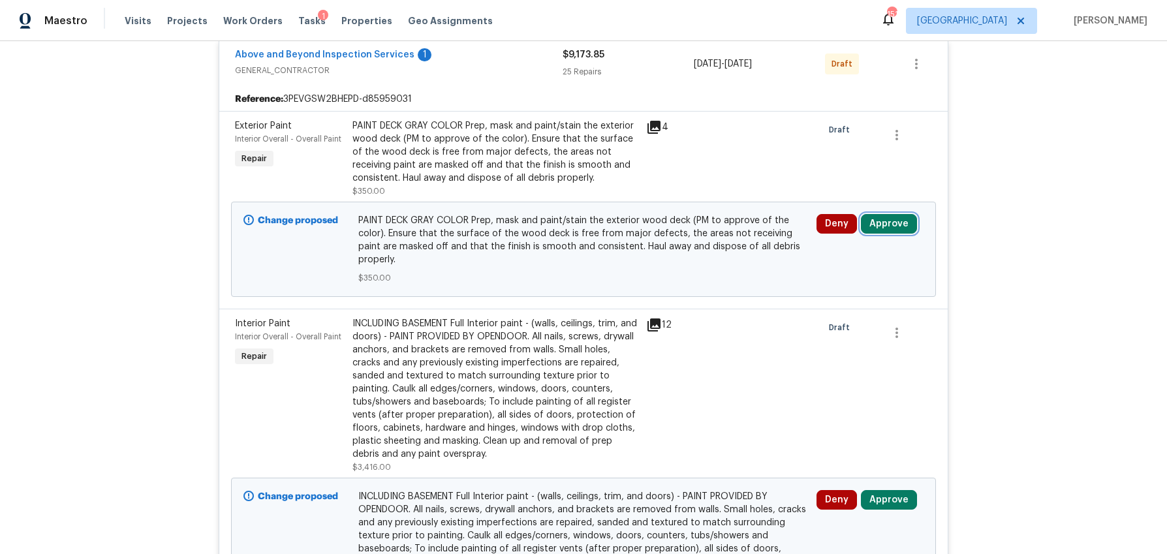
click at [900, 214] on button "Approve" at bounding box center [889, 224] width 56 height 20
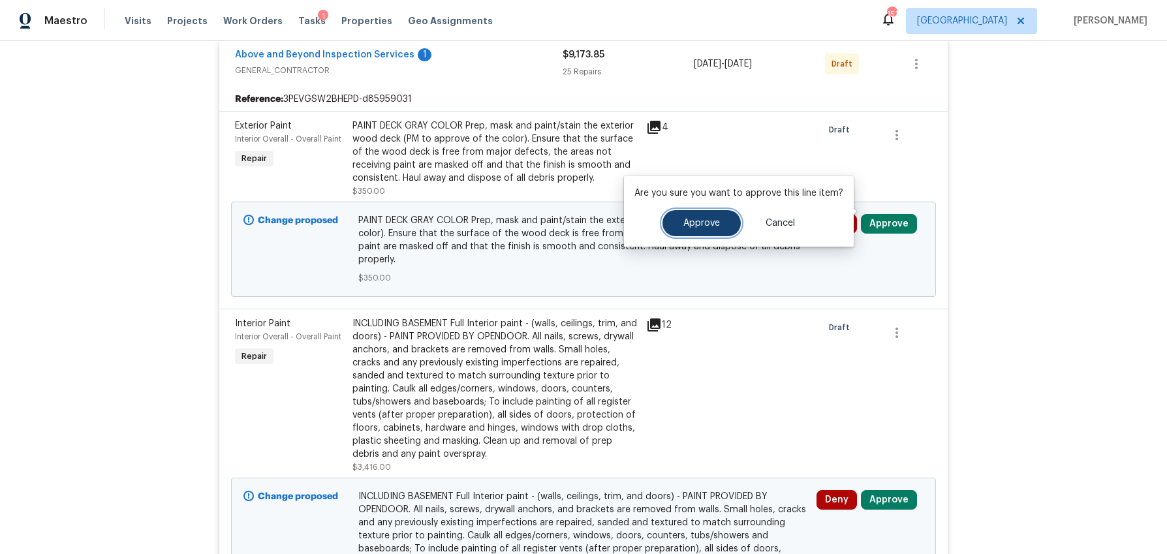
click at [713, 223] on span "Approve" at bounding box center [701, 224] width 37 height 10
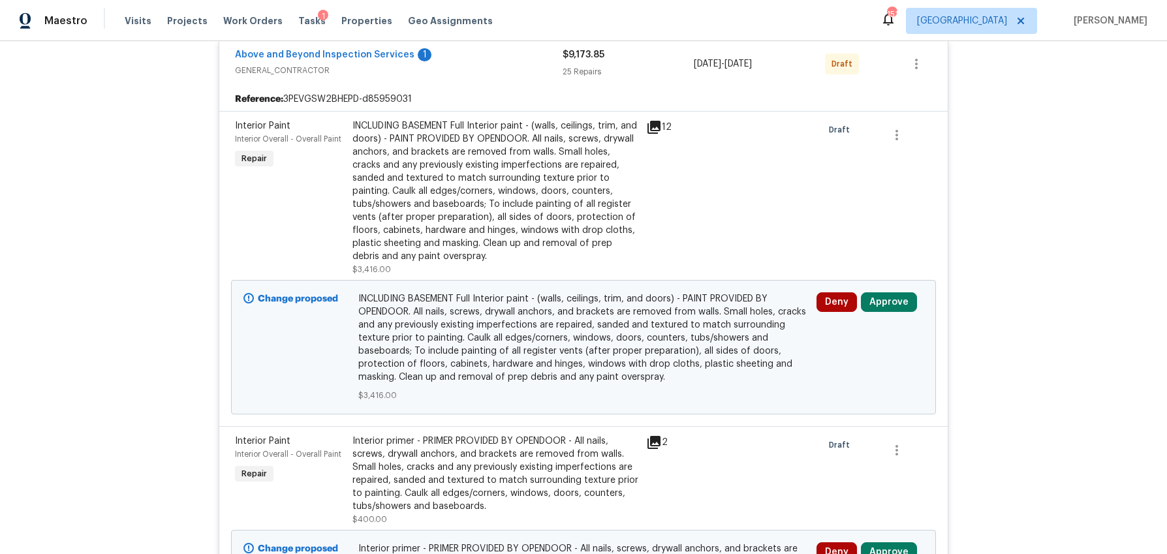
click at [651, 121] on icon at bounding box center [653, 127] width 13 height 13
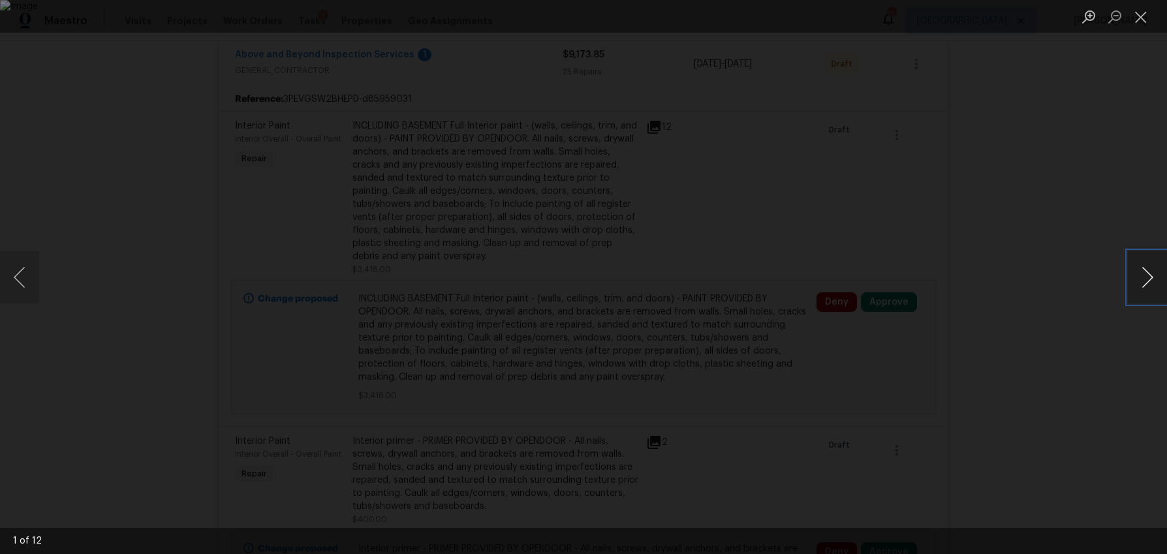
click at [1137, 268] on button "Next image" at bounding box center [1147, 277] width 39 height 52
click at [1137, 269] on button "Next image" at bounding box center [1147, 277] width 39 height 52
click at [1143, 23] on button "Close lightbox" at bounding box center [1141, 16] width 26 height 23
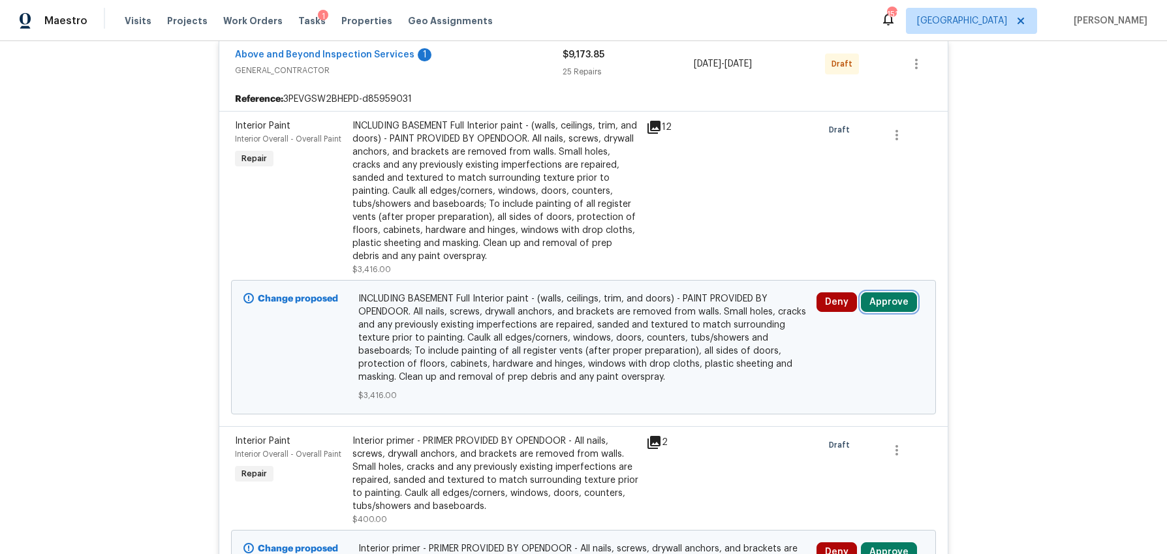
drag, startPoint x: 904, startPoint y: 296, endPoint x: 869, endPoint y: 293, distance: 35.3
click at [904, 296] on button "Approve" at bounding box center [889, 302] width 56 height 20
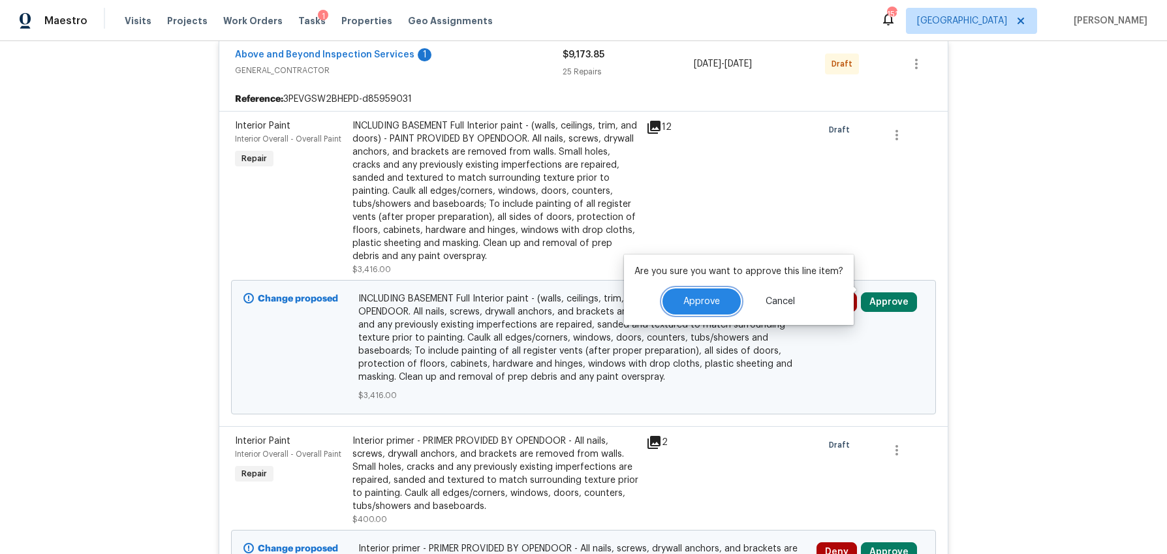
click at [707, 305] on span "Approve" at bounding box center [701, 302] width 37 height 10
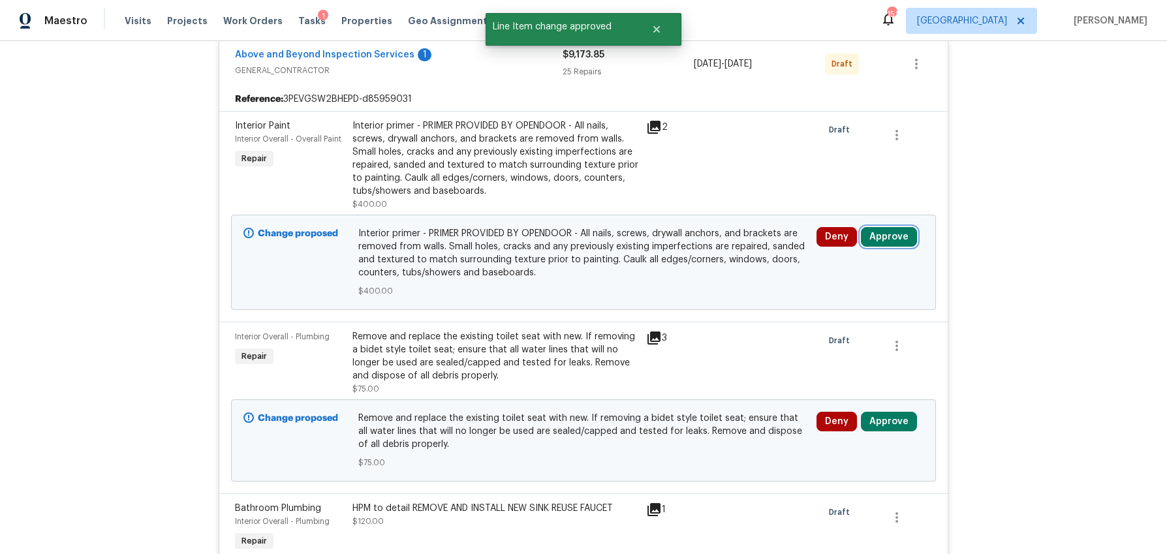
click at [887, 227] on button "Approve" at bounding box center [889, 237] width 56 height 20
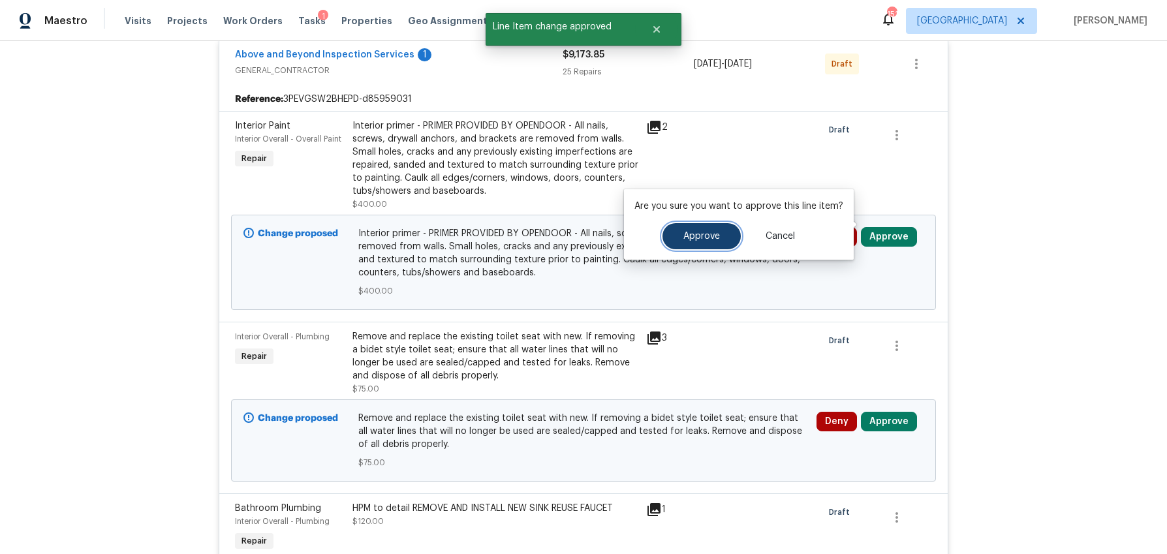
click at [711, 232] on span "Approve" at bounding box center [701, 237] width 37 height 10
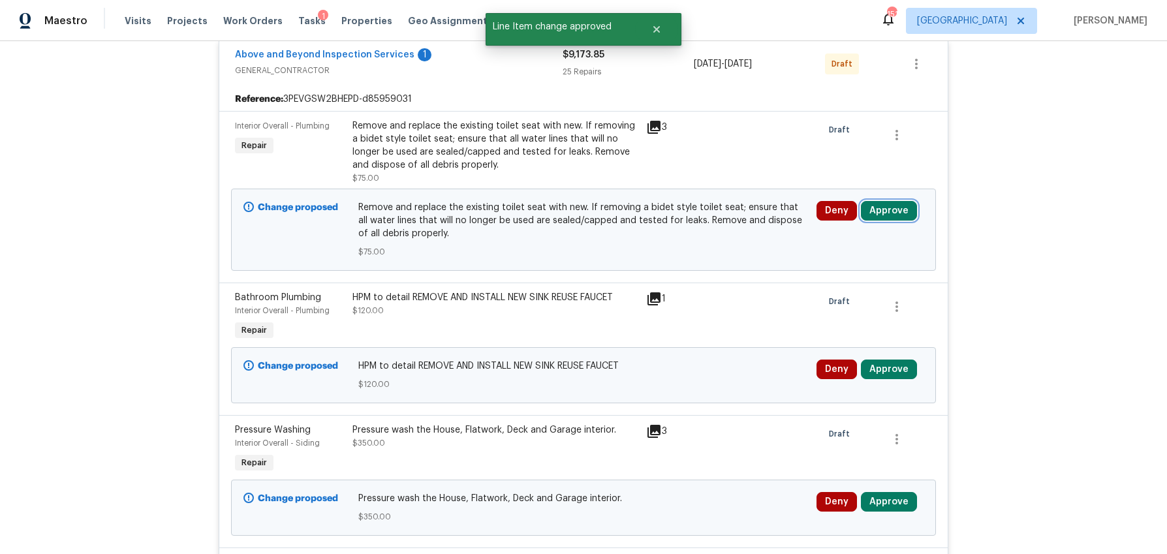
click at [884, 201] on button "Approve" at bounding box center [889, 211] width 56 height 20
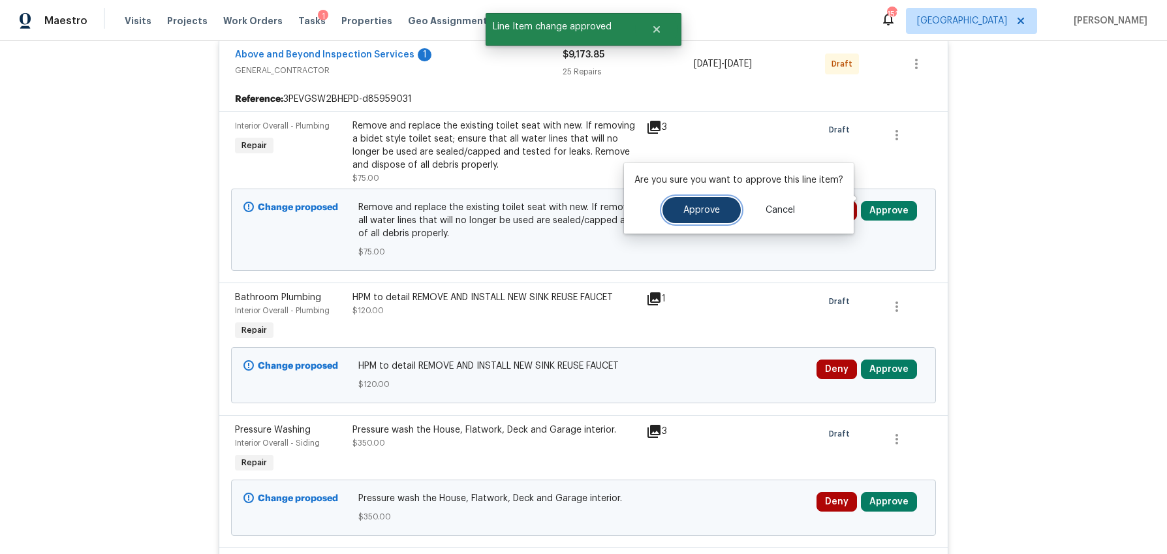
click at [675, 208] on button "Approve" at bounding box center [701, 210] width 78 height 26
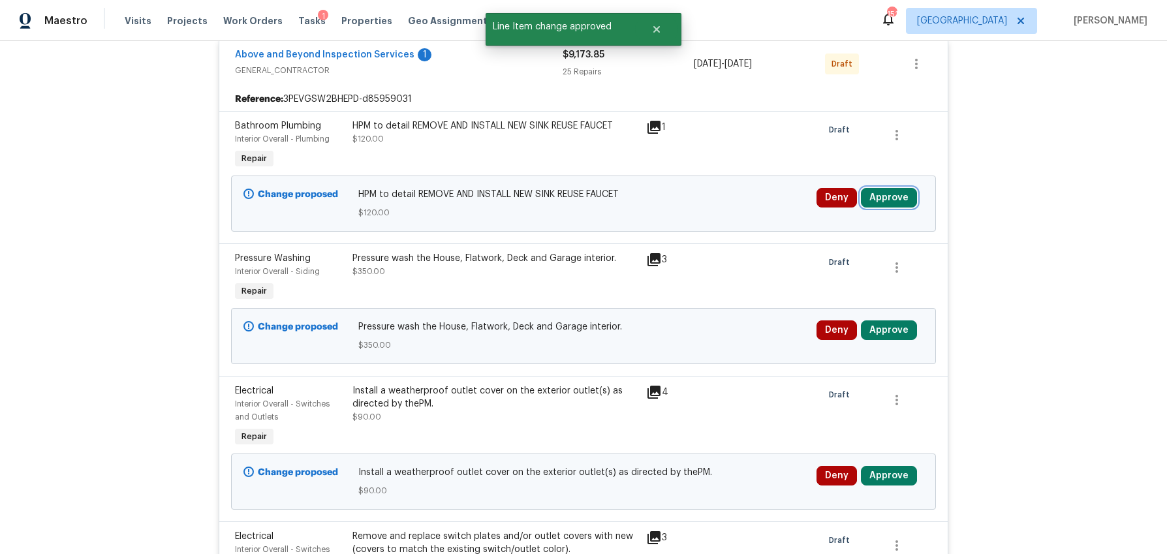
click at [906, 188] on button "Approve" at bounding box center [889, 198] width 56 height 20
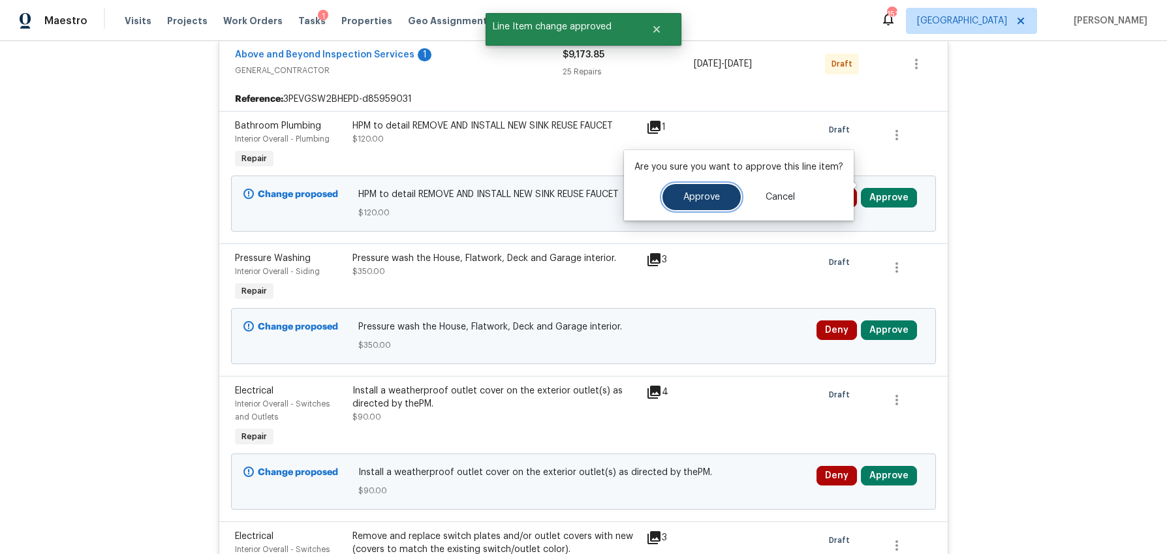
click at [709, 198] on span "Approve" at bounding box center [701, 197] width 37 height 10
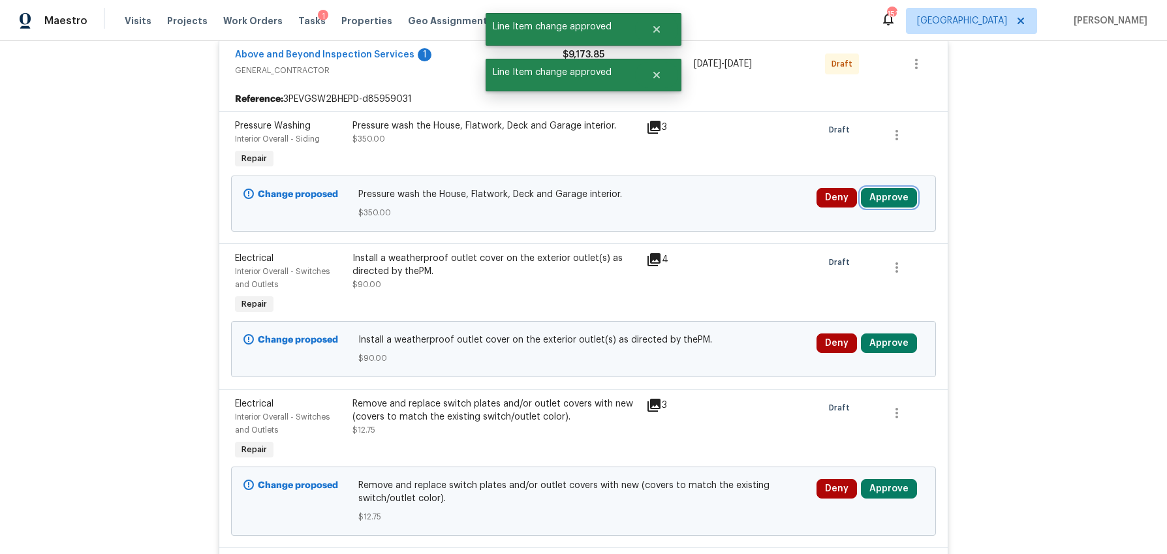
click at [901, 188] on button "Approve" at bounding box center [889, 198] width 56 height 20
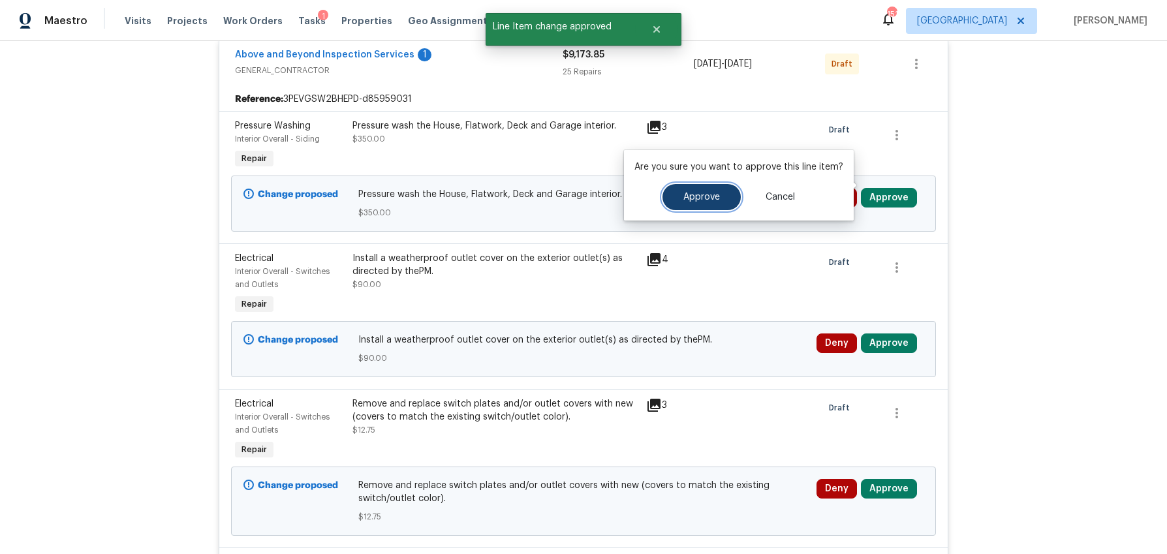
click at [718, 188] on button "Approve" at bounding box center [701, 197] width 78 height 26
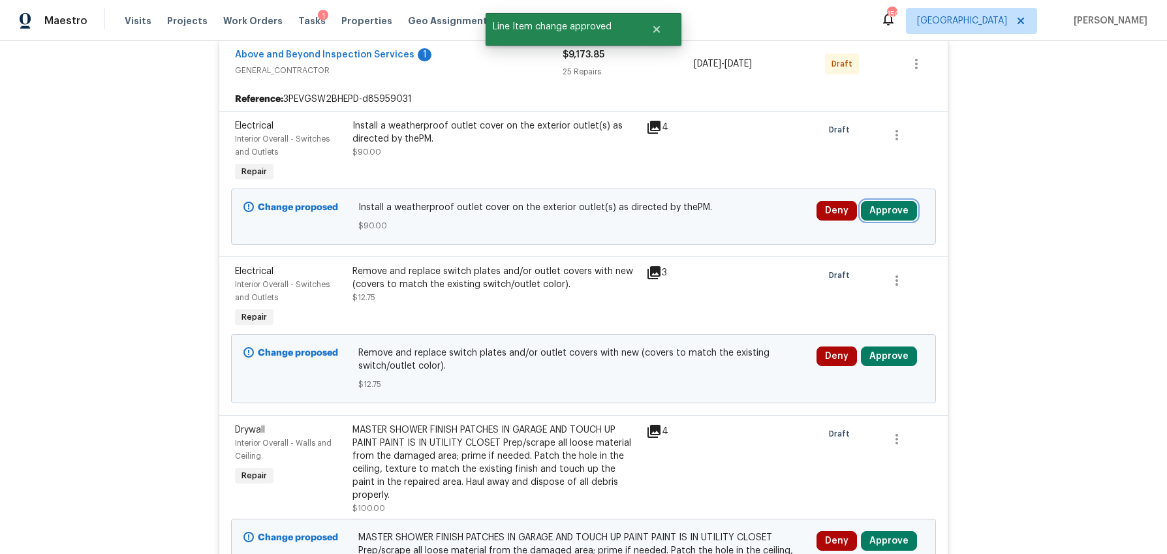
click at [895, 202] on button "Approve" at bounding box center [889, 211] width 56 height 20
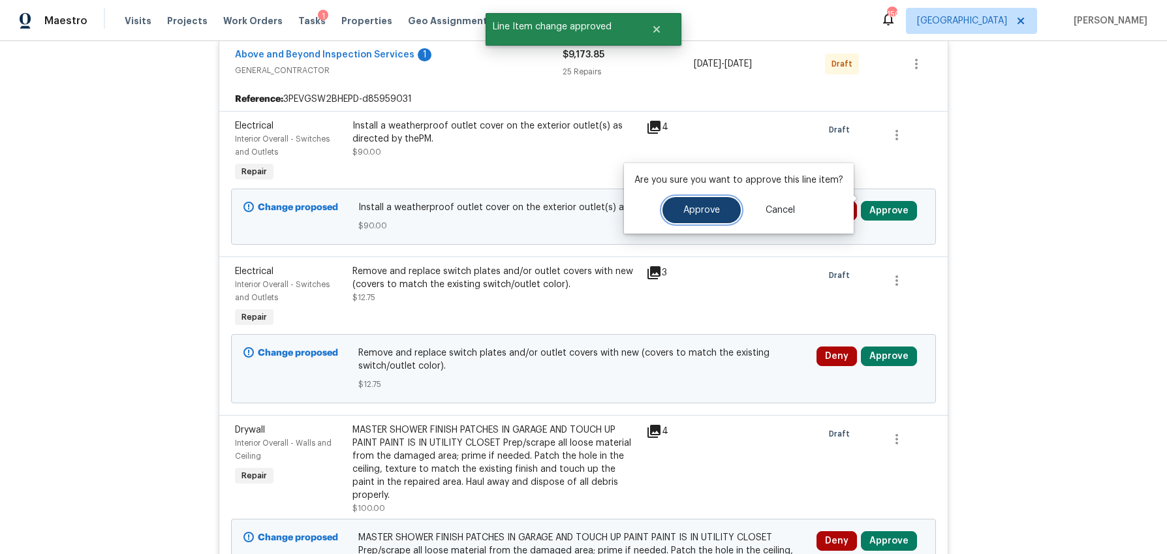
click at [707, 208] on span "Approve" at bounding box center [701, 211] width 37 height 10
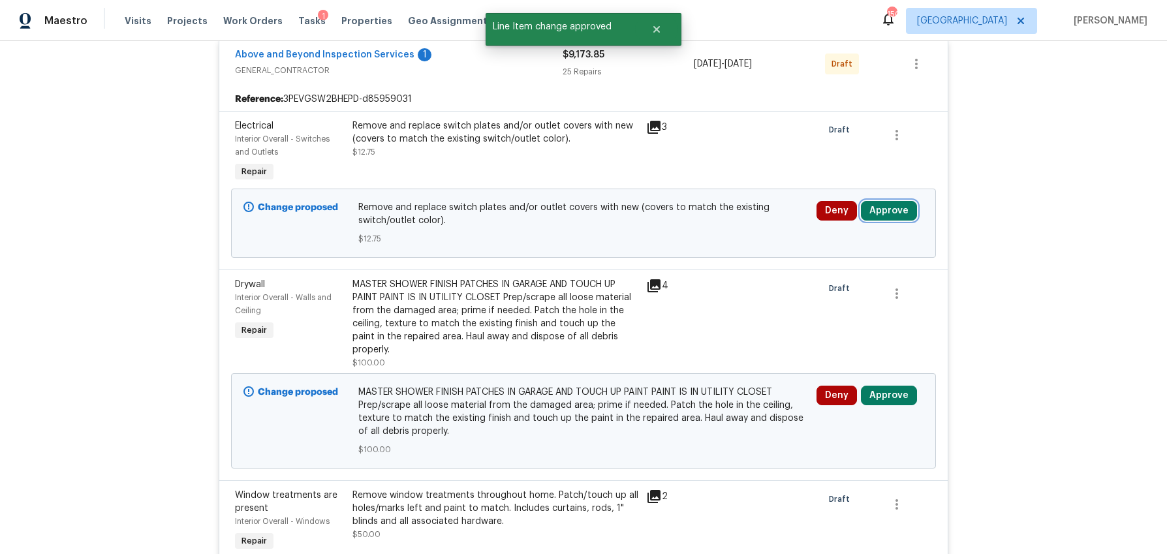
click at [899, 201] on button "Approve" at bounding box center [889, 211] width 56 height 20
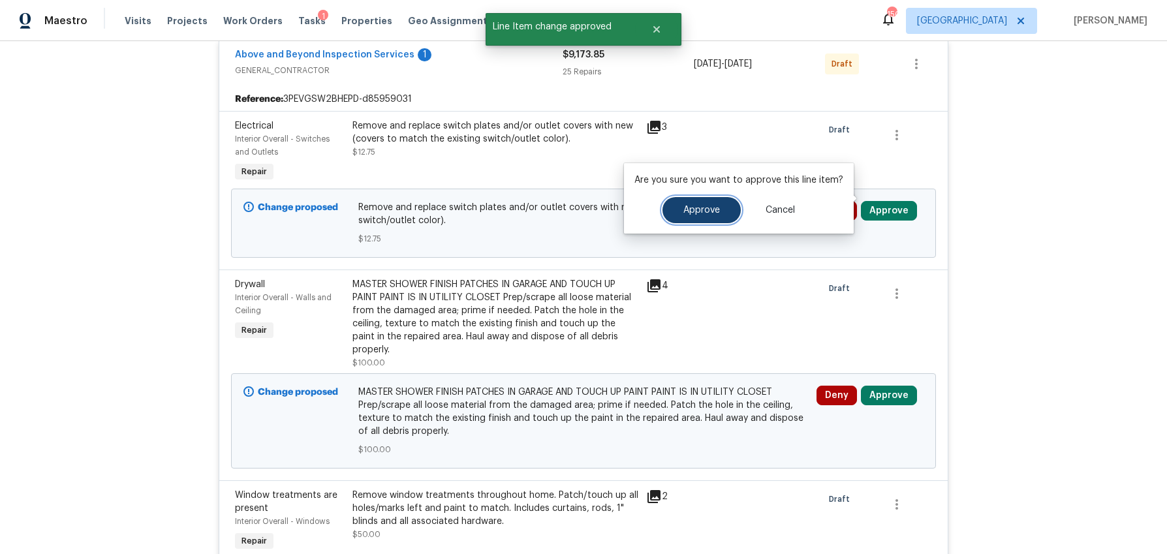
click at [719, 204] on button "Approve" at bounding box center [701, 210] width 78 height 26
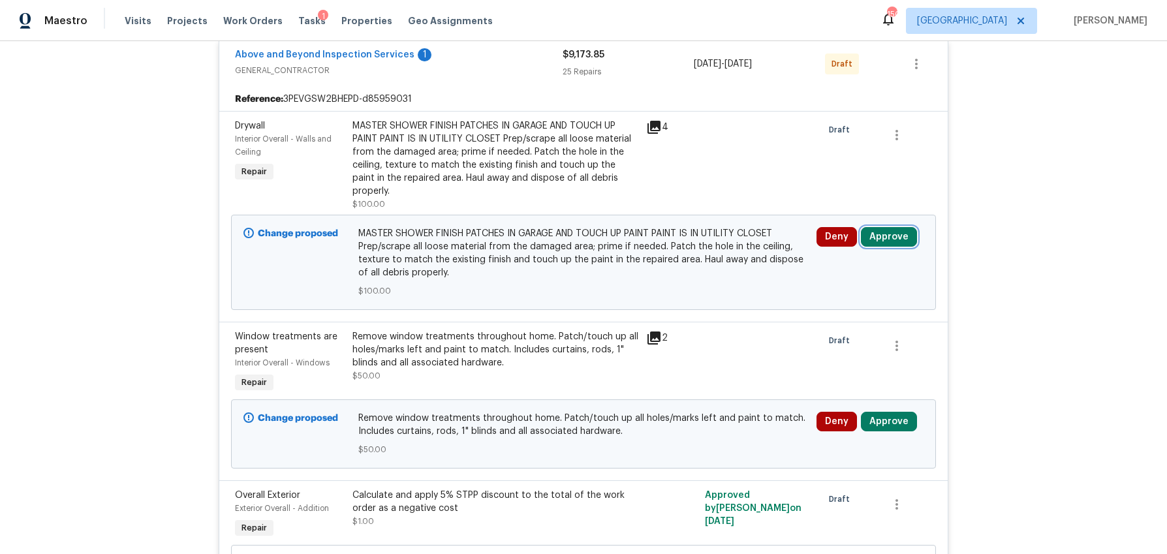
click at [886, 227] on button "Approve" at bounding box center [889, 237] width 56 height 20
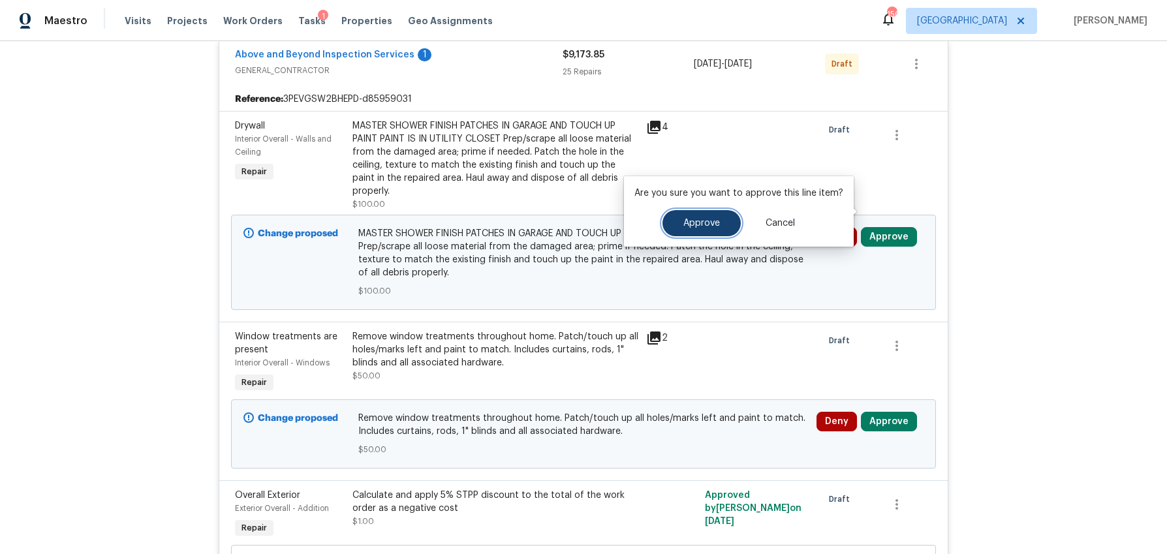
click at [720, 224] on button "Approve" at bounding box center [701, 223] width 78 height 26
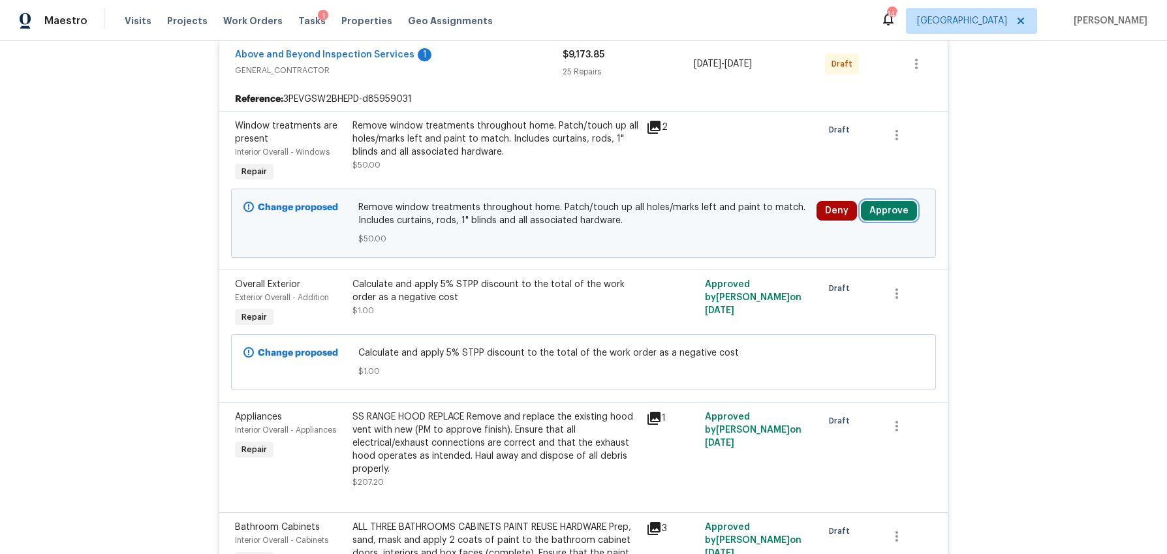
click at [882, 201] on button "Approve" at bounding box center [889, 211] width 56 height 20
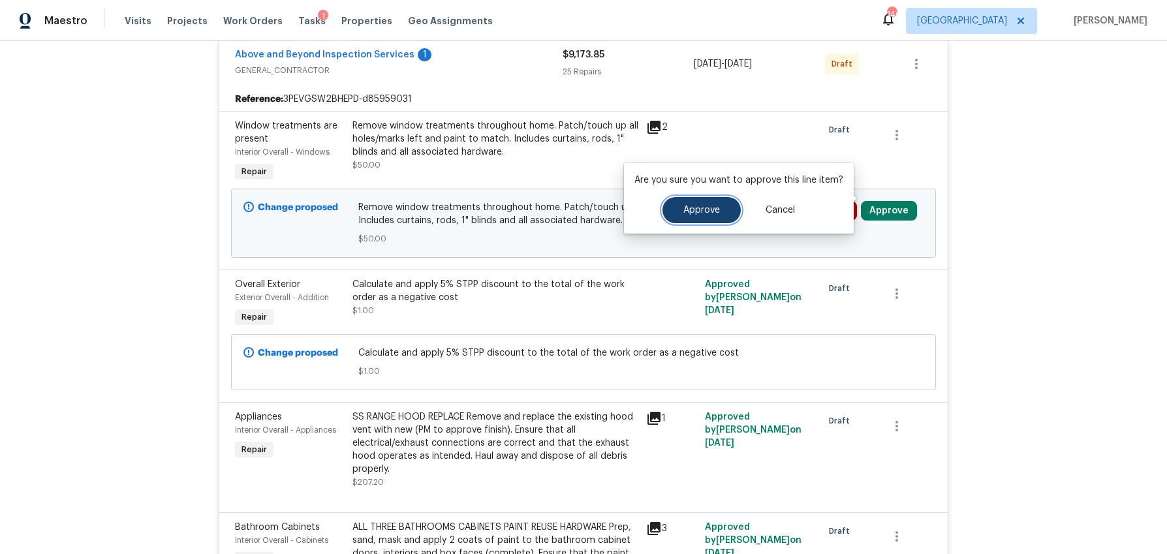
click at [689, 207] on span "Approve" at bounding box center [701, 211] width 37 height 10
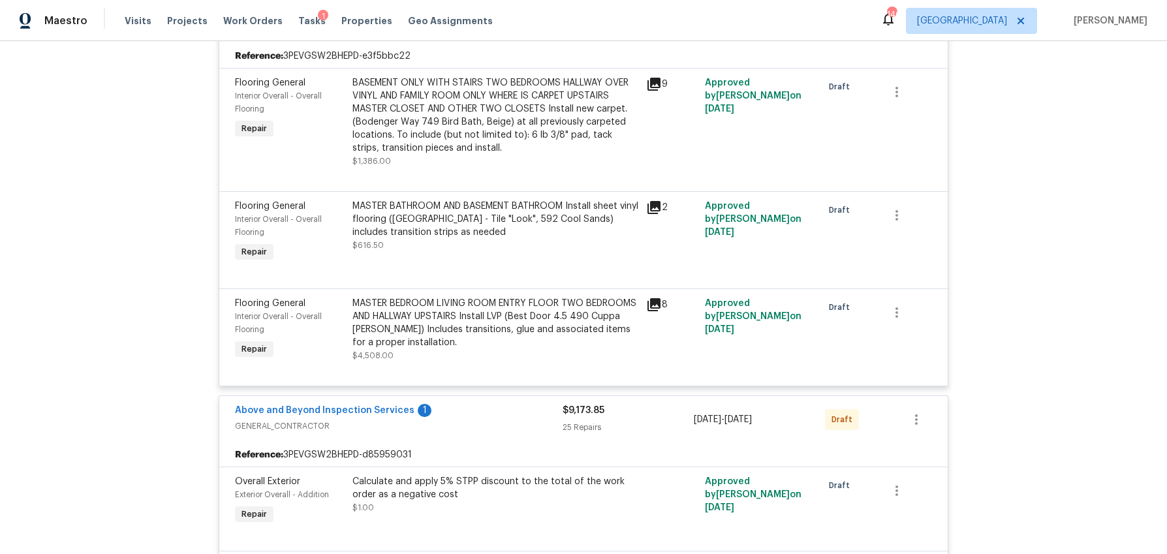
scroll to position [1896, 0]
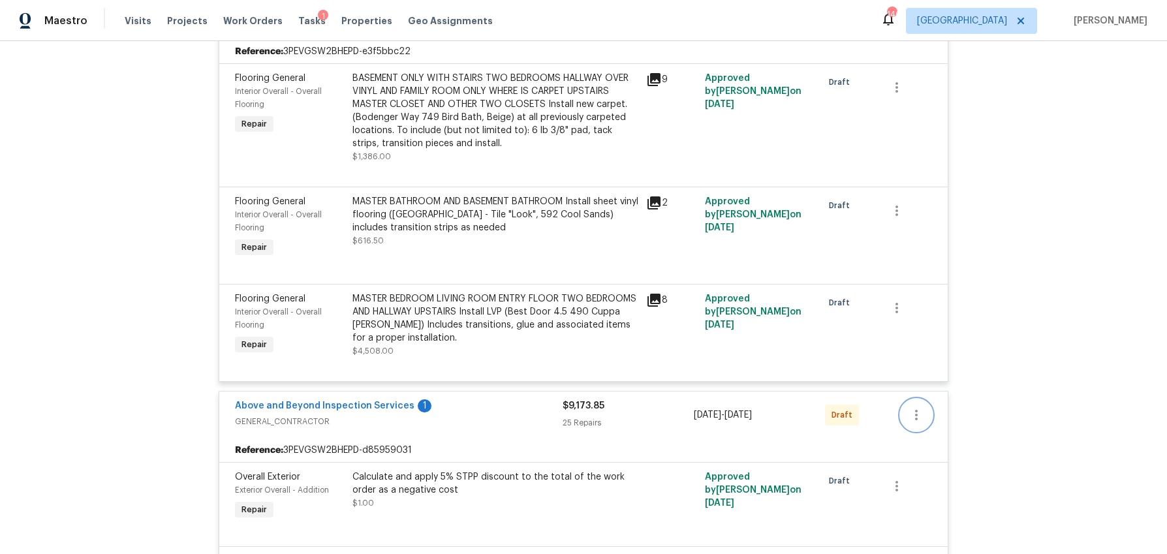
click at [914, 412] on icon "button" at bounding box center [916, 415] width 16 height 16
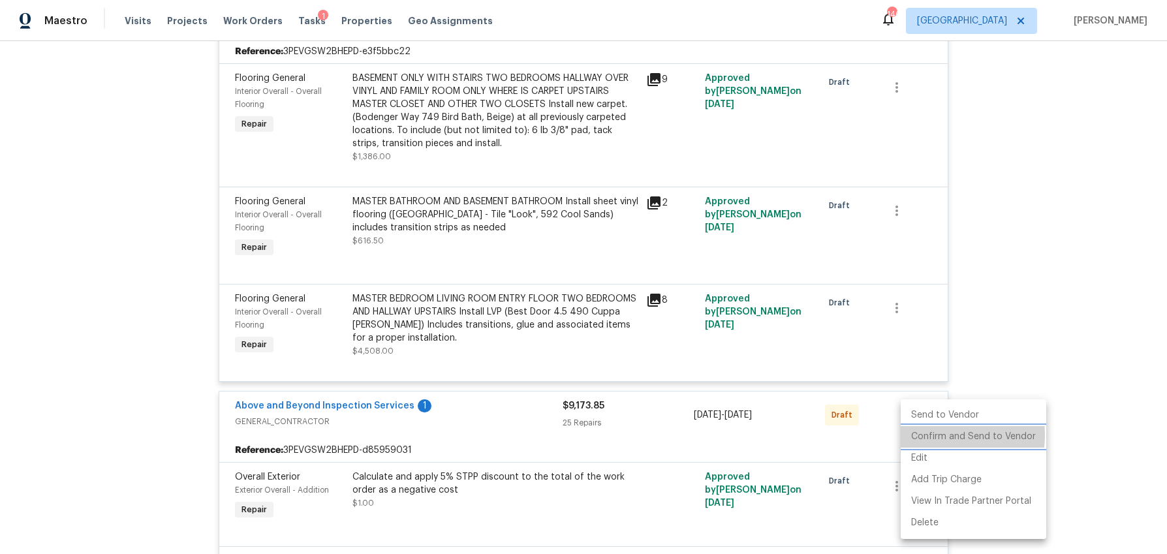
click at [942, 435] on li "Confirm and Send to Vendor" at bounding box center [973, 437] width 146 height 22
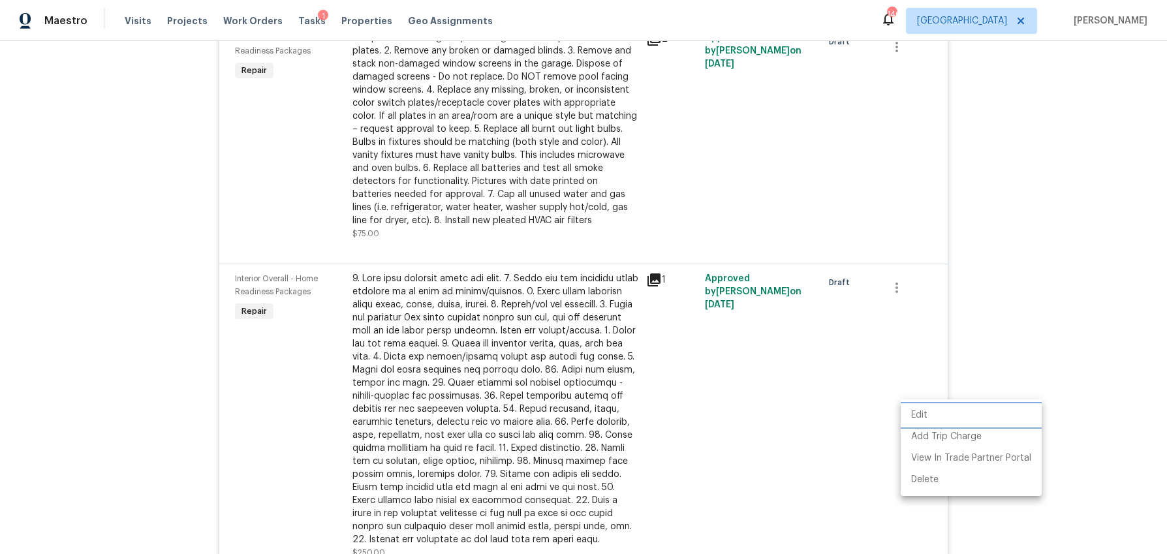
scroll to position [581, 0]
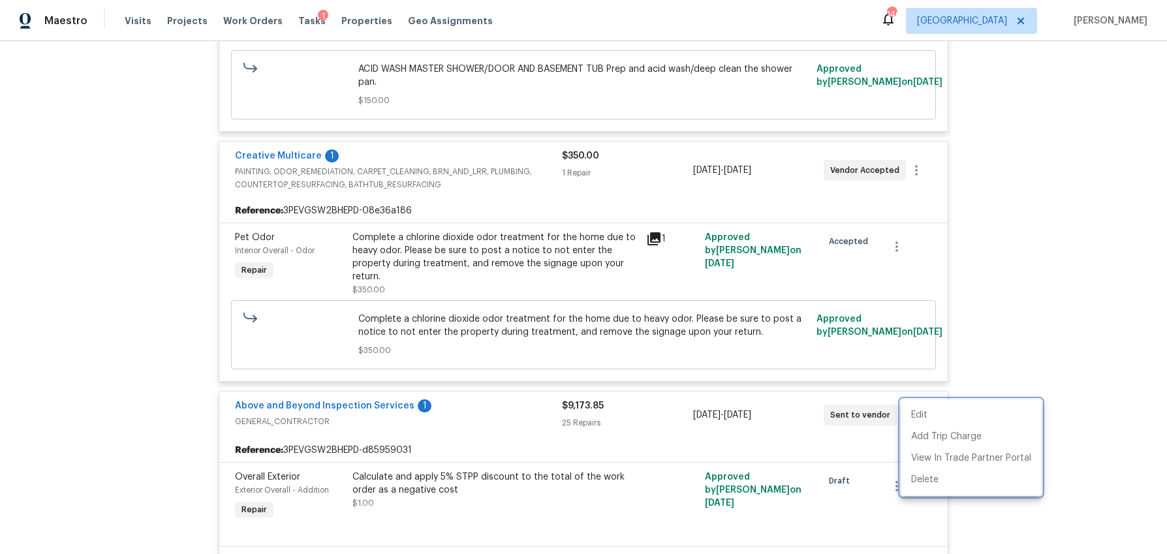
click at [1027, 347] on div at bounding box center [583, 277] width 1167 height 554
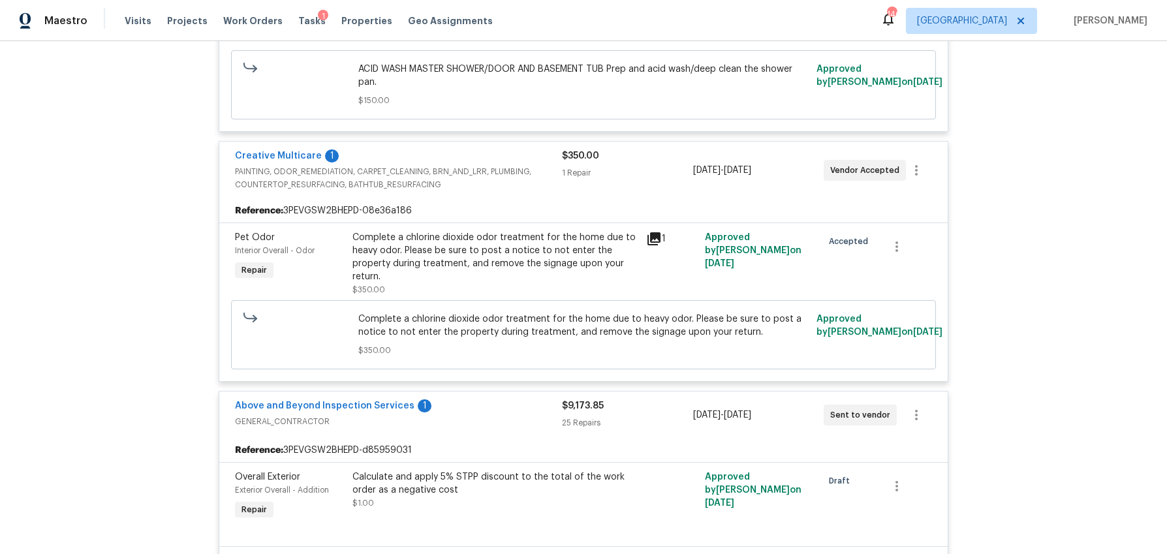
click at [715, 410] on span "[DATE]" at bounding box center [706, 414] width 27 height 9
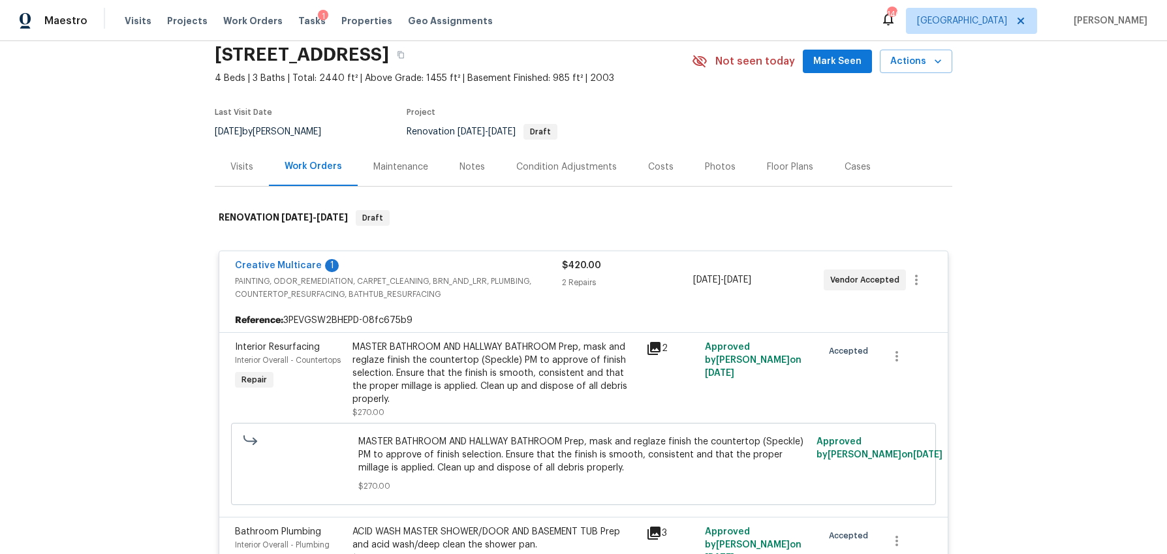
click at [638, 284] on div "2 Repairs" at bounding box center [627, 282] width 131 height 13
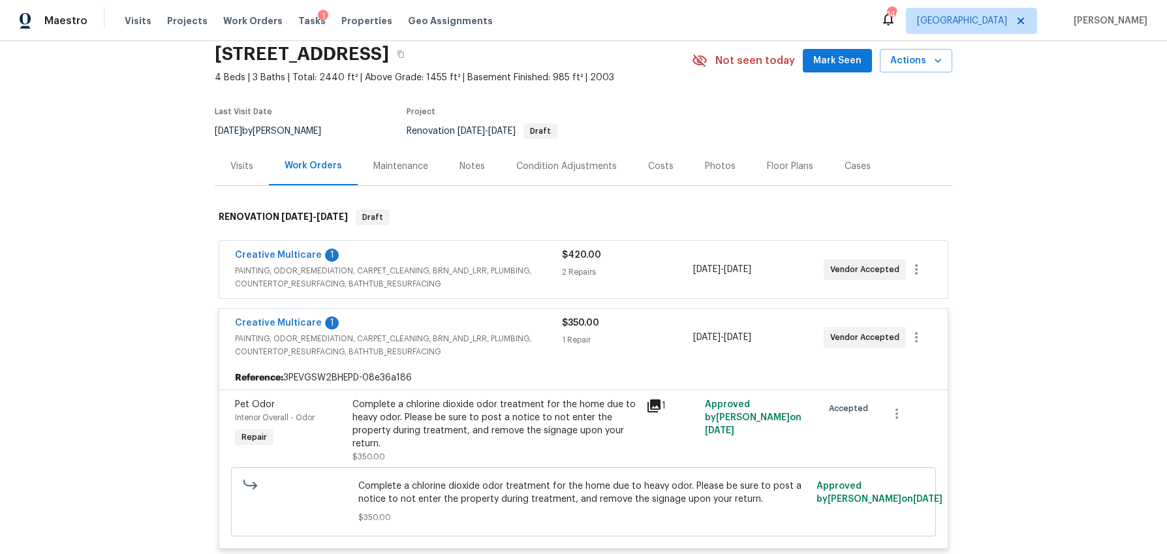
click at [636, 335] on div "1 Repair" at bounding box center [627, 339] width 131 height 13
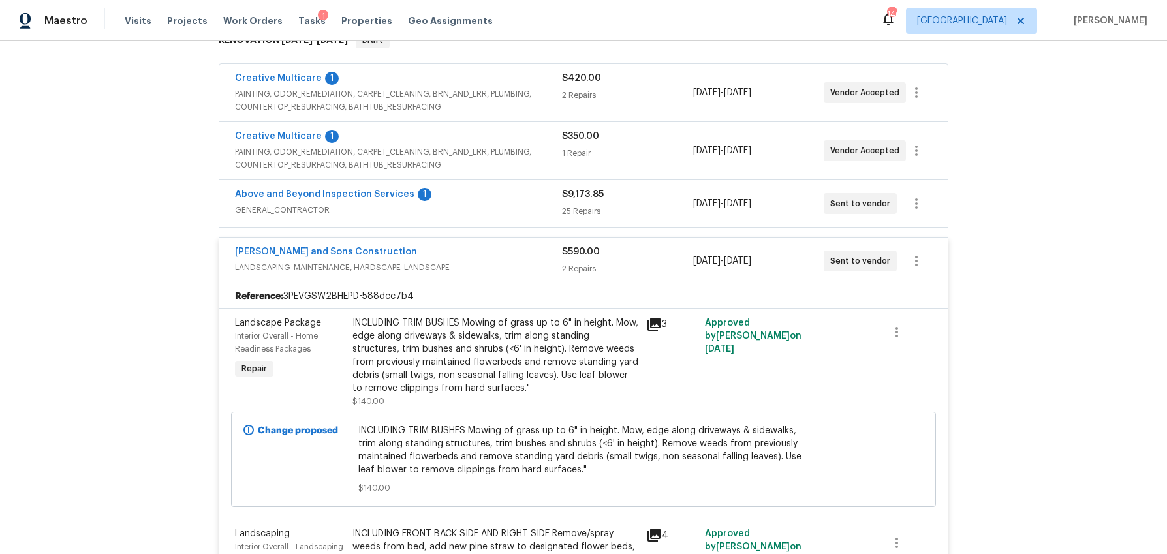
scroll to position [232, 0]
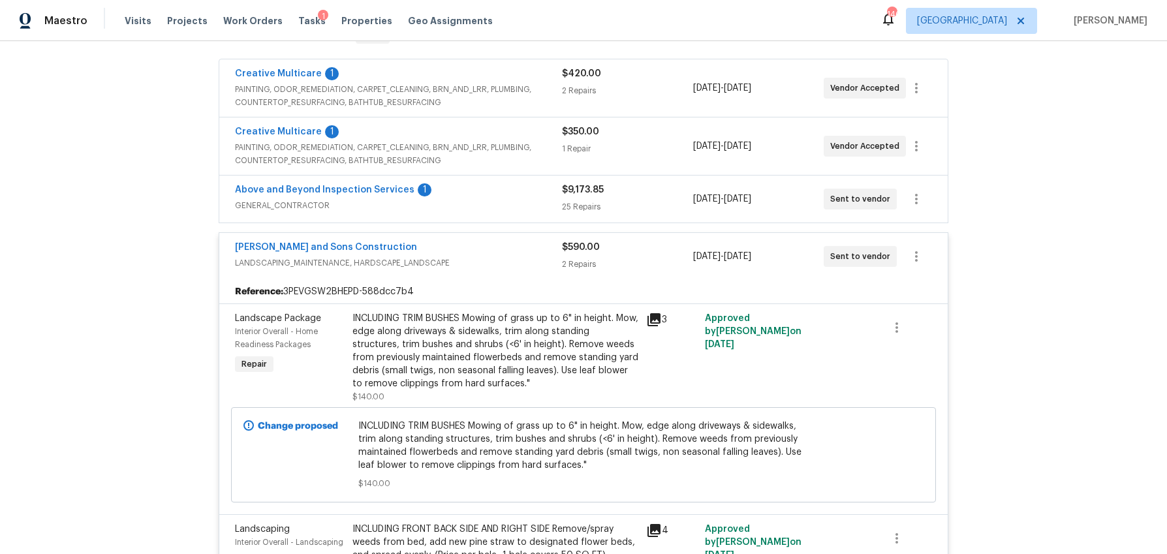
click at [632, 253] on div "$590.00" at bounding box center [627, 247] width 131 height 13
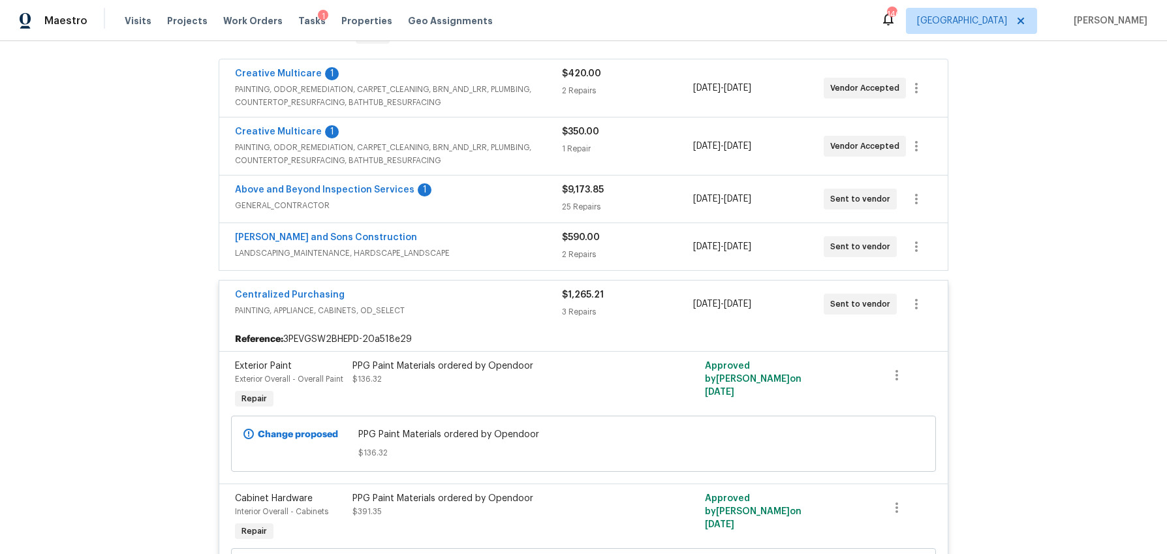
click at [654, 300] on div "$1,265.21" at bounding box center [627, 294] width 131 height 13
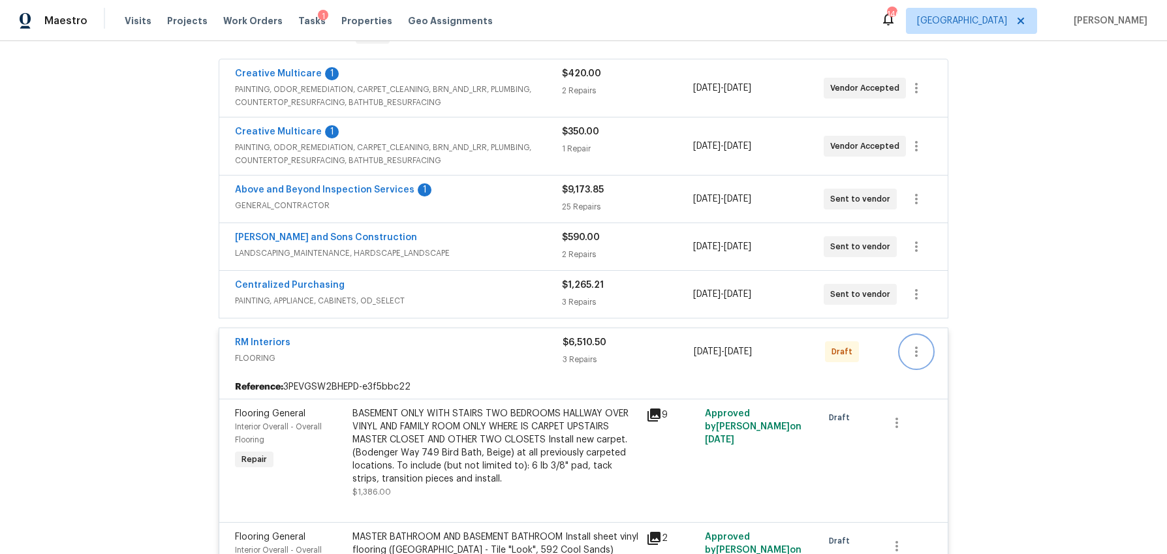
click at [917, 352] on icon "button" at bounding box center [916, 352] width 16 height 16
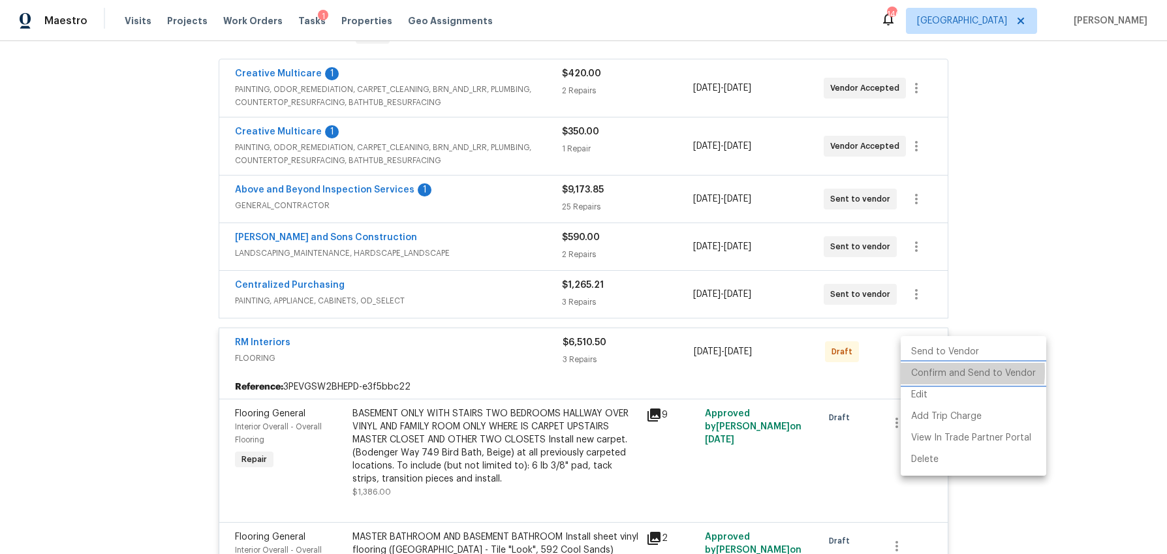
click at [923, 371] on li "Confirm and Send to Vendor" at bounding box center [973, 374] width 146 height 22
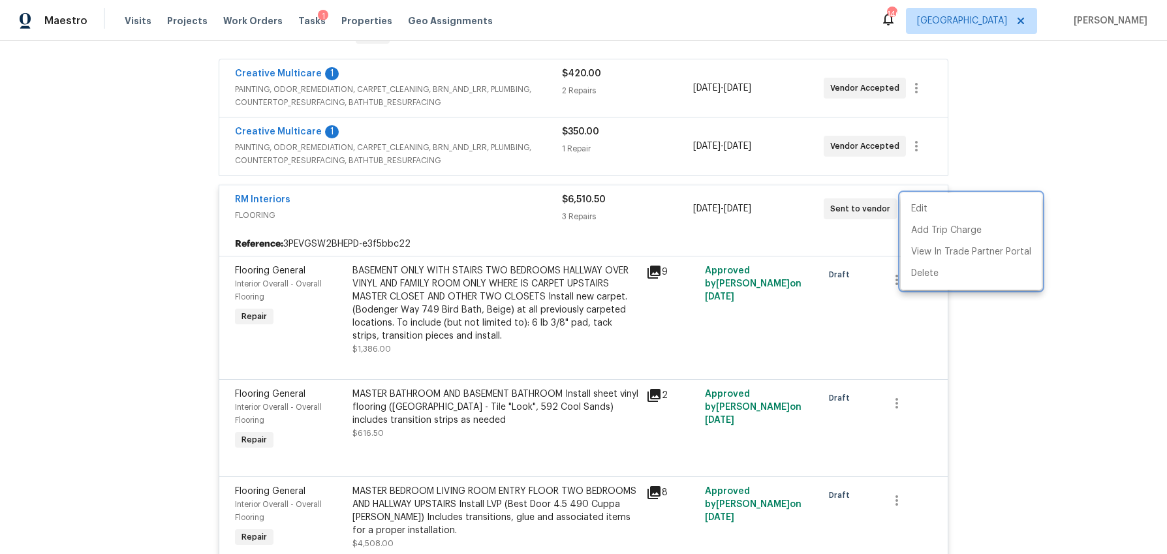
click at [660, 205] on div at bounding box center [583, 277] width 1167 height 554
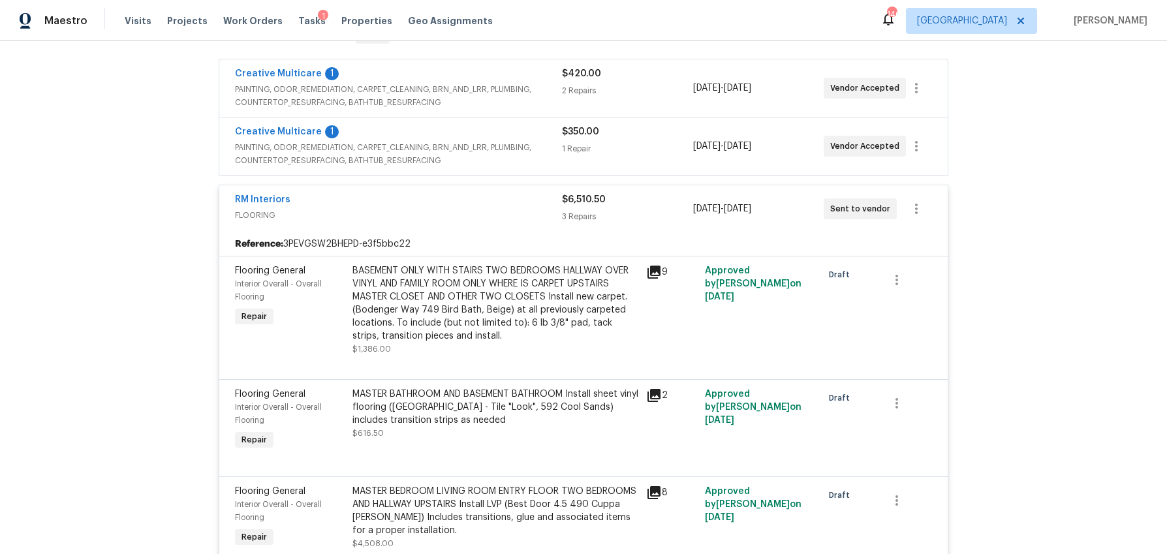
click at [660, 205] on div "$6,510.50" at bounding box center [627, 199] width 131 height 13
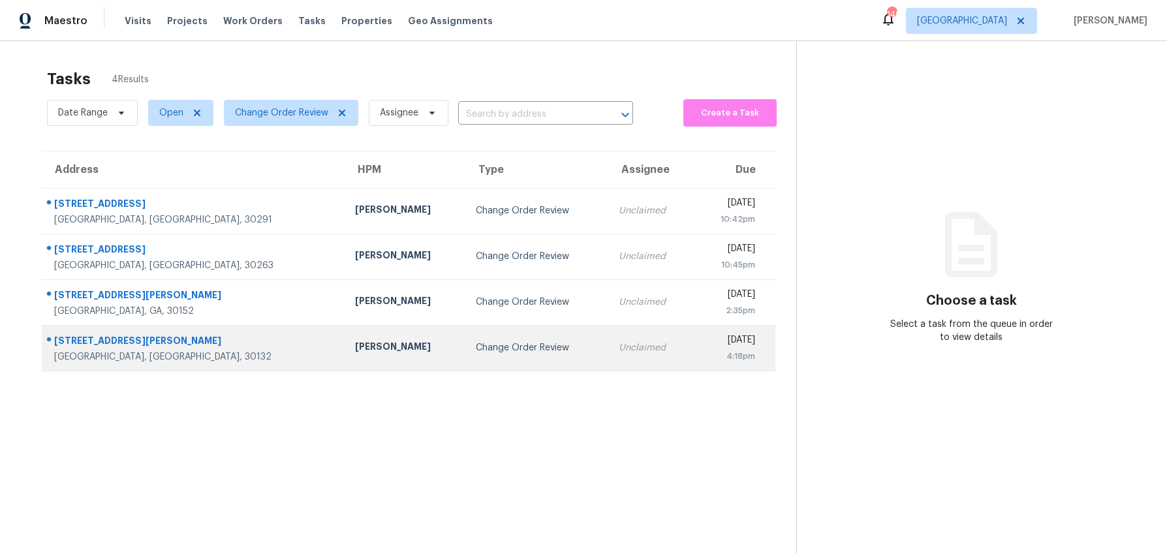
click at [361, 344] on div "[PERSON_NAME]" at bounding box center [405, 348] width 100 height 16
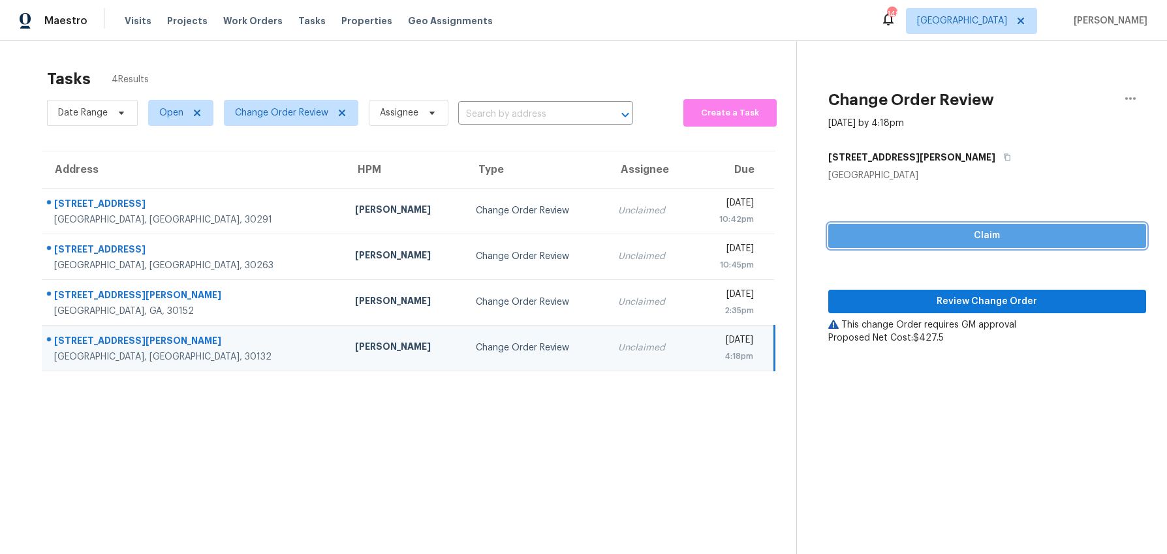
click at [915, 246] on button "Claim" at bounding box center [987, 236] width 318 height 24
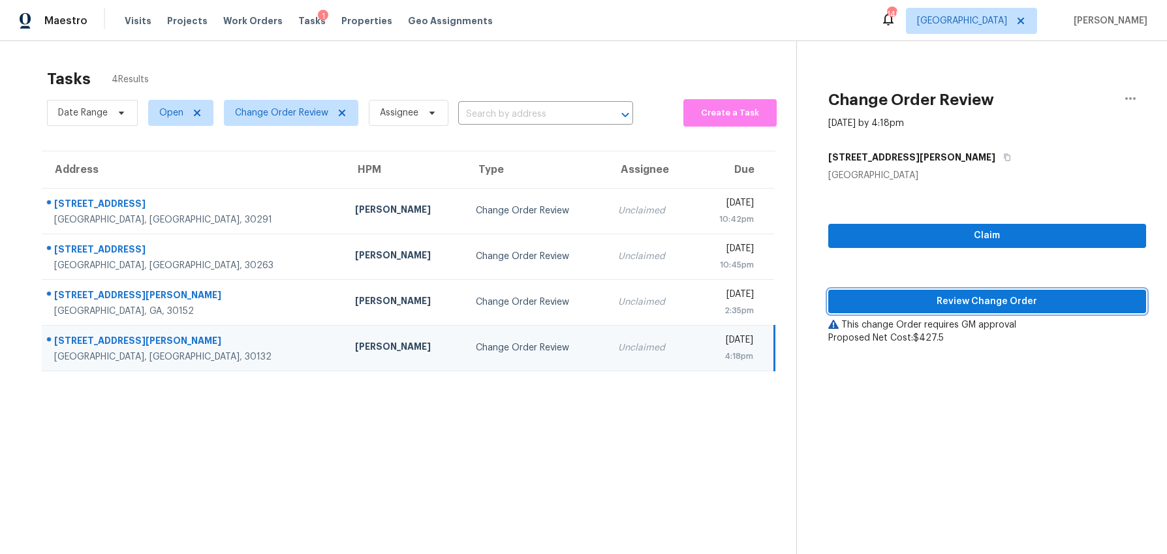
click at [899, 303] on span "Review Change Order" at bounding box center [986, 302] width 297 height 16
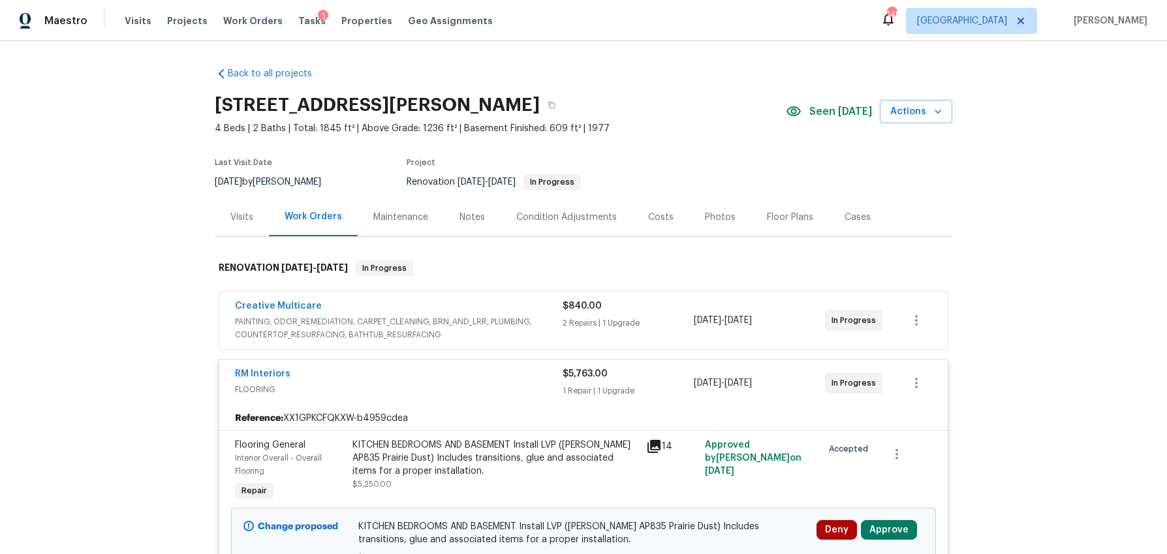
click at [532, 322] on span "PAINTING, ODOR_REMEDIATION, CARPET_CLEANING, BRN_AND_LRR, PLUMBING, COUNTERTOP_…" at bounding box center [399, 328] width 328 height 26
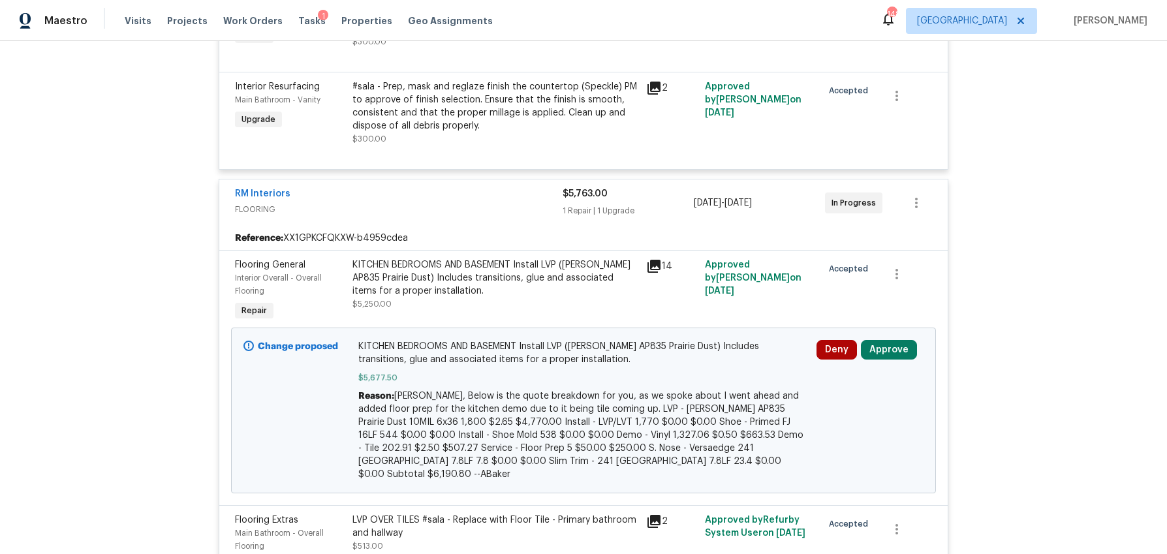
scroll to position [490, 0]
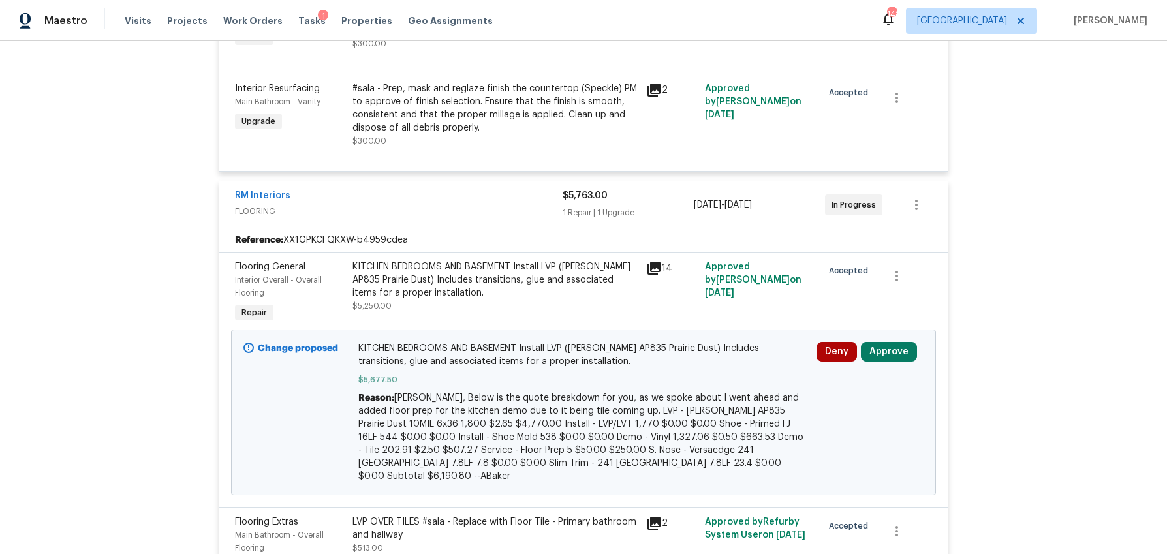
click at [654, 271] on icon at bounding box center [653, 268] width 13 height 13
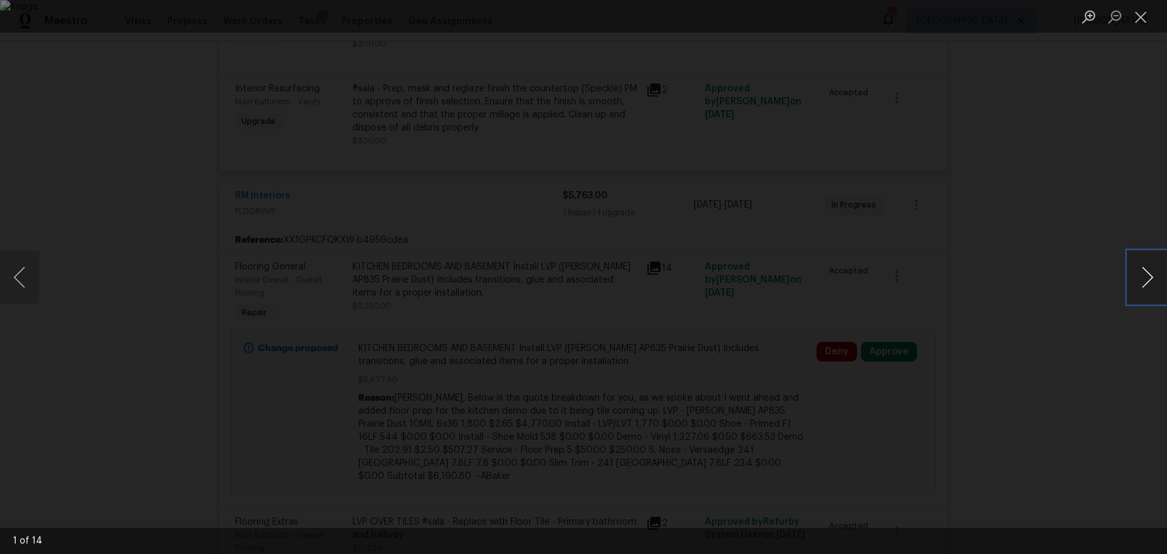
click at [1141, 288] on button "Next image" at bounding box center [1147, 277] width 39 height 52
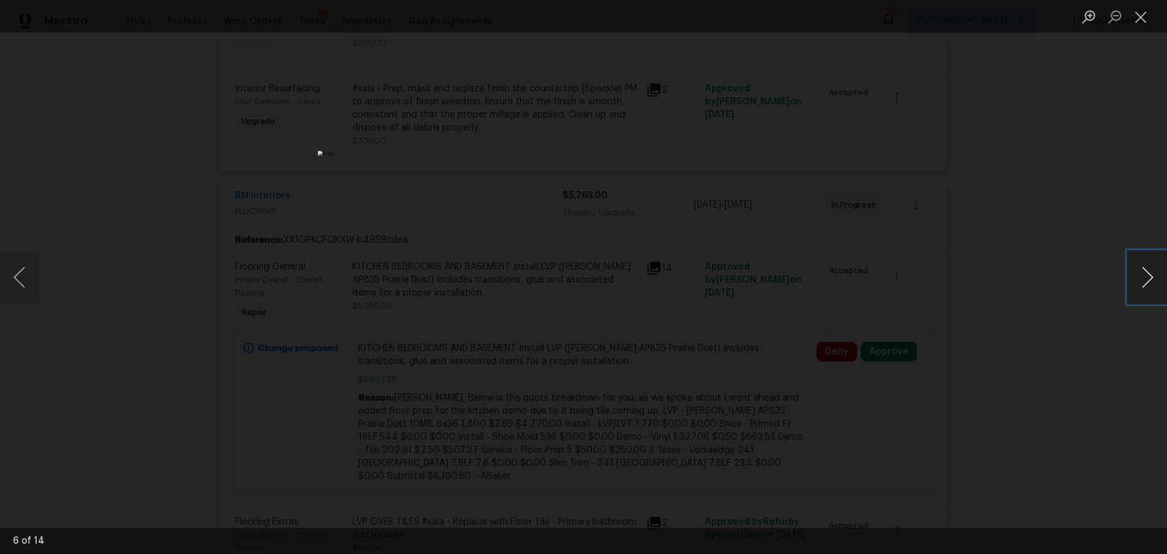
click at [1141, 288] on button "Next image" at bounding box center [1147, 277] width 39 height 52
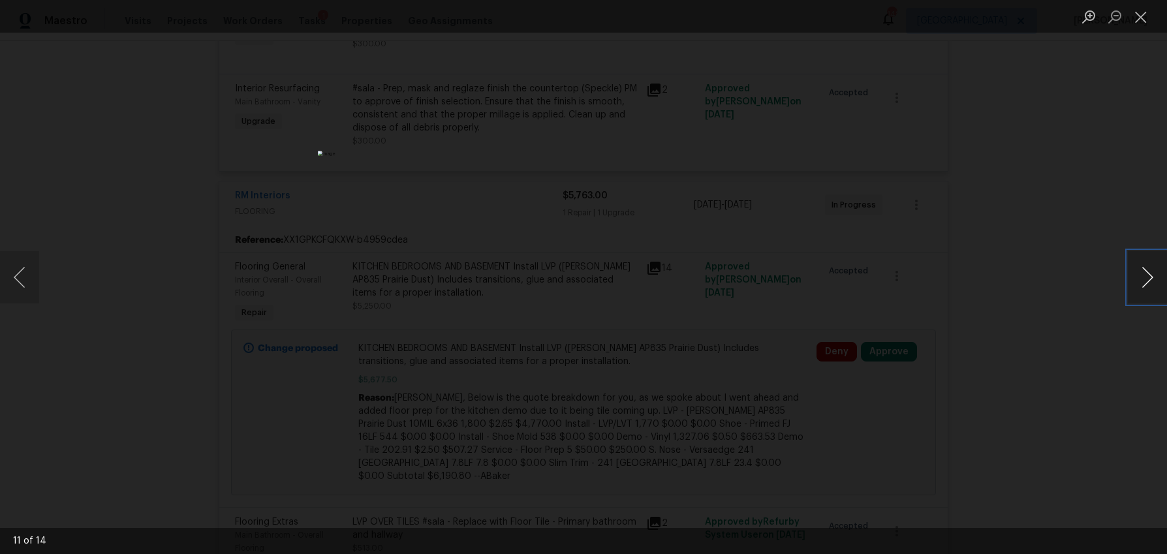
click at [1141, 288] on button "Next image" at bounding box center [1147, 277] width 39 height 52
click at [1150, 7] on button "Close lightbox" at bounding box center [1141, 16] width 26 height 23
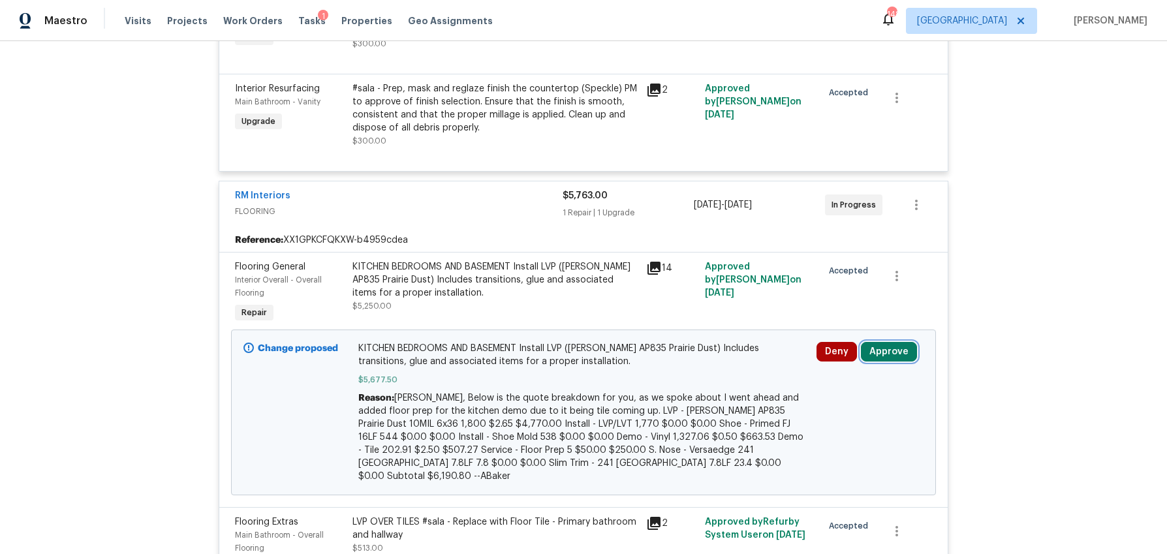
click at [879, 354] on button "Approve" at bounding box center [889, 352] width 56 height 20
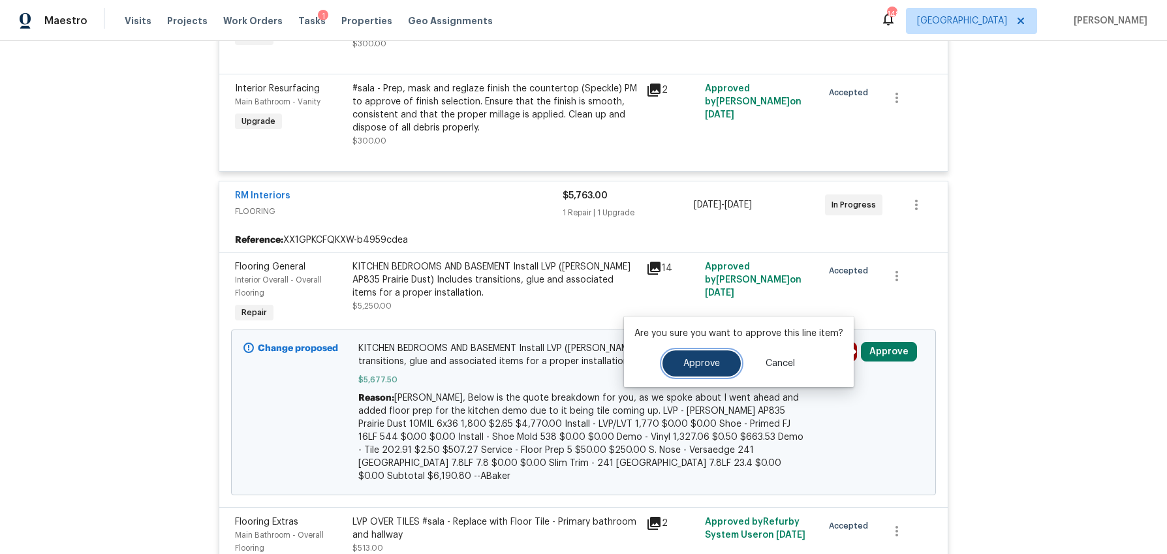
click at [722, 360] on button "Approve" at bounding box center [701, 363] width 78 height 26
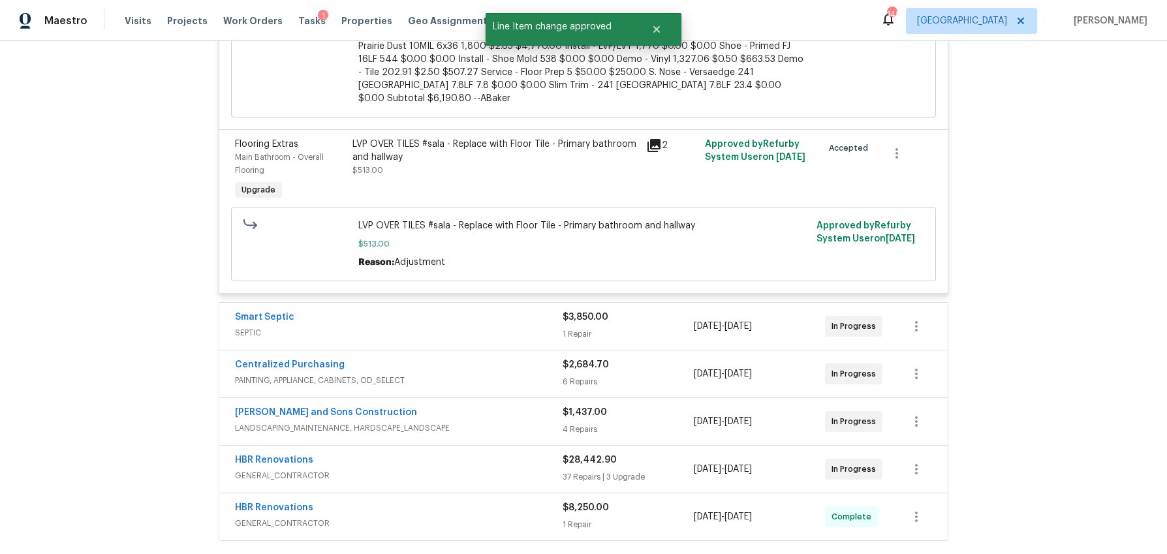
scroll to position [875, 0]
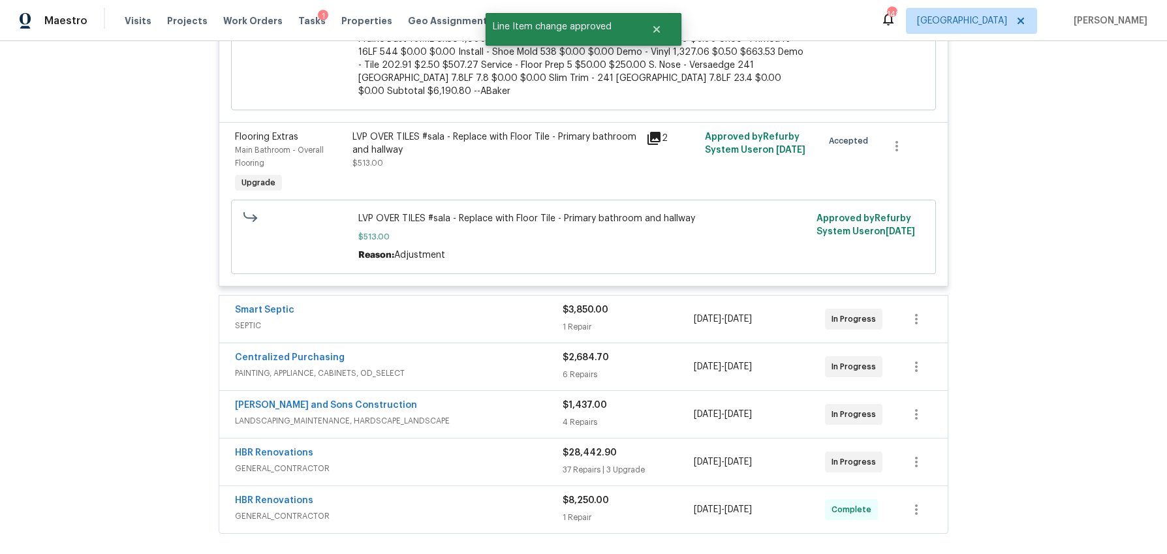
click at [631, 320] on div "1 Repair" at bounding box center [627, 326] width 131 height 13
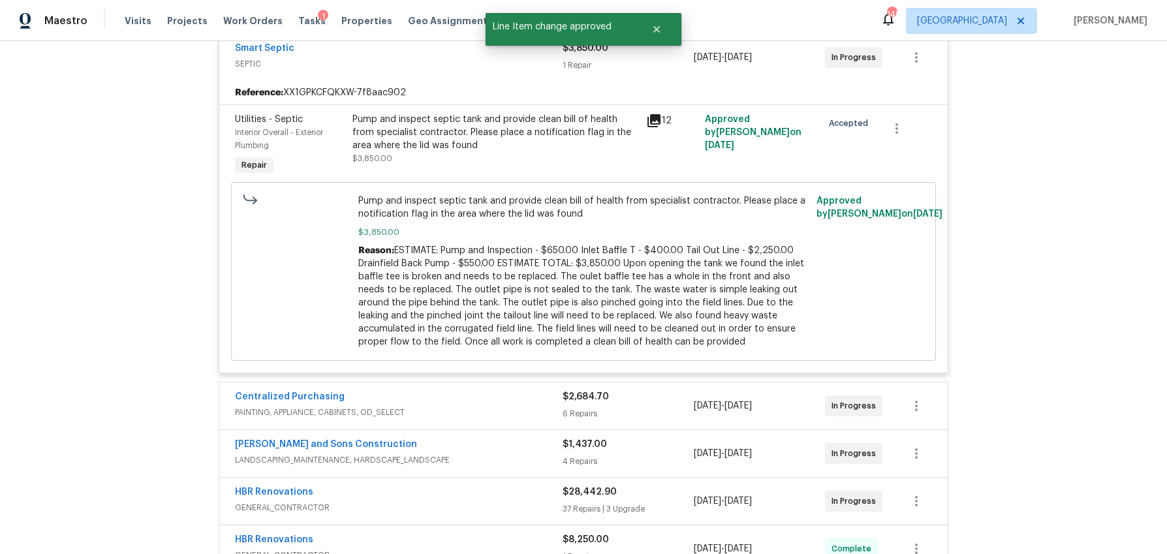
scroll to position [1152, 0]
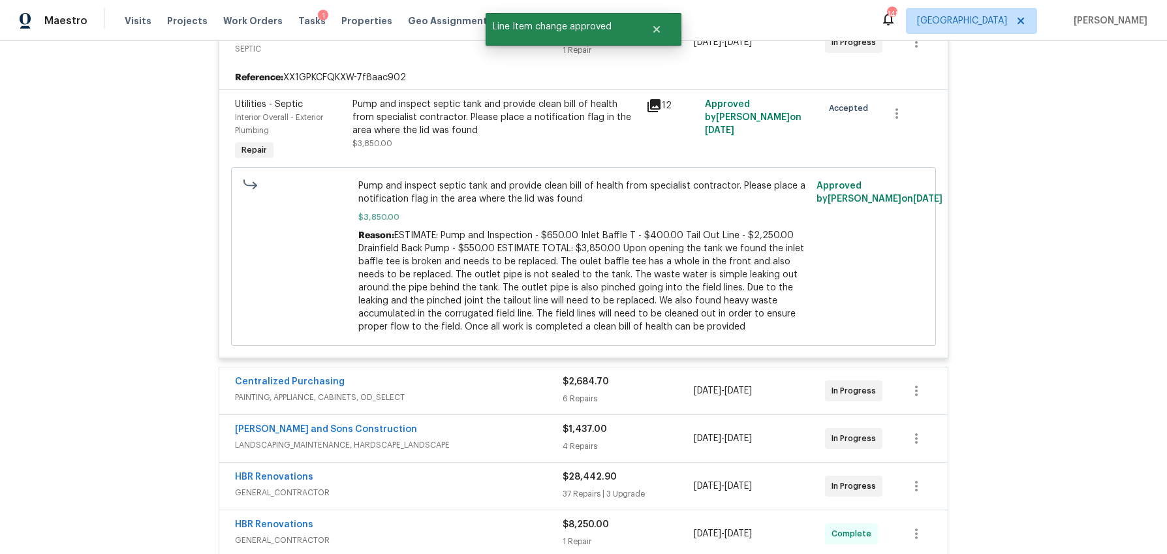
click at [624, 377] on div "$2,684.70" at bounding box center [627, 381] width 131 height 13
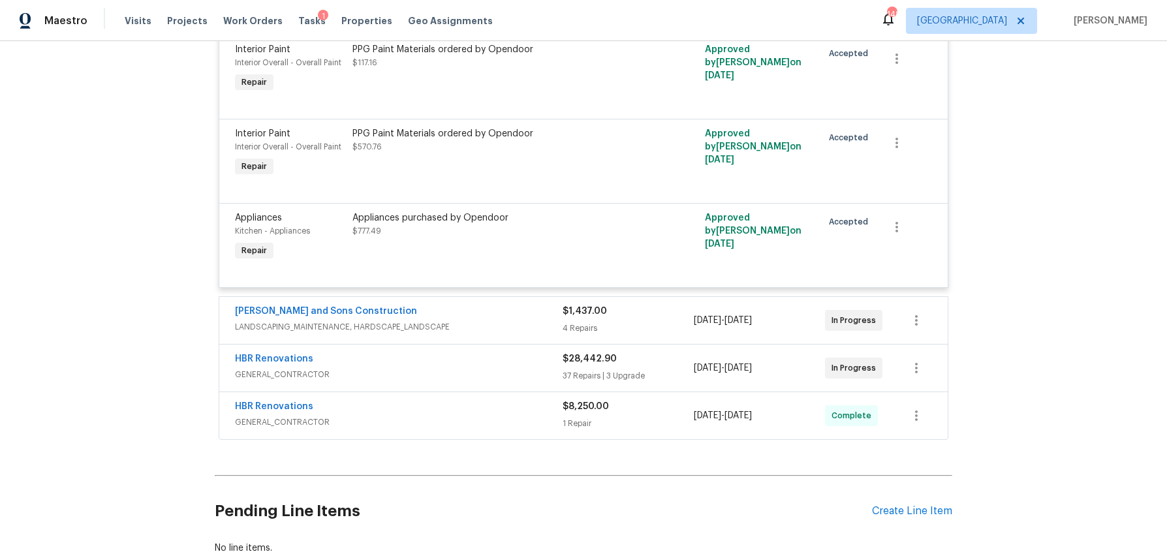
scroll to position [1887, 0]
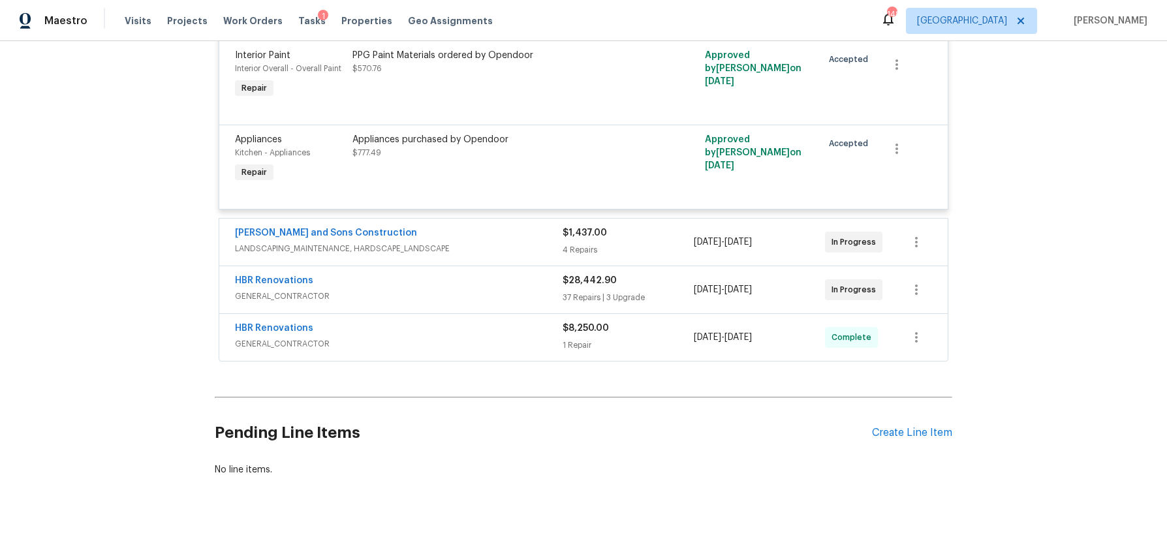
click at [619, 243] on div "4 Repairs" at bounding box center [627, 249] width 131 height 13
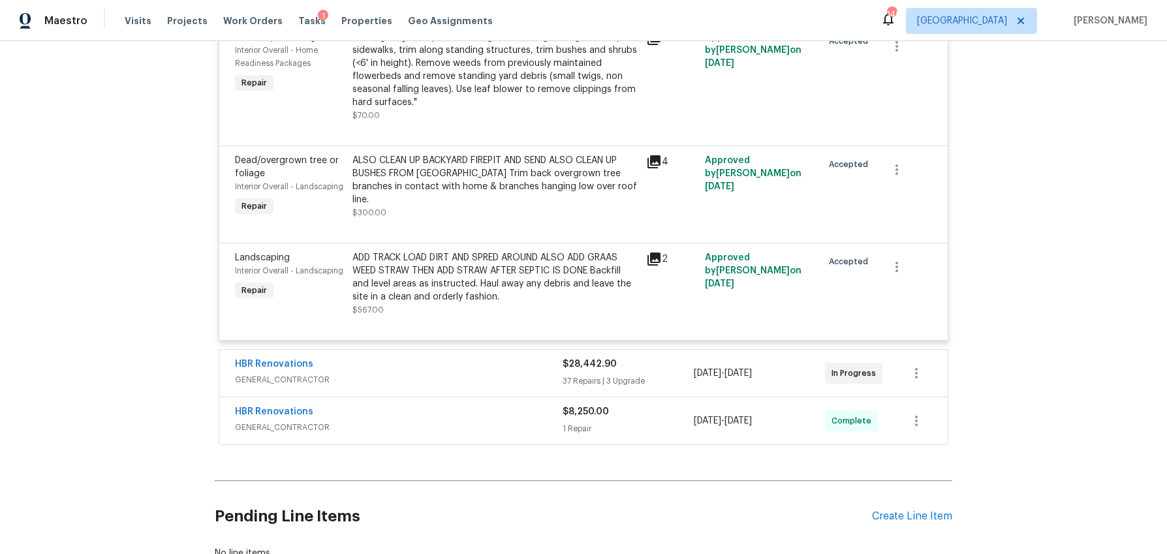
scroll to position [2335, 0]
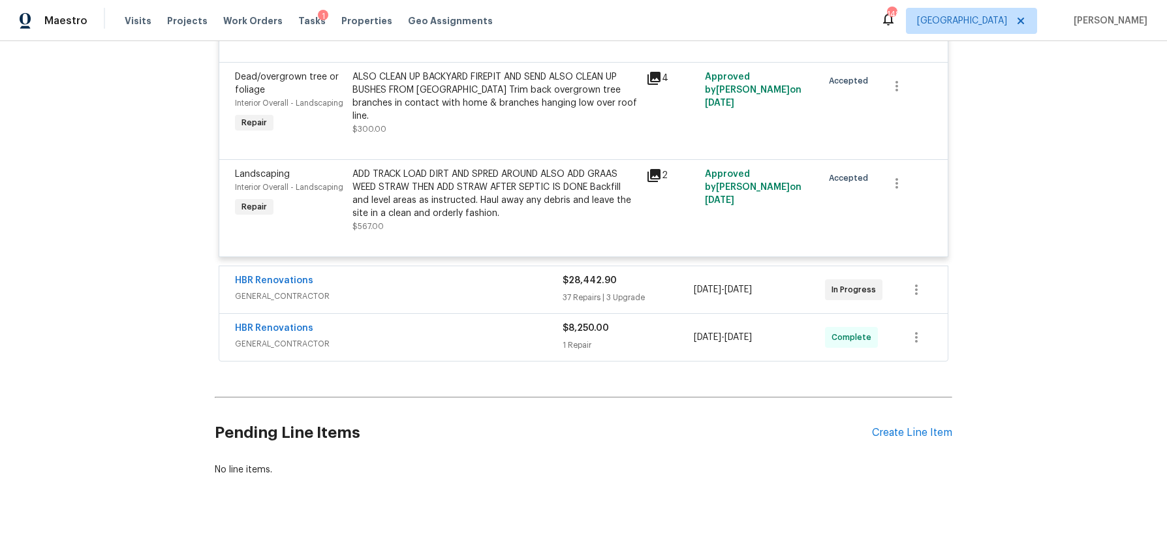
click at [645, 291] on div "37 Repairs | 3 Upgrade" at bounding box center [627, 297] width 131 height 13
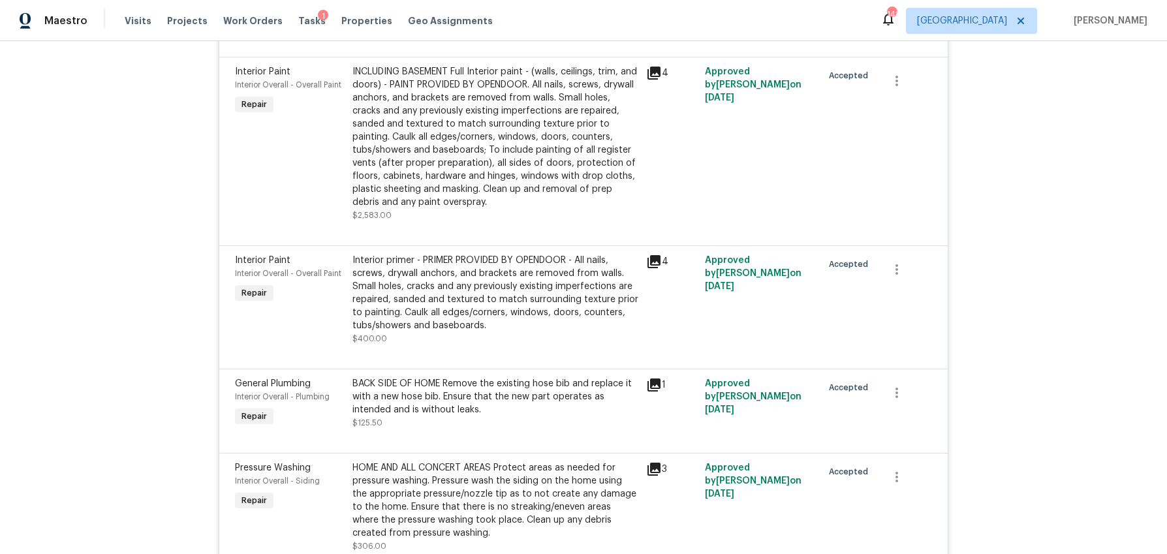
scroll to position [6087, 0]
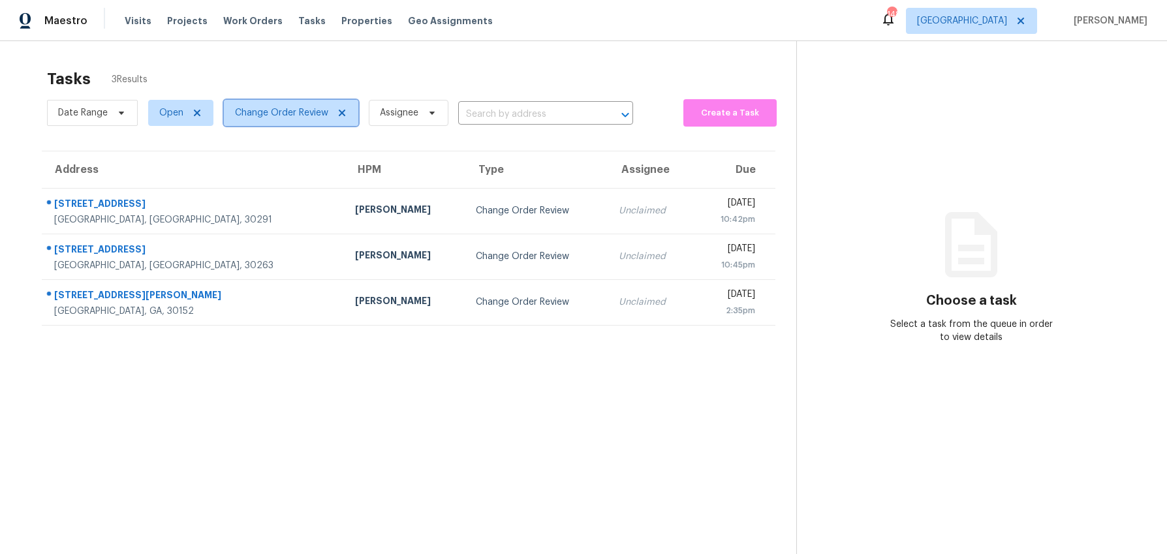
click at [340, 110] on icon at bounding box center [342, 113] width 10 height 10
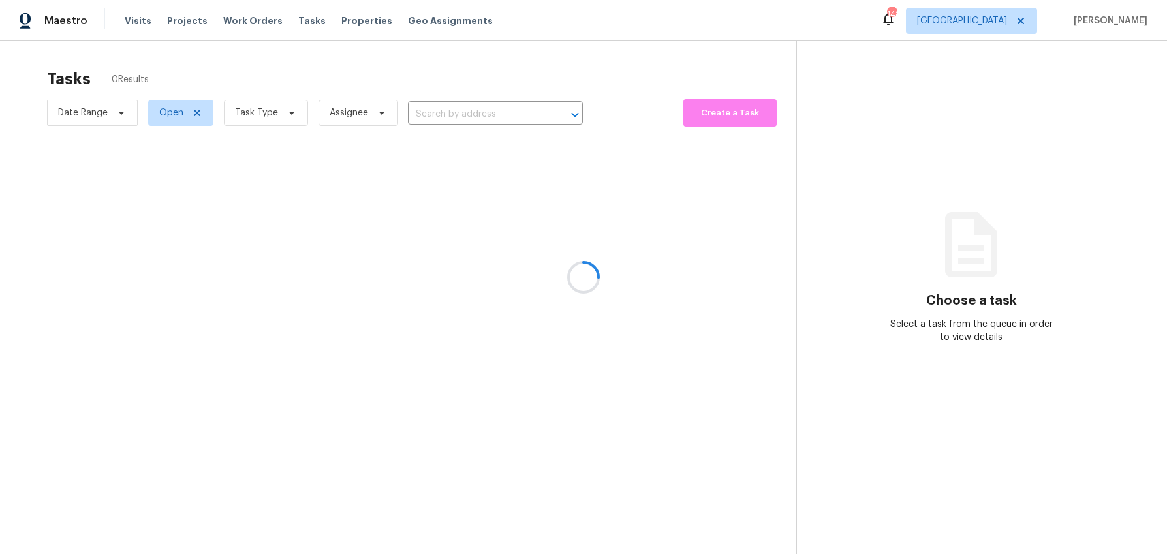
click at [288, 111] on div at bounding box center [583, 277] width 1167 height 554
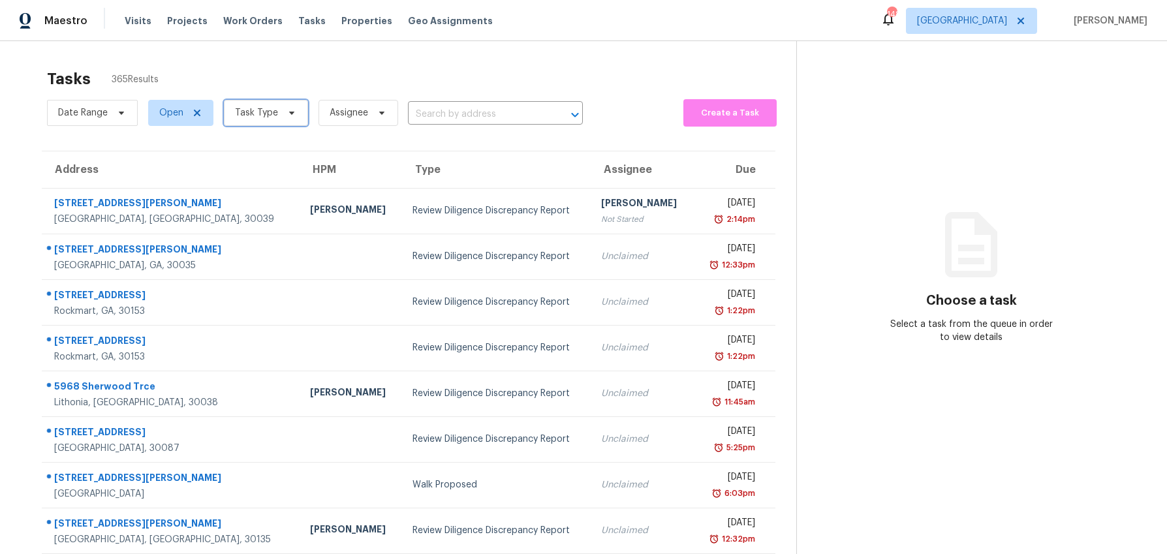
click at [289, 112] on icon at bounding box center [291, 113] width 5 height 3
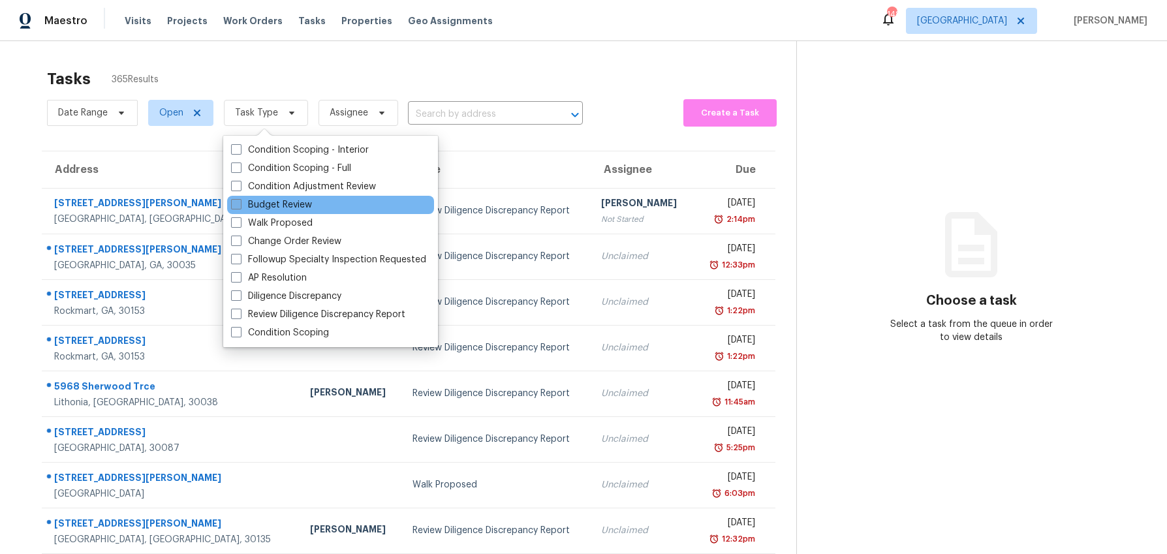
click at [234, 204] on span at bounding box center [236, 204] width 10 height 10
click at [234, 204] on input "Budget Review" at bounding box center [235, 202] width 8 height 8
checkbox input "true"
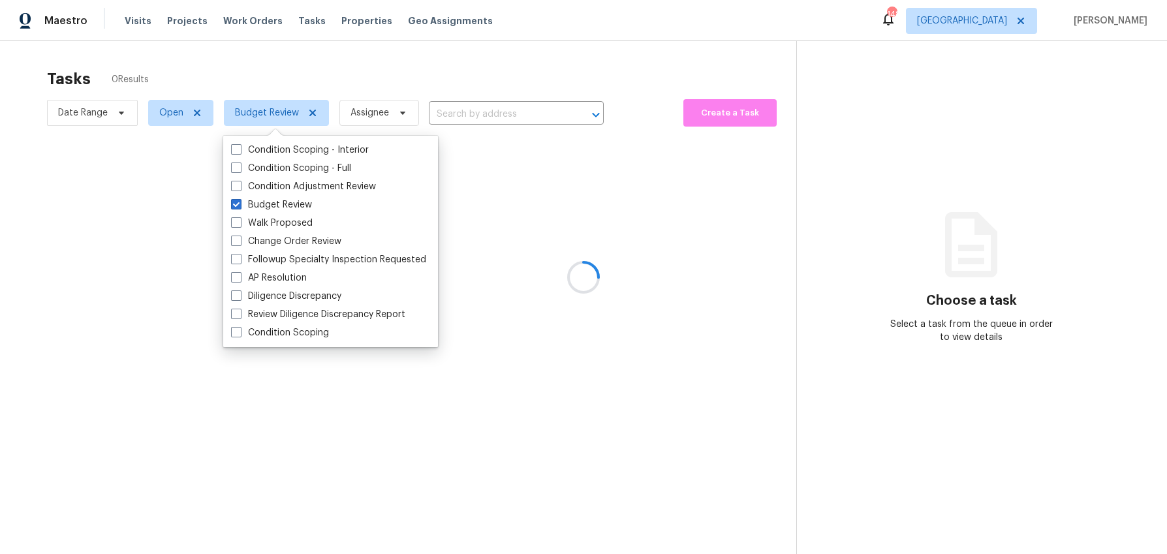
click at [280, 70] on div at bounding box center [583, 277] width 1167 height 554
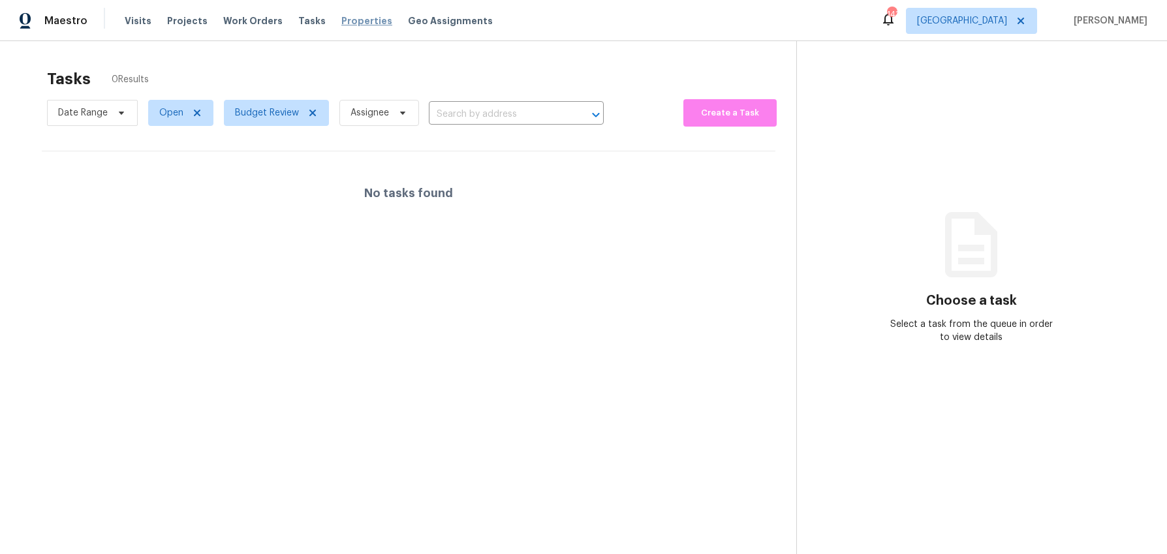
click at [350, 20] on span "Properties" at bounding box center [366, 20] width 51 height 13
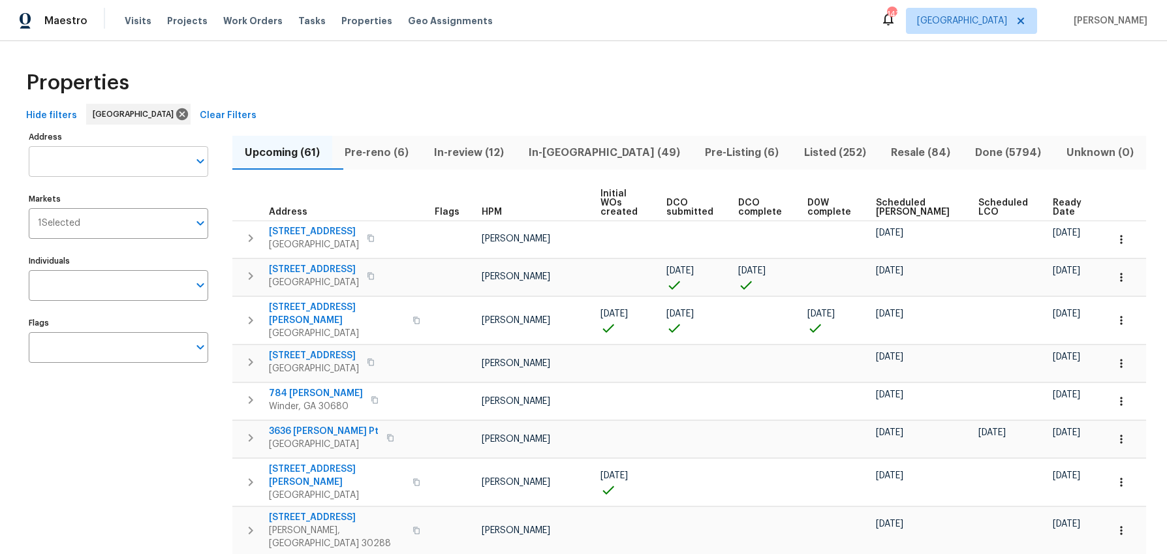
click at [97, 159] on input "Address" at bounding box center [109, 161] width 160 height 31
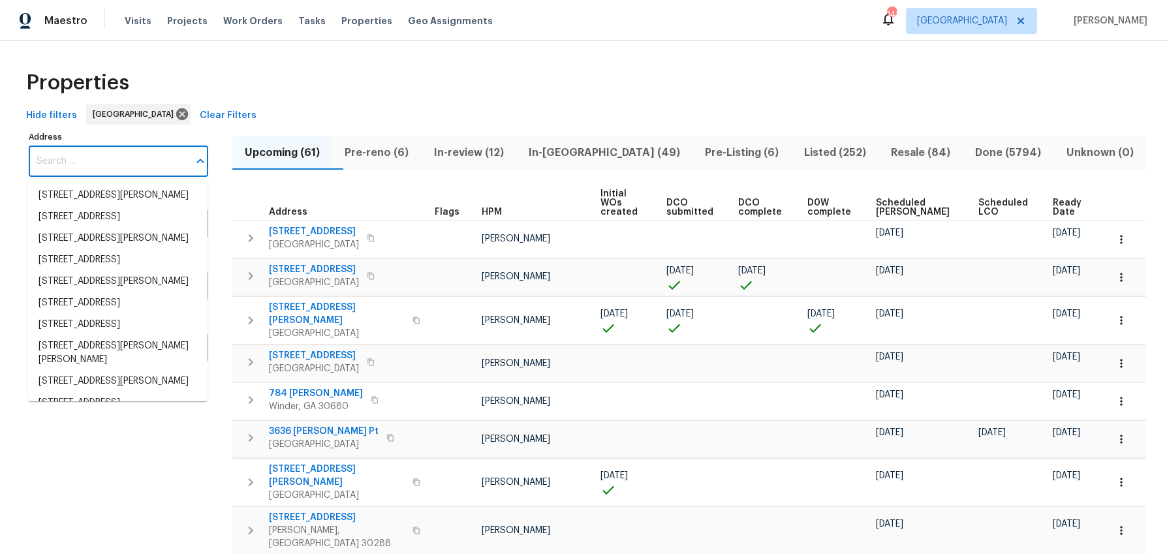
paste input "1376 Cornwall Rd , Decatur, GA 30032"
type input "1376 Cornwall Rd , Decatur, GA 30032"
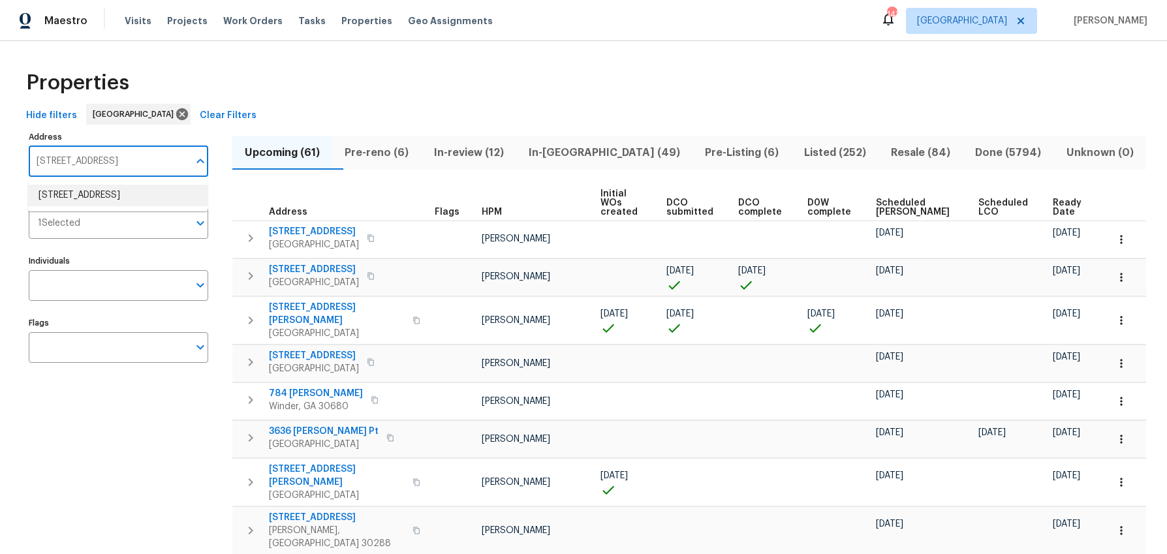
click at [89, 194] on li "1376 Cornwall Rd Decatur GA 30032" at bounding box center [117, 196] width 179 height 22
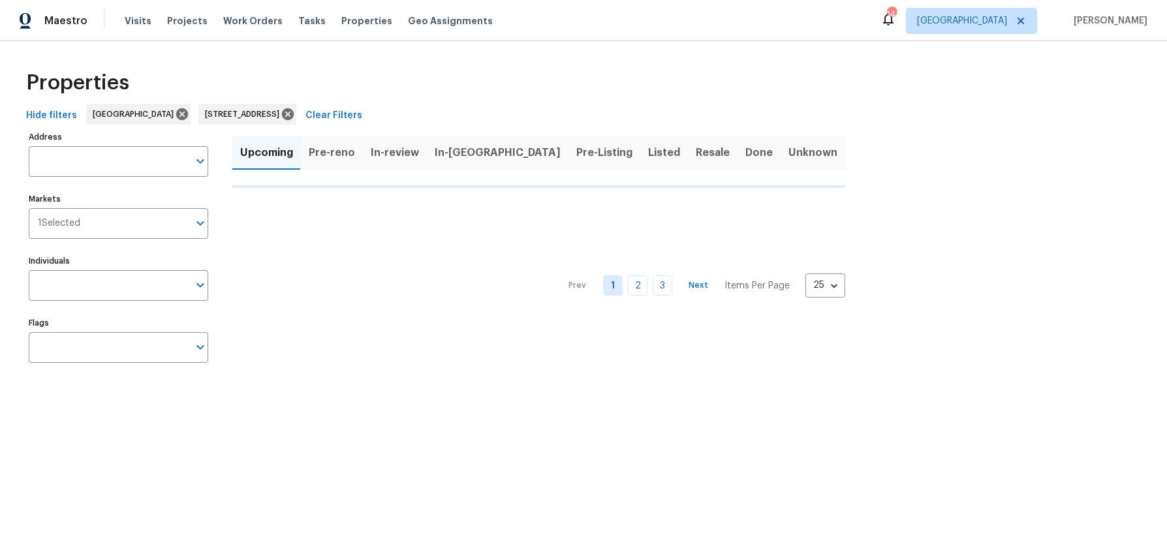
type input "1376 Cornwall Rd Decatur GA 30032"
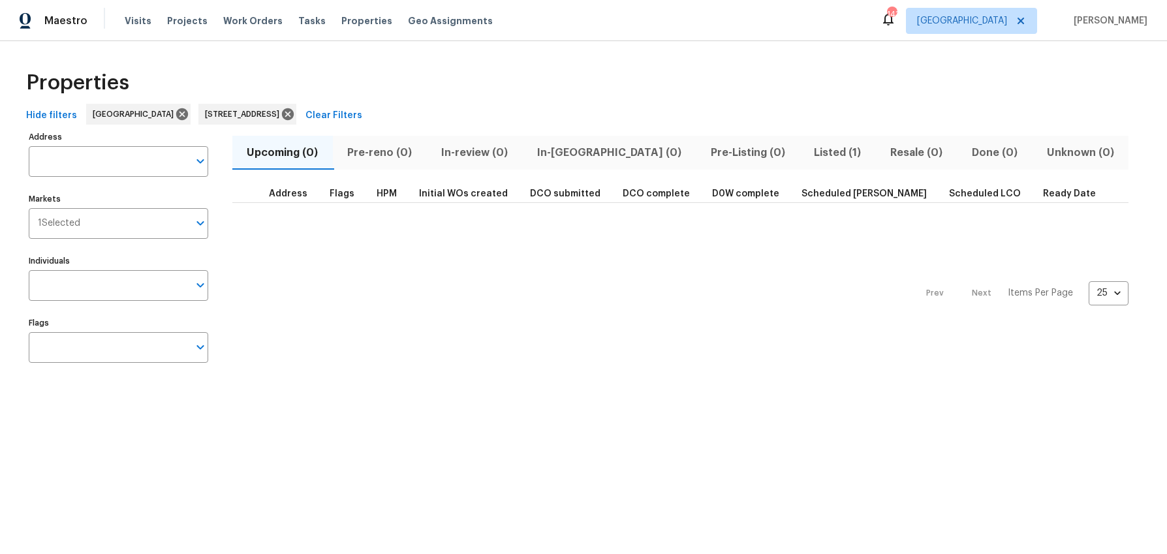
type input "1376 Cornwall Rd Decatur GA 30032"
click at [807, 148] on span "Listed (1)" at bounding box center [837, 153] width 61 height 18
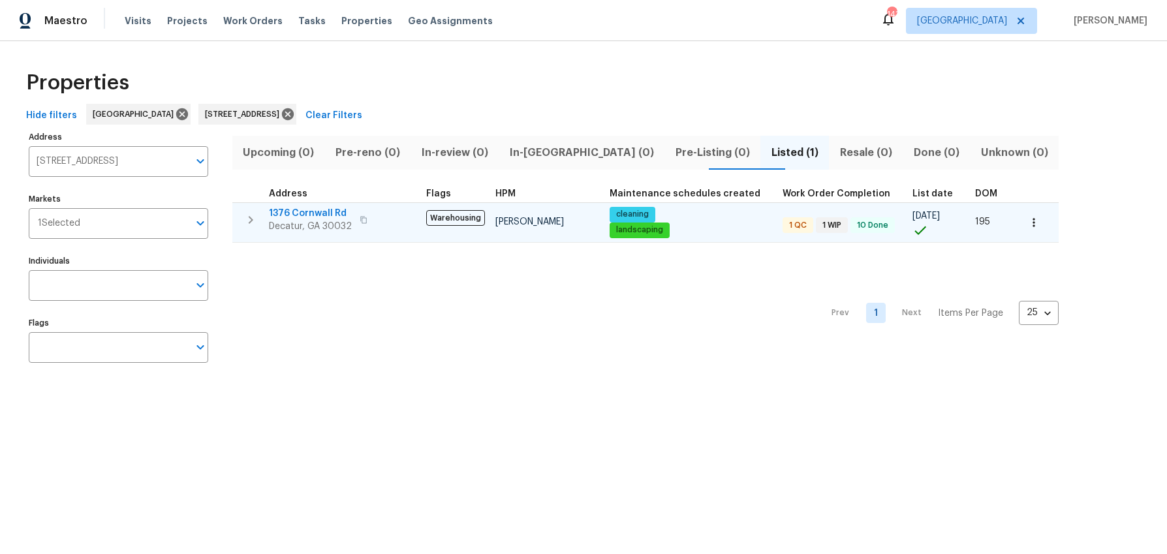
click at [312, 209] on span "1376 Cornwall Rd" at bounding box center [310, 213] width 83 height 13
click at [1027, 227] on icon "button" at bounding box center [1033, 222] width 13 height 13
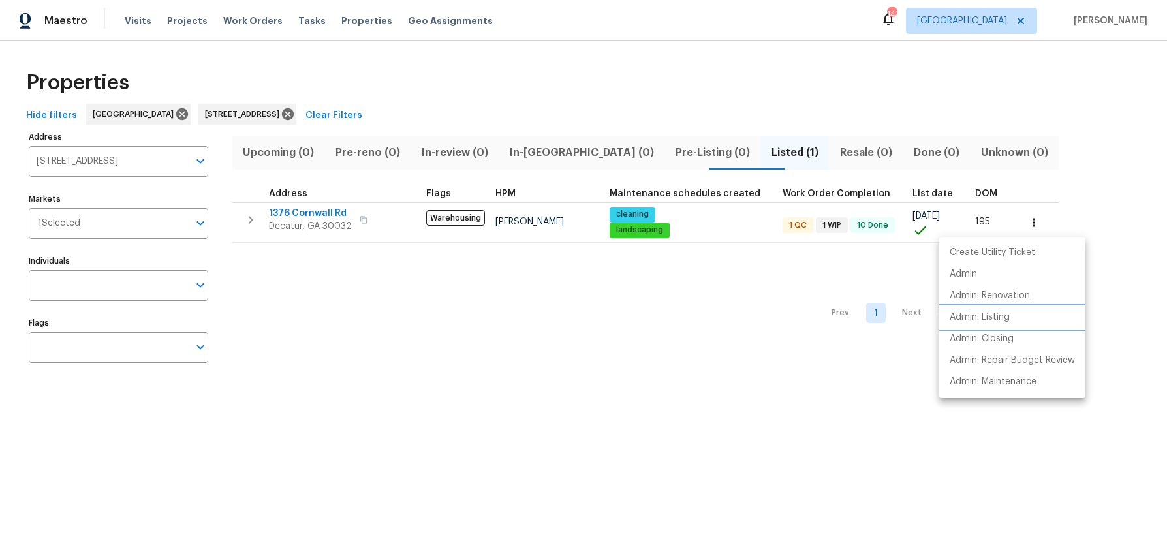
click at [985, 316] on p "Admin: Listing" at bounding box center [979, 318] width 60 height 14
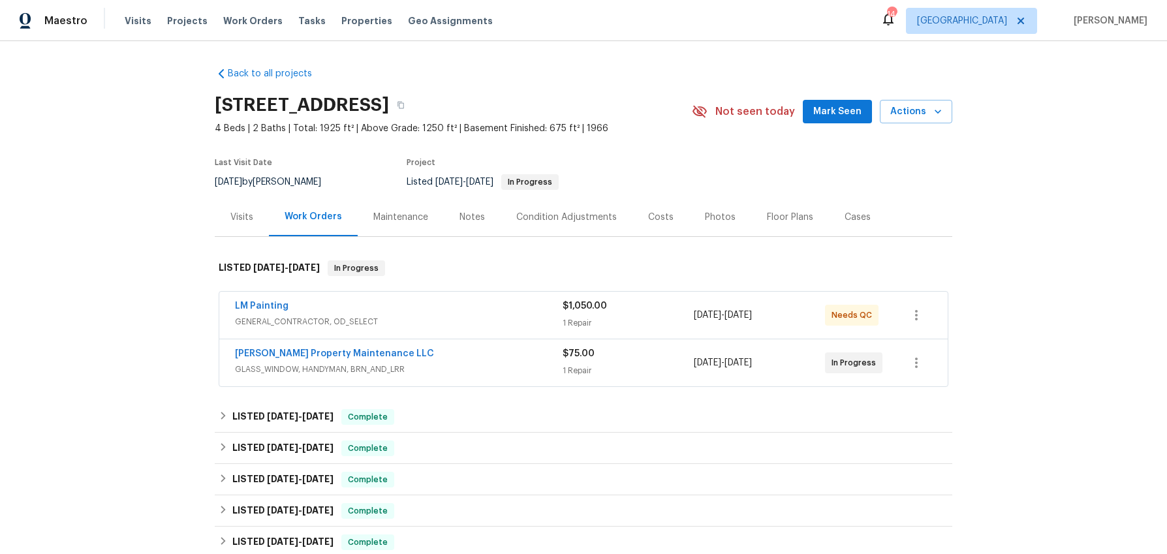
click at [236, 223] on div "Visits" at bounding box center [241, 217] width 23 height 13
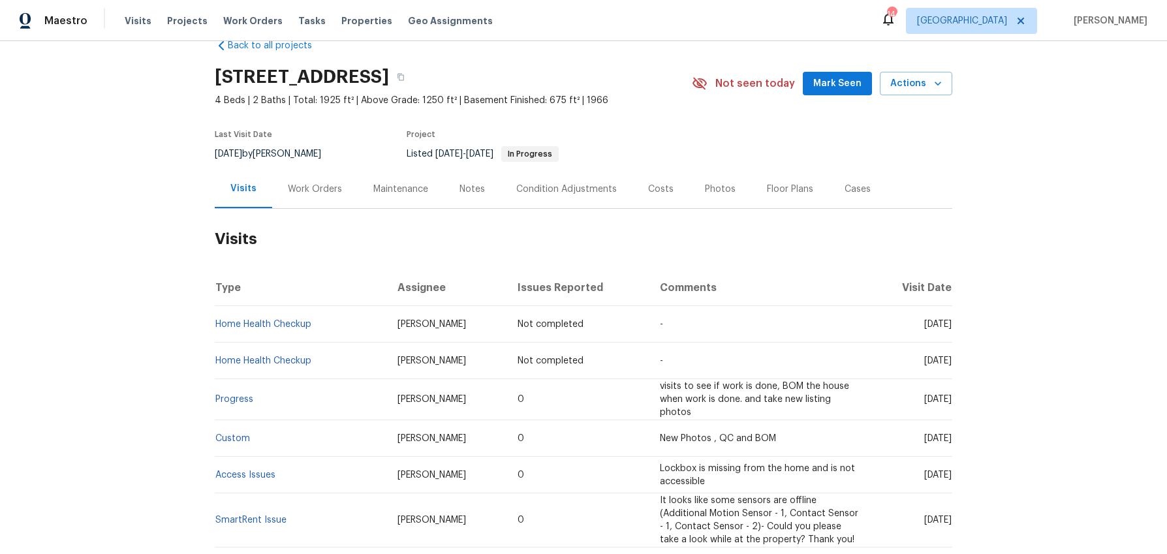
scroll to position [26, 0]
click at [711, 194] on div "Photos" at bounding box center [720, 191] width 31 height 13
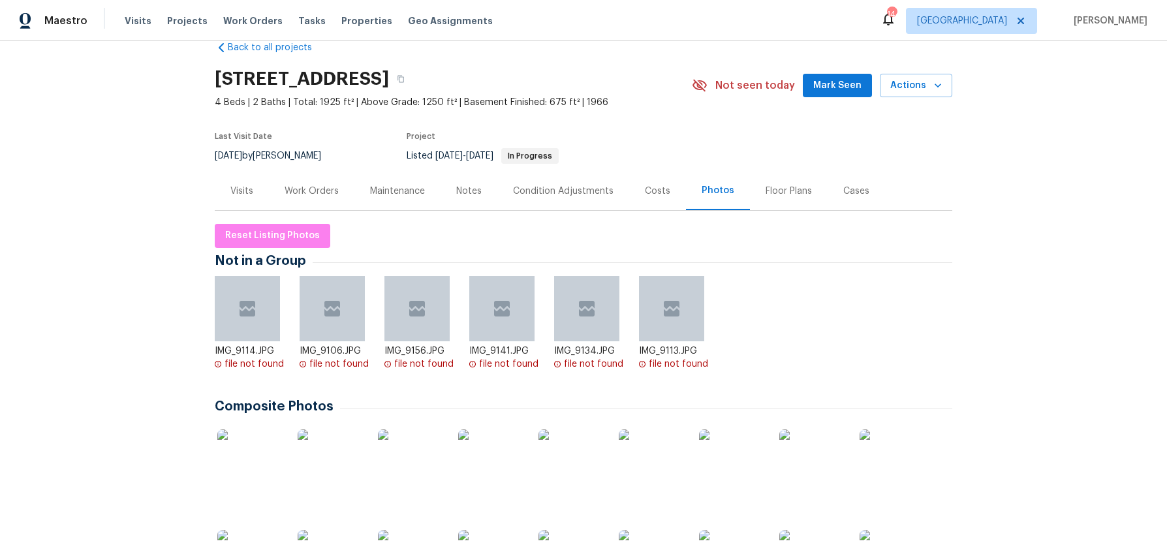
click at [249, 457] on img at bounding box center [249, 461] width 65 height 65
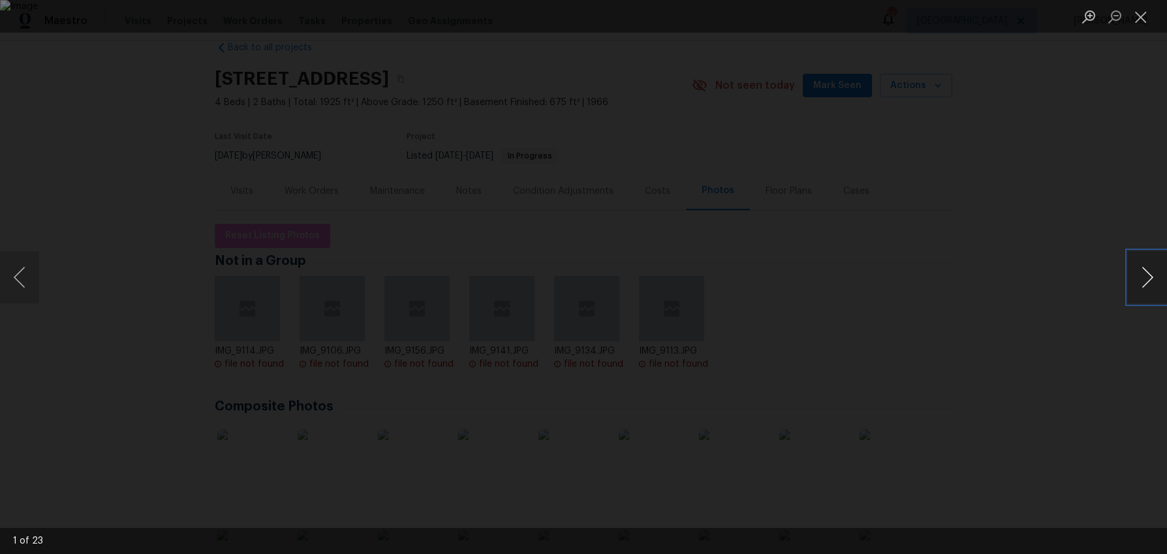
click at [1145, 279] on button "Next image" at bounding box center [1147, 277] width 39 height 52
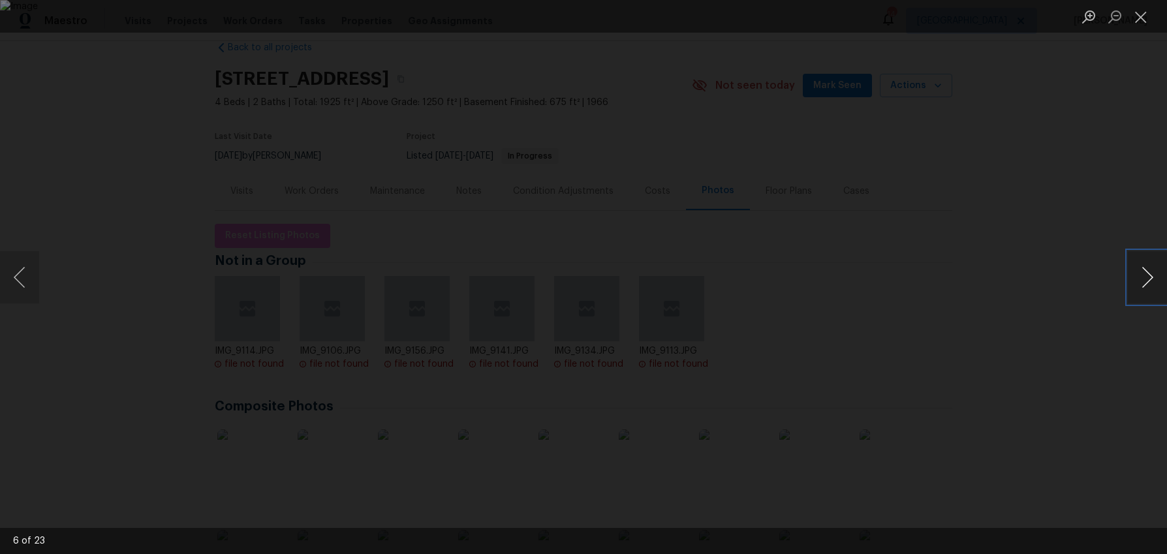
click at [1145, 279] on button "Next image" at bounding box center [1147, 277] width 39 height 52
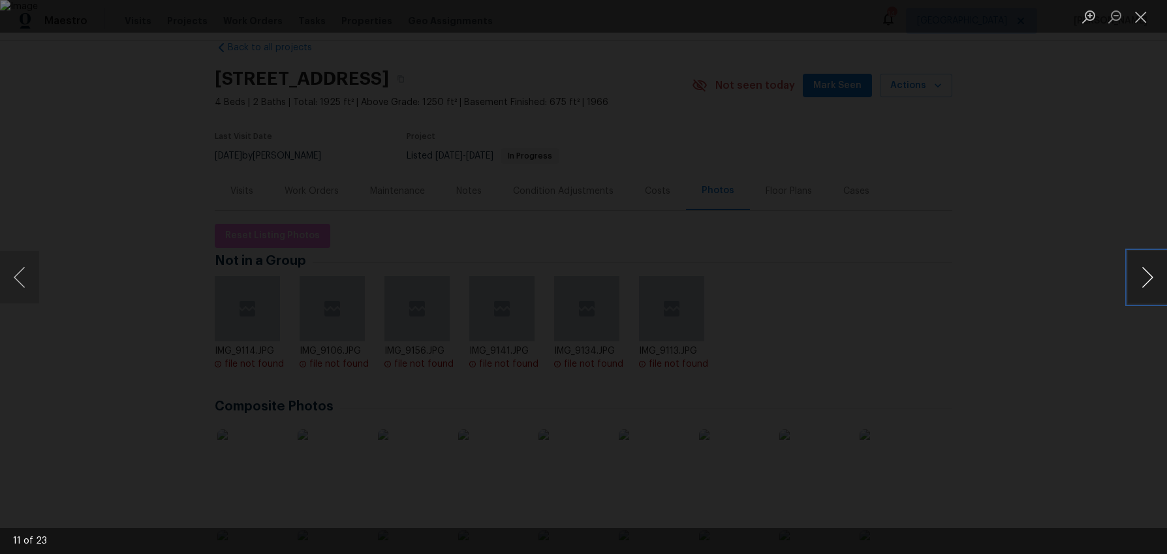
click at [1145, 279] on button "Next image" at bounding box center [1147, 277] width 39 height 52
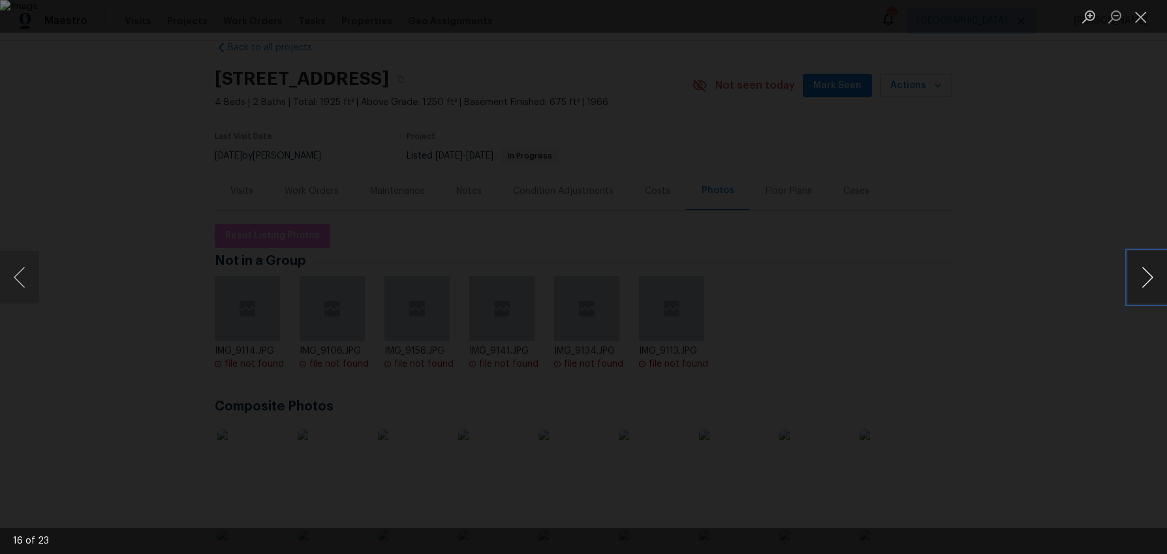
click at [1145, 279] on button "Next image" at bounding box center [1147, 277] width 39 height 52
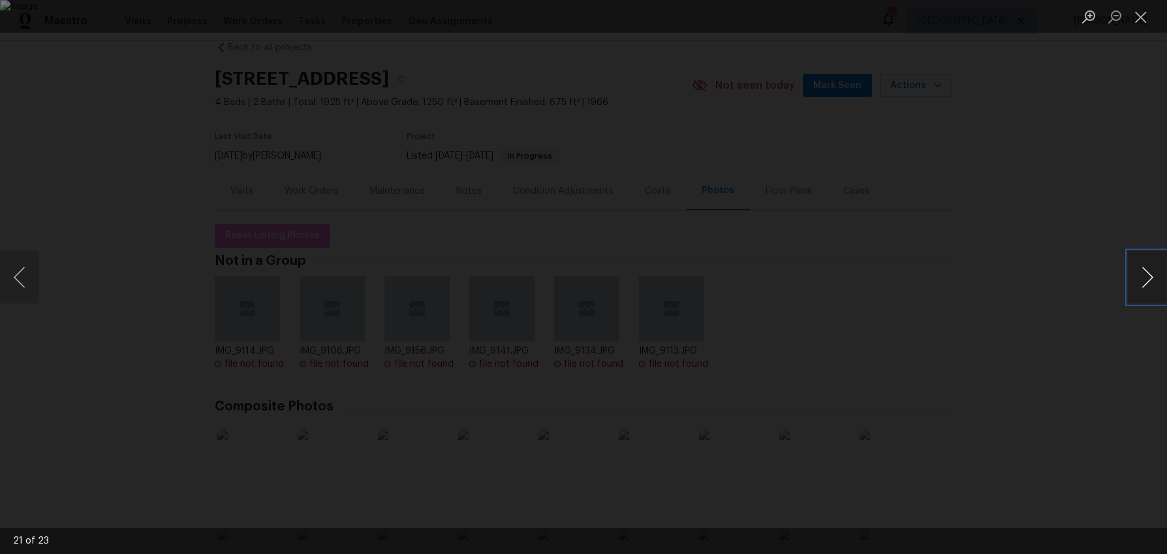
click at [1145, 279] on button "Next image" at bounding box center [1147, 277] width 39 height 52
click at [1139, 23] on button "Close lightbox" at bounding box center [1141, 16] width 26 height 23
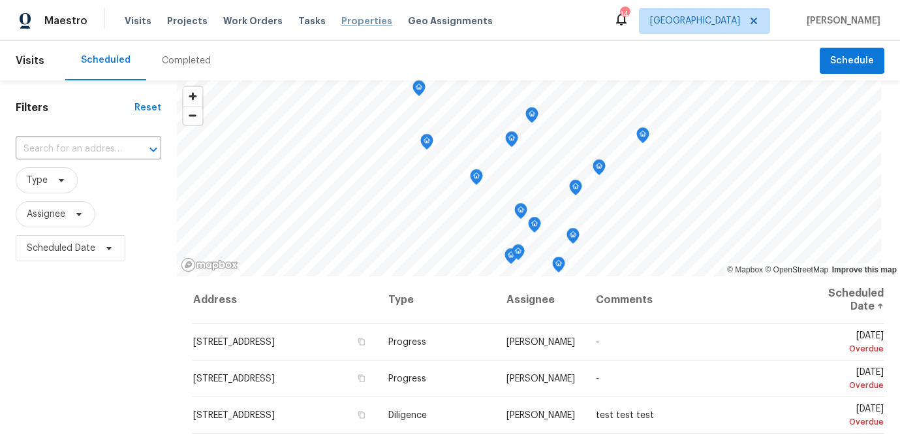
click at [341, 16] on span "Properties" at bounding box center [366, 20] width 51 height 13
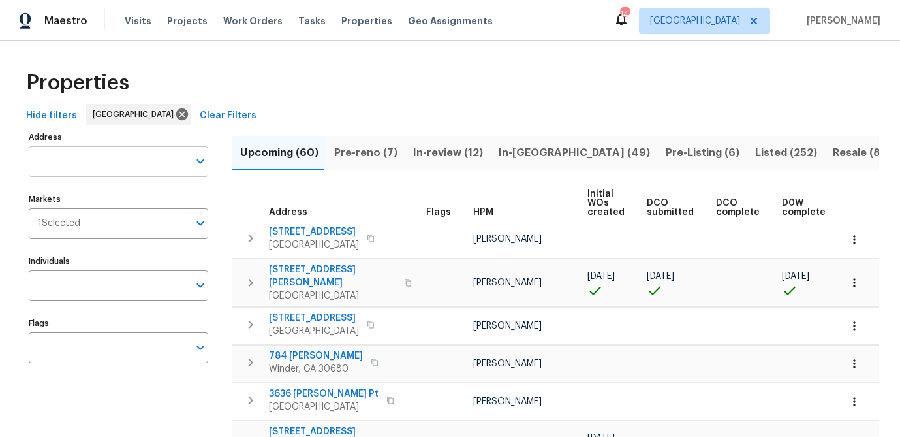
click at [71, 167] on input "Address" at bounding box center [109, 161] width 160 height 31
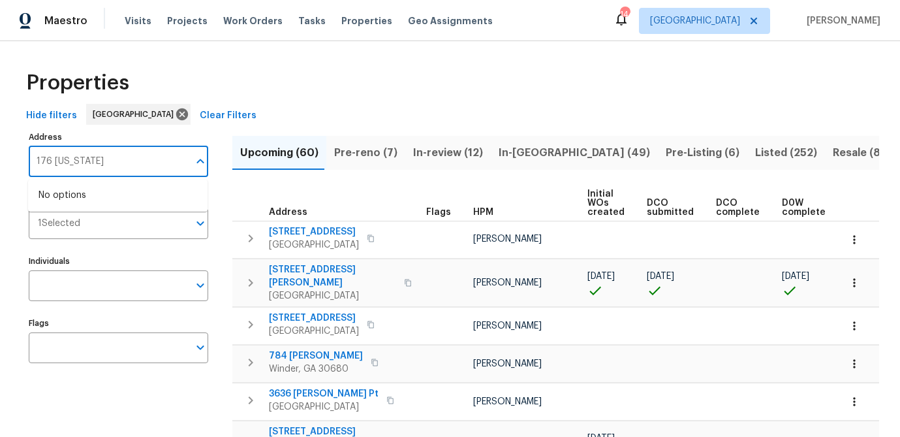
type input "176 georgias"
click at [77, 196] on li "176 Georgias Ln Dallas GA 30157" at bounding box center [117, 196] width 179 height 22
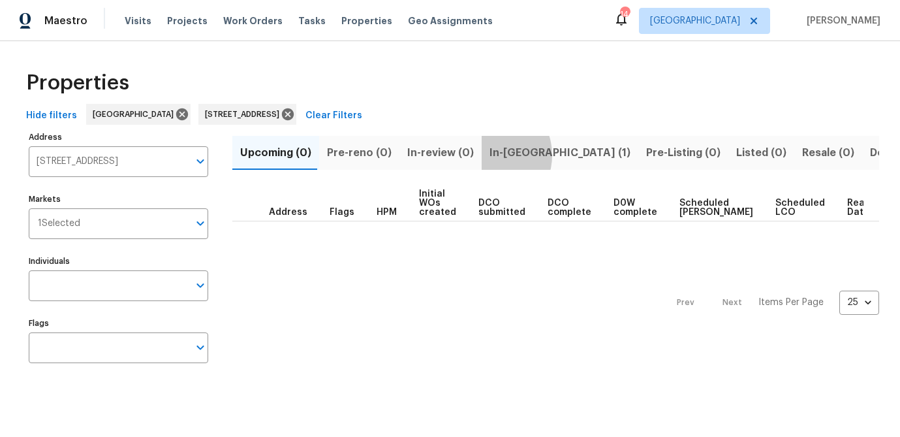
click at [489, 155] on span "In-reno (1)" at bounding box center [559, 153] width 141 height 18
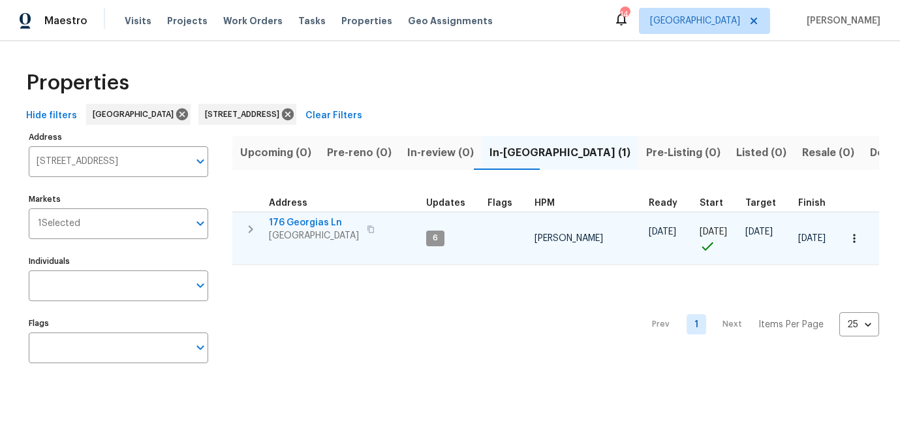
click at [287, 226] on span "176 Georgias Ln" at bounding box center [314, 222] width 90 height 13
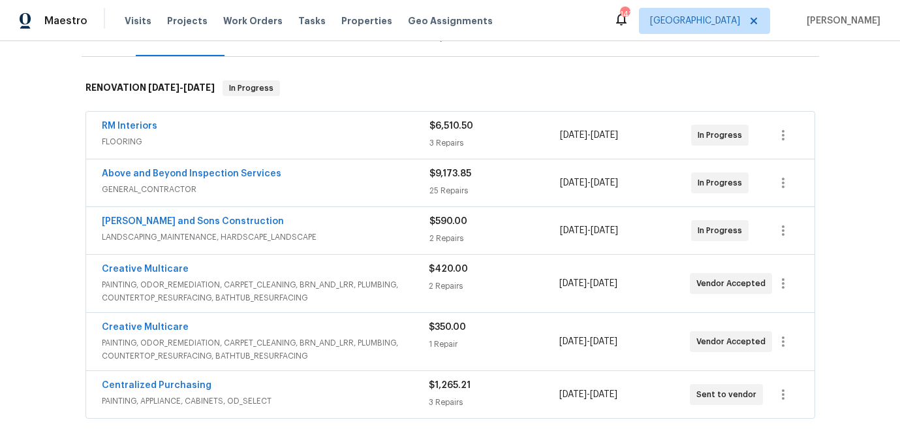
scroll to position [181, 0]
click at [369, 119] on div "RM Interiors" at bounding box center [266, 127] width 328 height 16
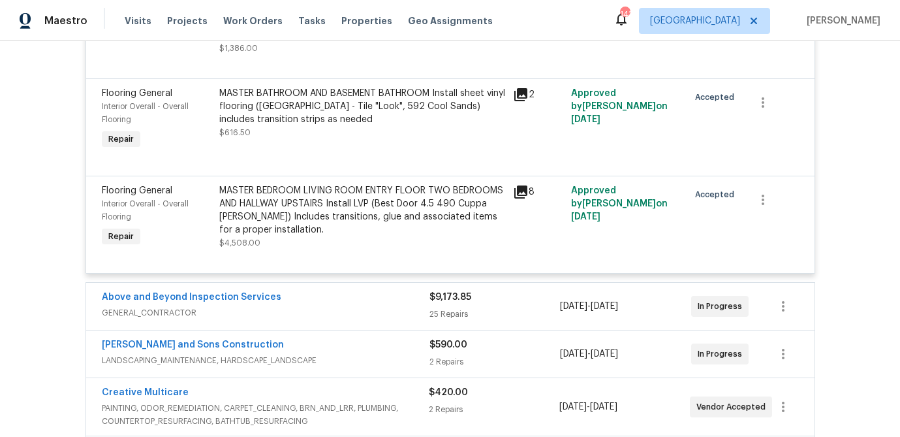
scroll to position [440, 0]
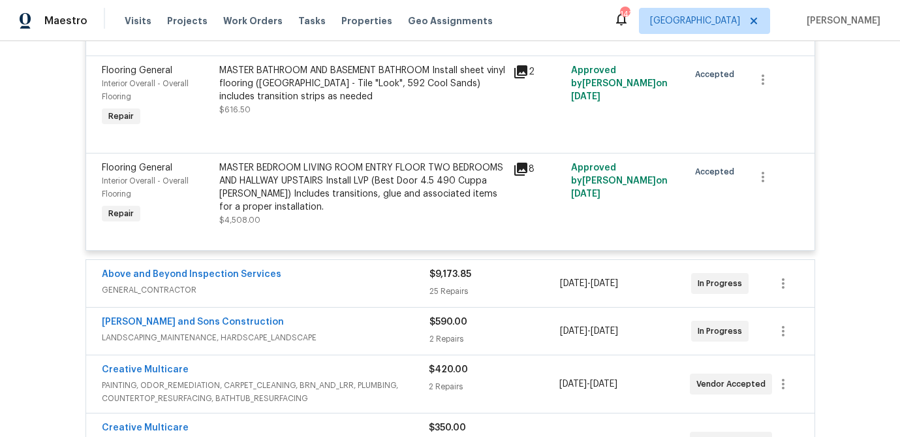
drag, startPoint x: 367, startPoint y: 292, endPoint x: 377, endPoint y: 293, distance: 9.9
click at [369, 292] on span "GENERAL_CONTRACTOR" at bounding box center [266, 289] width 328 height 13
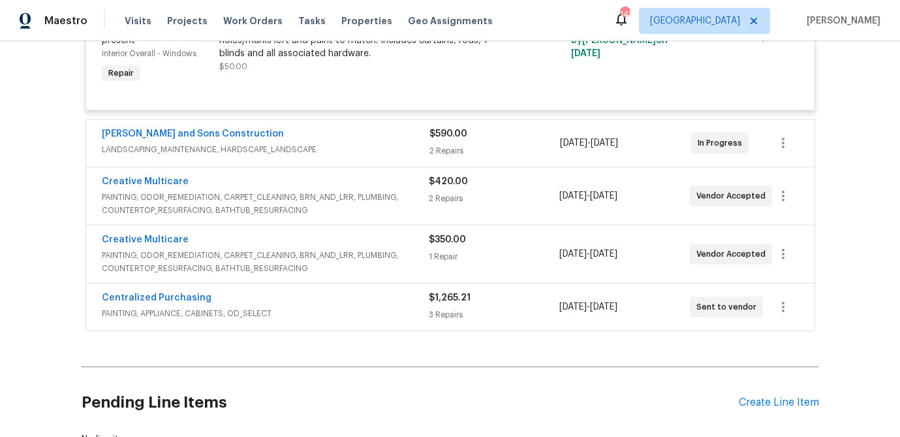
scroll to position [3590, 0]
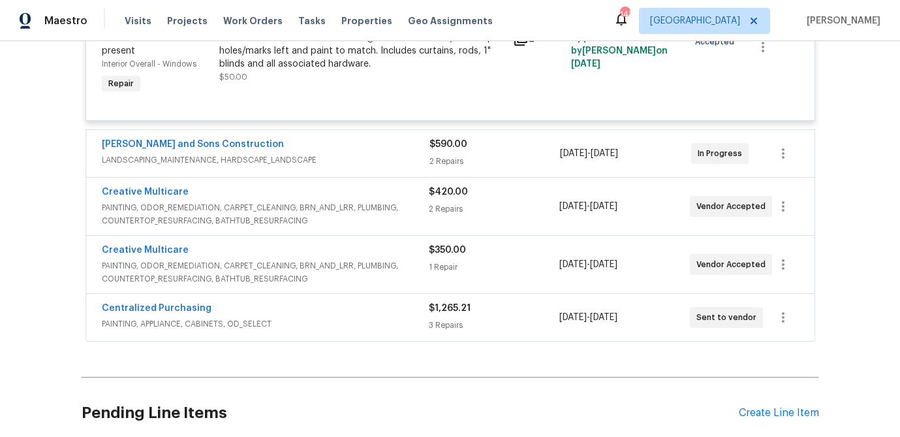
click at [384, 148] on div "[PERSON_NAME] and Sons Construction" at bounding box center [266, 146] width 328 height 16
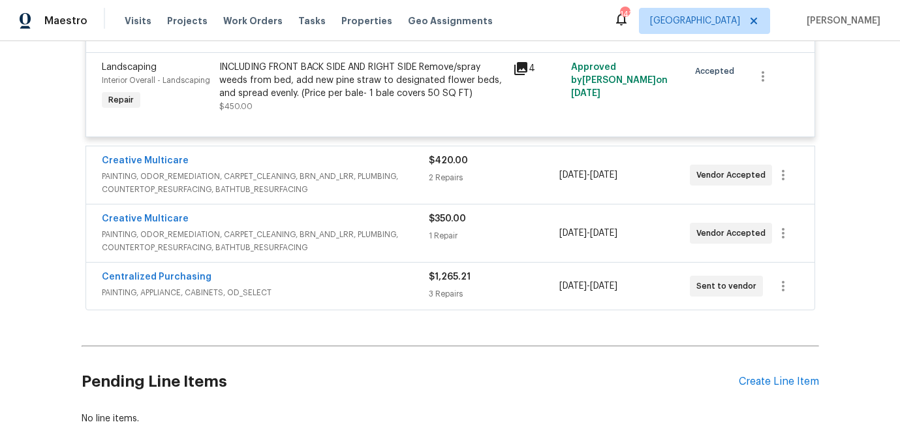
scroll to position [3863, 0]
click at [376, 169] on span "PAINTING, ODOR_REMEDIATION, CARPET_CLEANING, BRN_AND_LRR, PLUMBING, COUNTERTOP_…" at bounding box center [265, 182] width 327 height 26
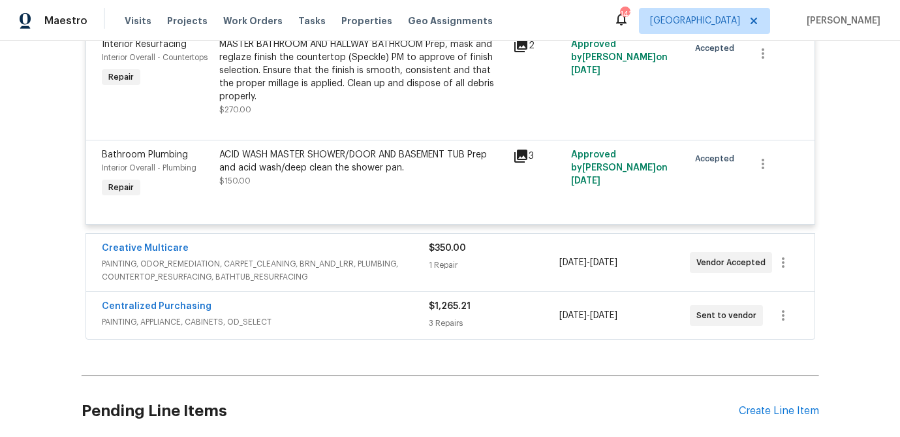
click at [377, 263] on span "PAINTING, ODOR_REMEDIATION, CARPET_CLEANING, BRN_AND_LRR, PLUMBING, COUNTERTOP_…" at bounding box center [265, 270] width 327 height 26
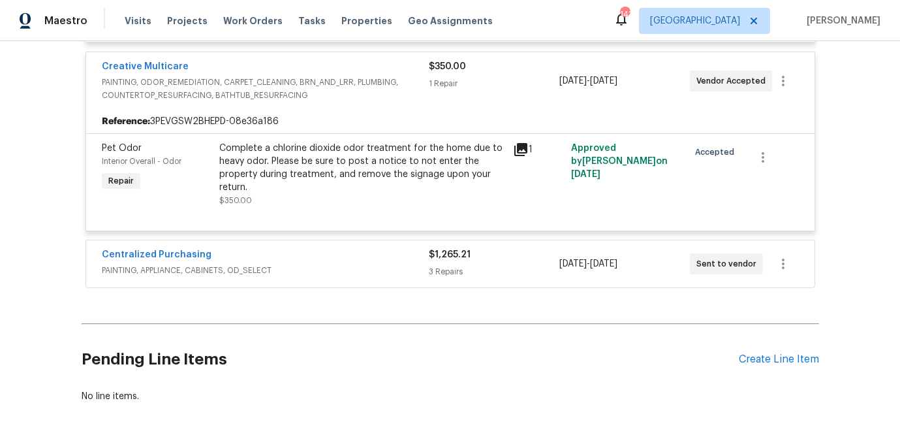
scroll to position [4297, 0]
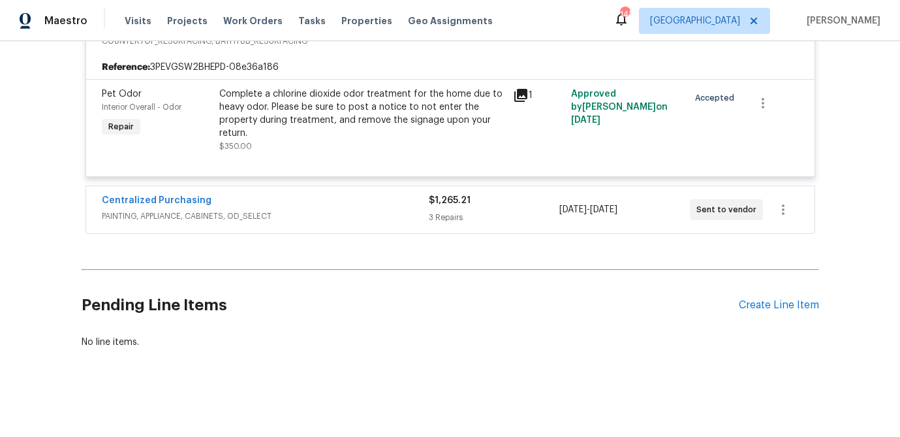
click at [379, 207] on div "Centralized Purchasing" at bounding box center [265, 202] width 327 height 16
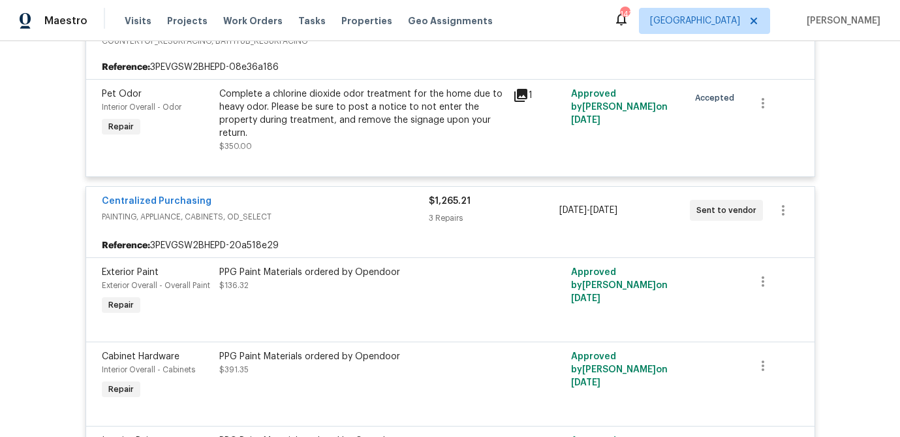
scroll to position [4584, 0]
